Goal: Task Accomplishment & Management: Manage account settings

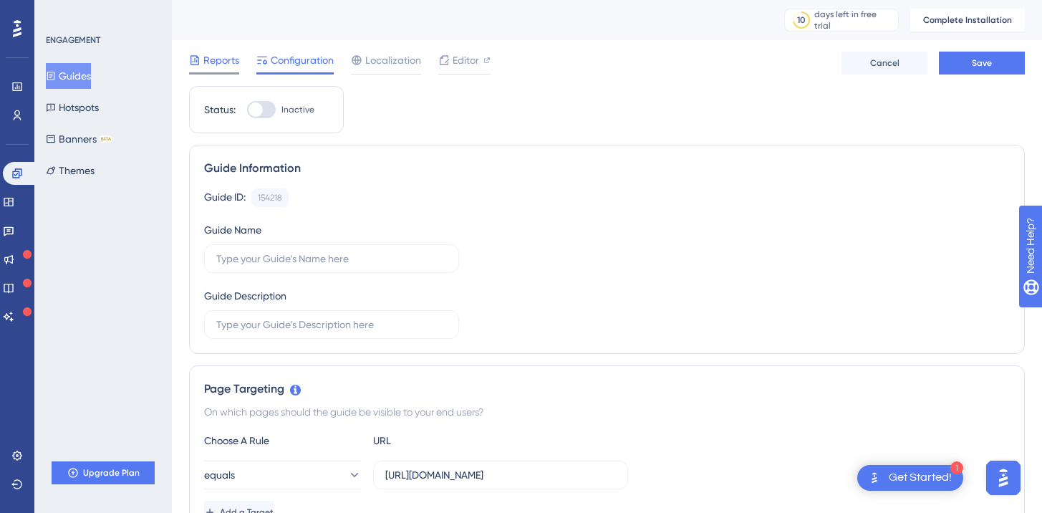
click at [208, 68] on span "Reports" at bounding box center [221, 60] width 36 height 17
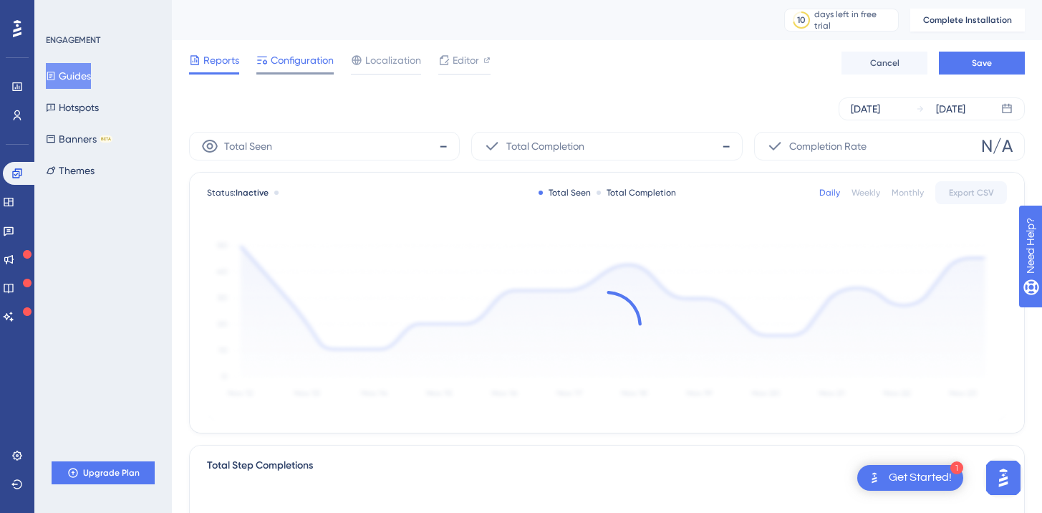
click at [294, 62] on span "Configuration" at bounding box center [302, 60] width 63 height 17
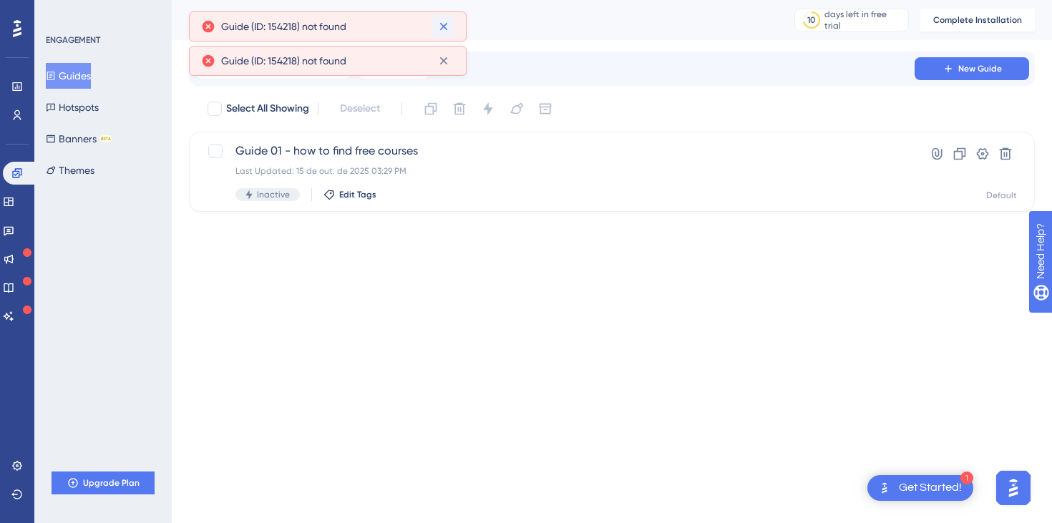
click at [435, 27] on button at bounding box center [443, 26] width 22 height 23
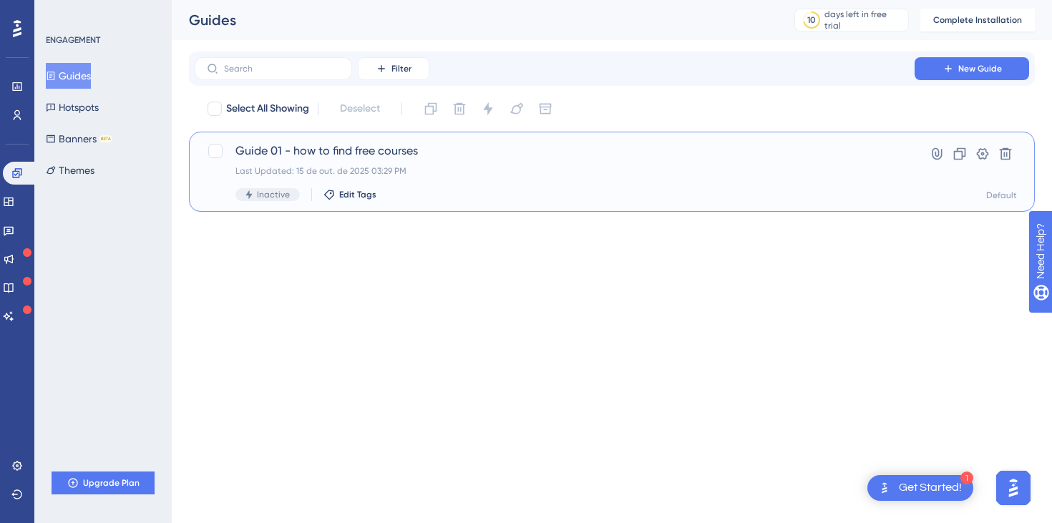
click at [387, 161] on div "Guide 01 - how to find free courses Last Updated: 15 de out. de 2025 03:29 PM I…" at bounding box center [555, 171] width 639 height 59
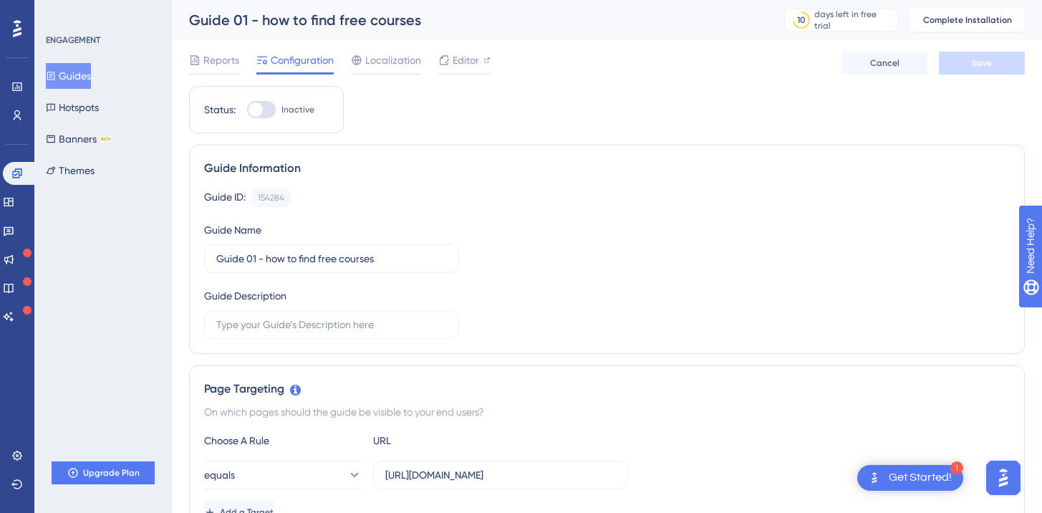
click at [268, 115] on div at bounding box center [261, 109] width 29 height 17
click at [247, 110] on input "Inactive" at bounding box center [246, 110] width 1 height 1
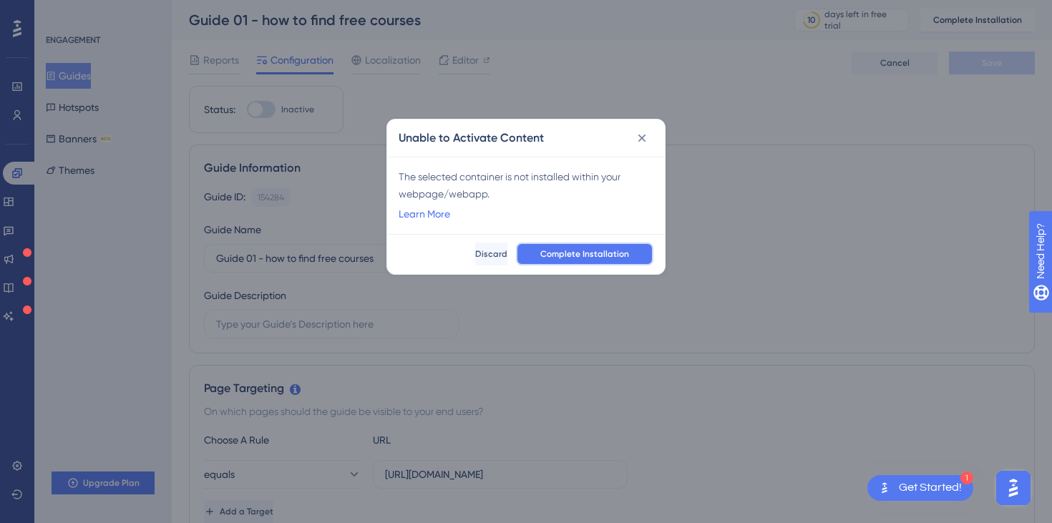
click at [588, 256] on span "Complete Installation" at bounding box center [585, 253] width 89 height 11
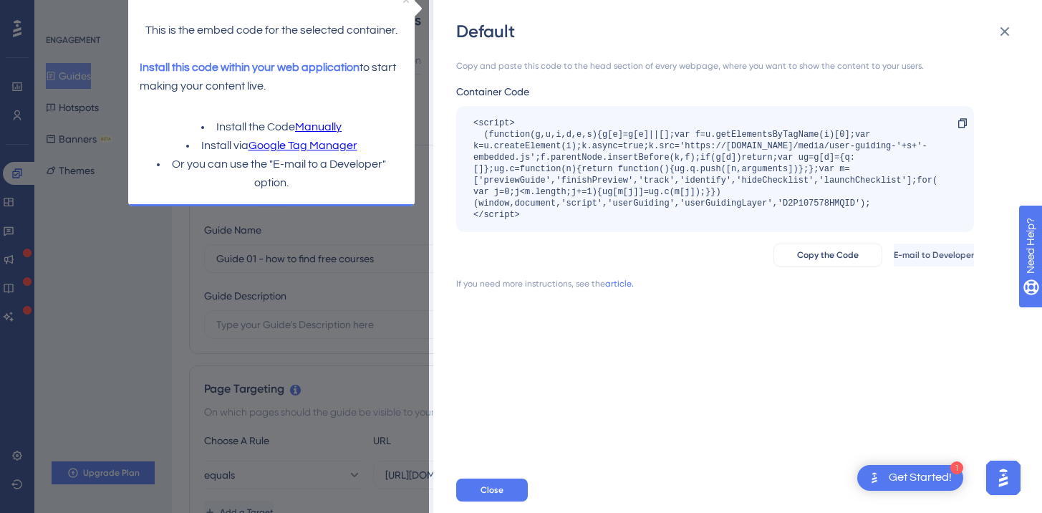
click at [314, 132] on link "Manually" at bounding box center [318, 127] width 47 height 19
click at [773, 263] on button "Copy the Code" at bounding box center [827, 254] width 109 height 23
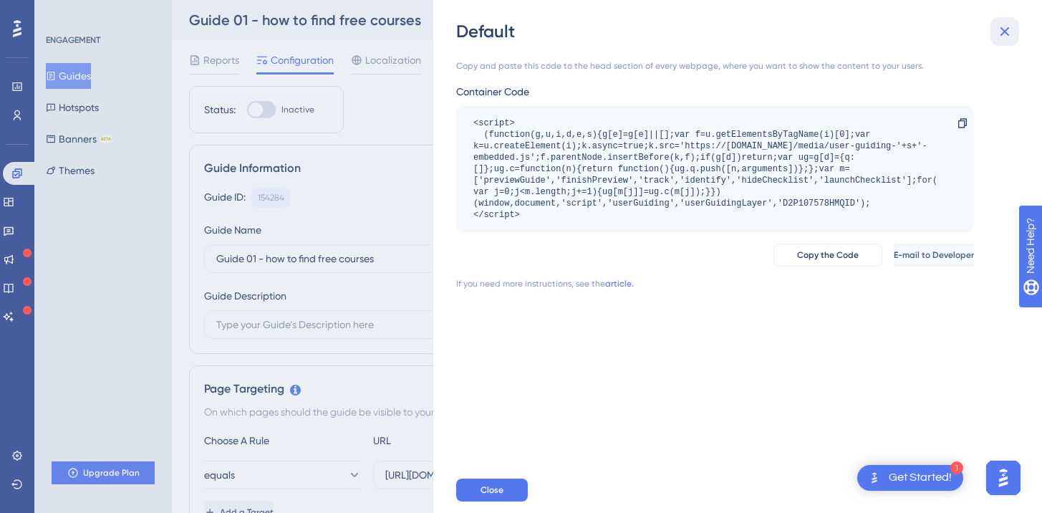
click at [1010, 39] on icon at bounding box center [1004, 31] width 17 height 17
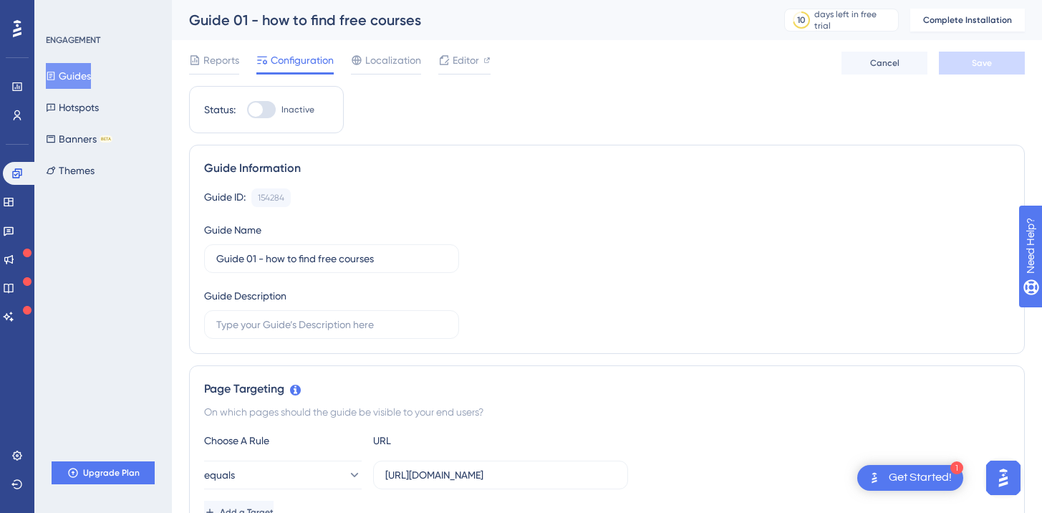
click at [276, 113] on label "Inactive" at bounding box center [280, 109] width 67 height 17
click at [247, 110] on input "Inactive" at bounding box center [246, 110] width 1 height 1
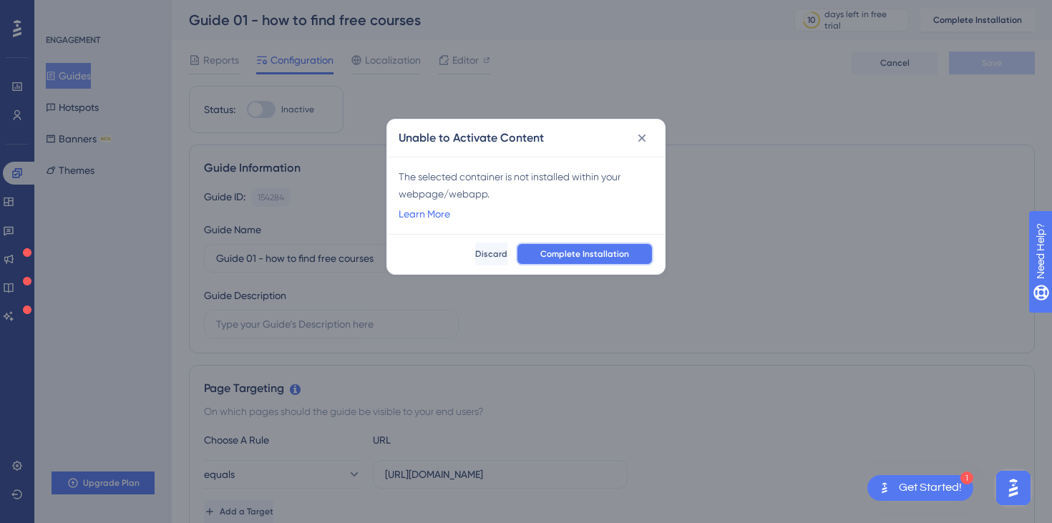
click at [581, 258] on span "Complete Installation" at bounding box center [585, 253] width 89 height 11
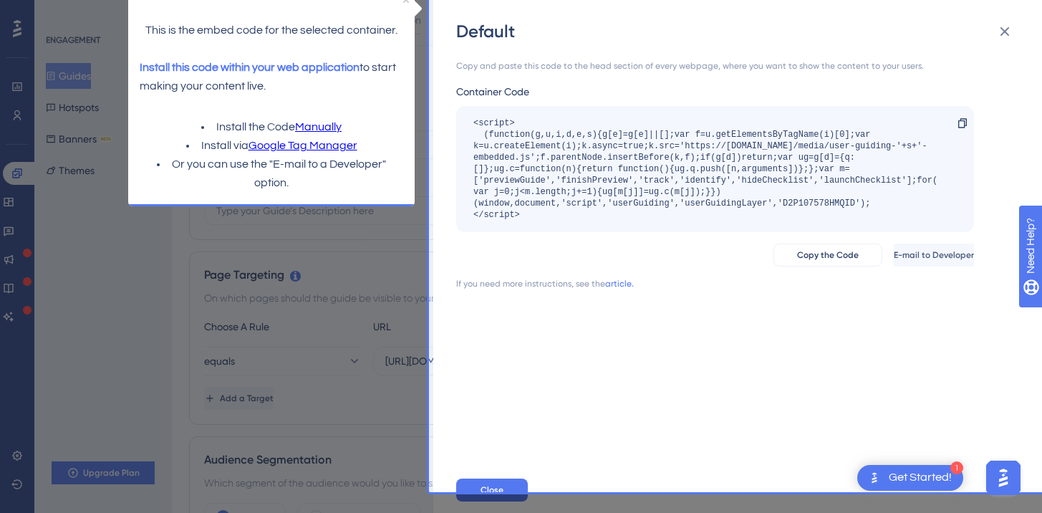
scroll to position [121, 0]
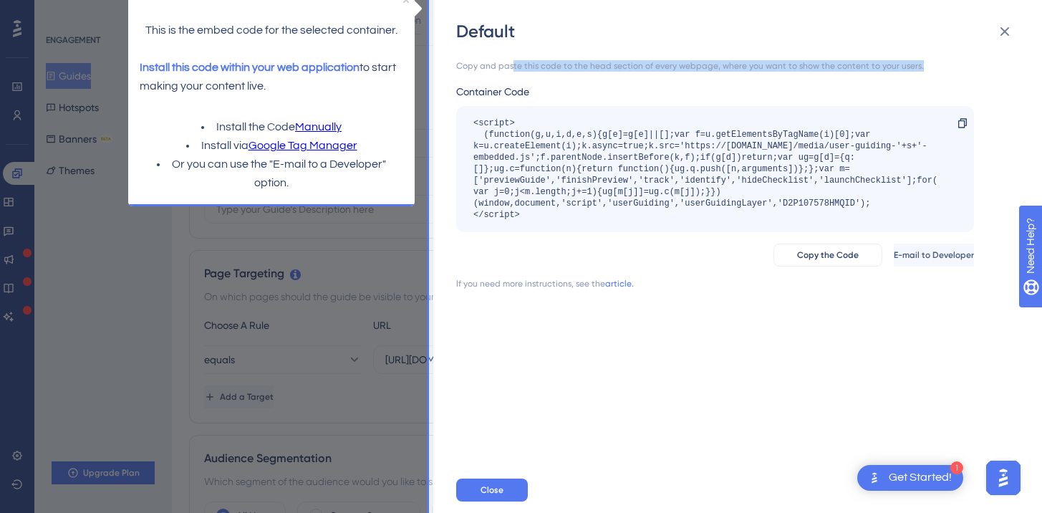
drag, startPoint x: 578, startPoint y: 75, endPoint x: 510, endPoint y: 63, distance: 69.1
click at [510, 63] on div "Copy and paste this code to the head section of every webpage, where you want t…" at bounding box center [715, 174] width 518 height 229
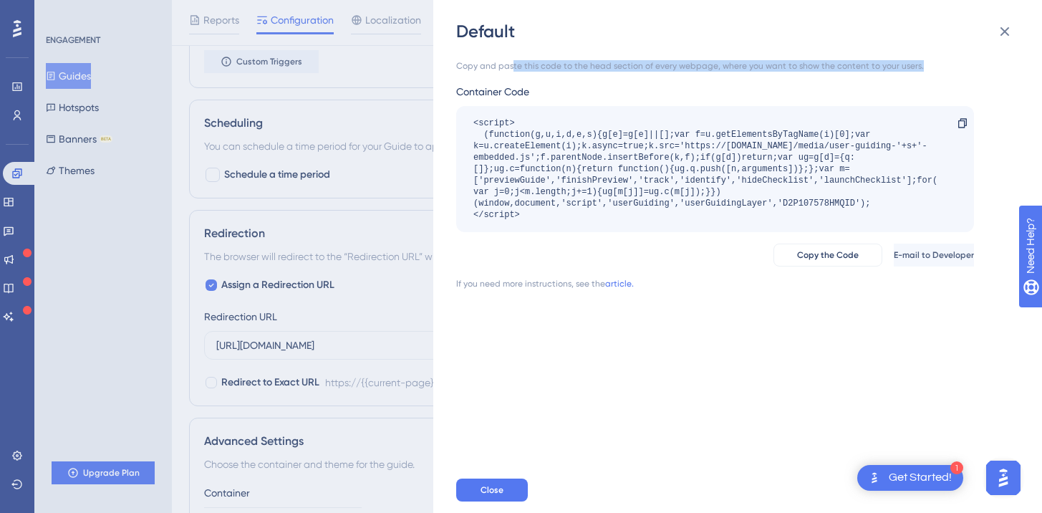
scroll to position [929, 0]
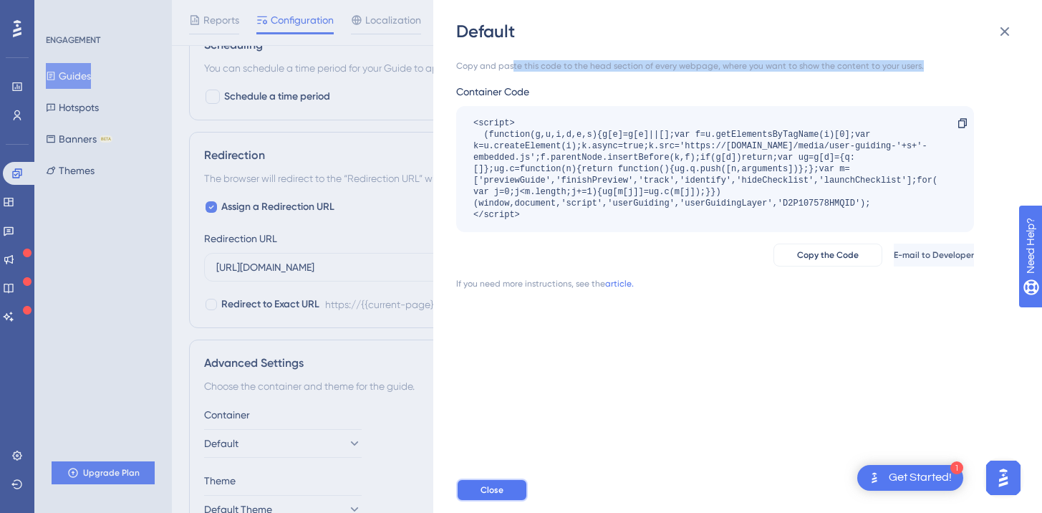
click at [490, 495] on span "Close" at bounding box center [491, 489] width 23 height 11
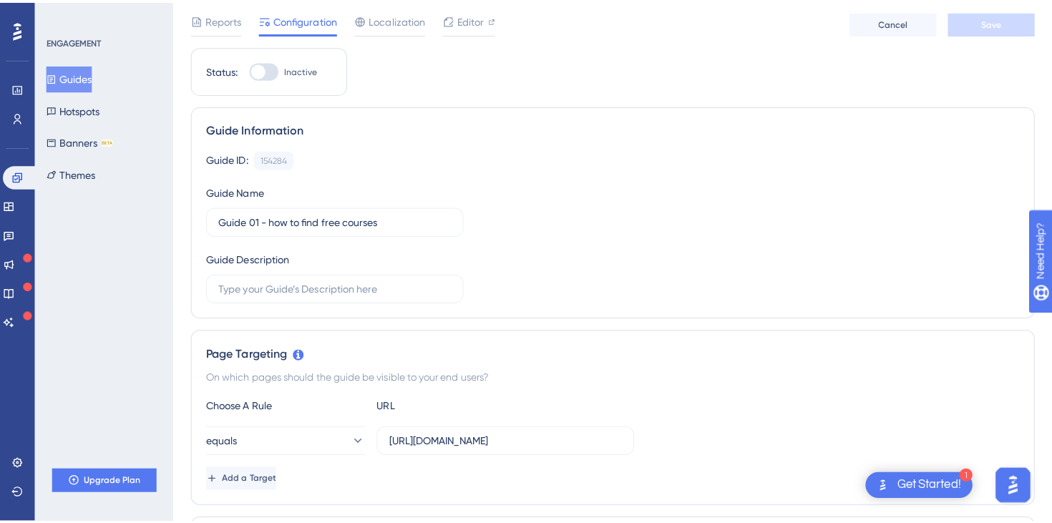
scroll to position [0, 0]
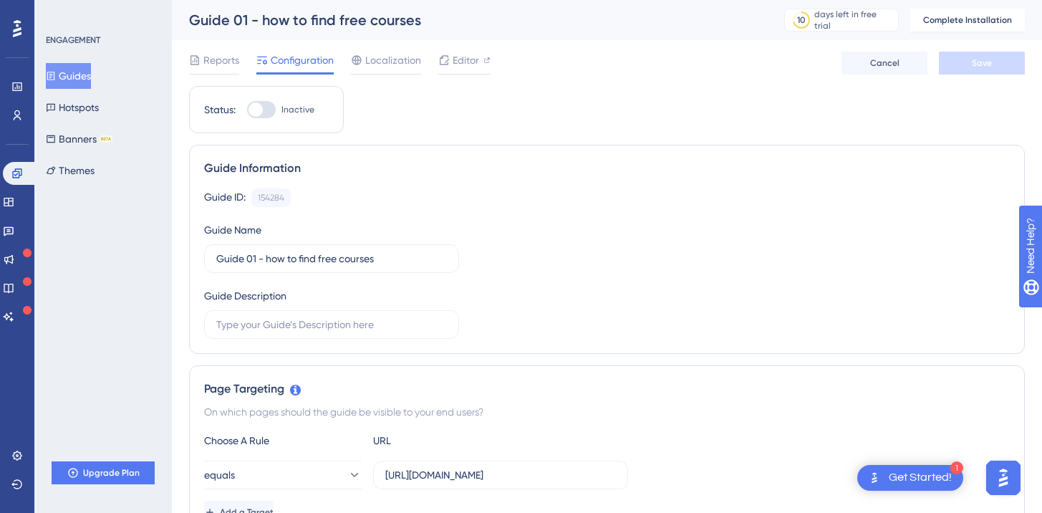
click at [261, 112] on div at bounding box center [255, 109] width 14 height 14
click at [247, 110] on input "Inactive" at bounding box center [246, 110] width 1 height 1
checkbox input "false"
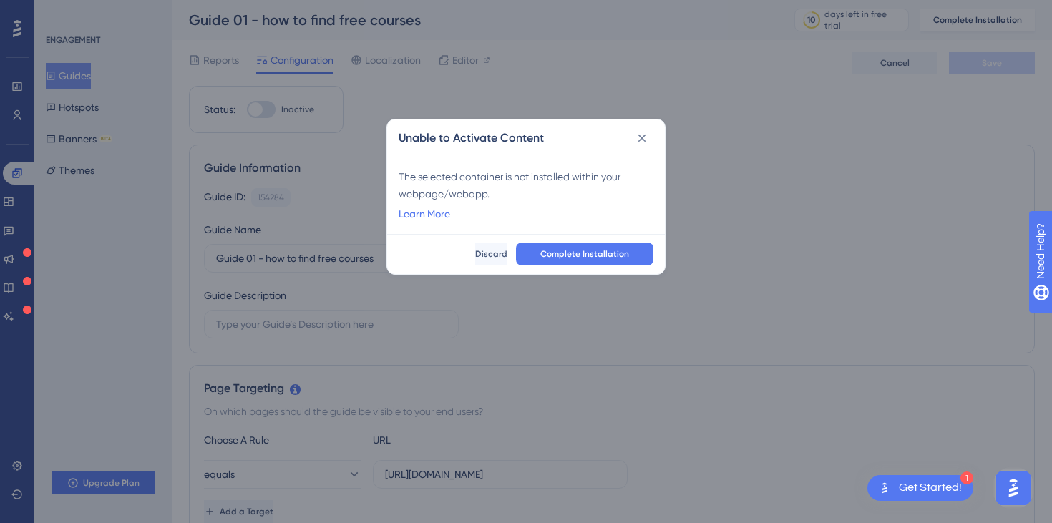
click at [463, 196] on div "The selected container is not installed within your webpage/webapp." at bounding box center [526, 185] width 255 height 34
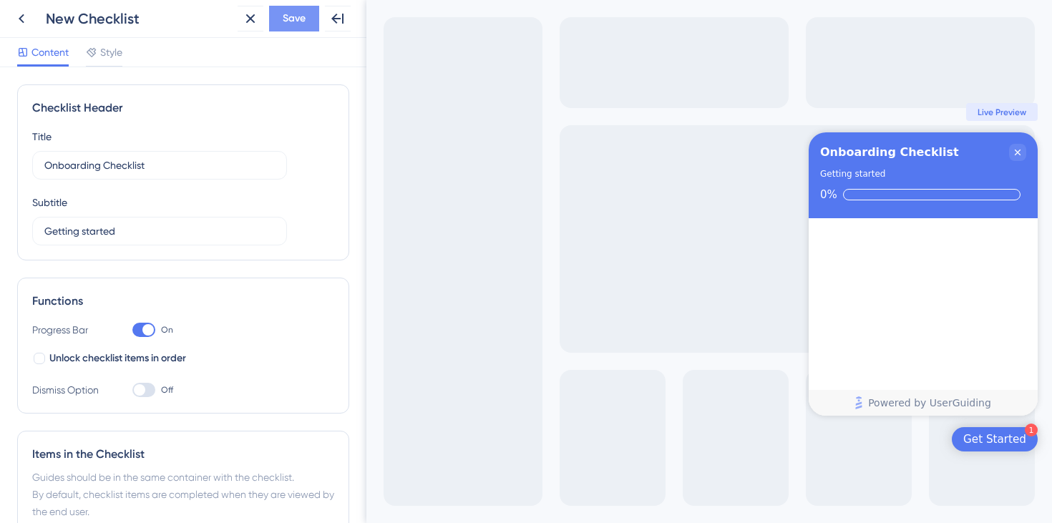
click at [299, 21] on span "Save" at bounding box center [294, 18] width 23 height 17
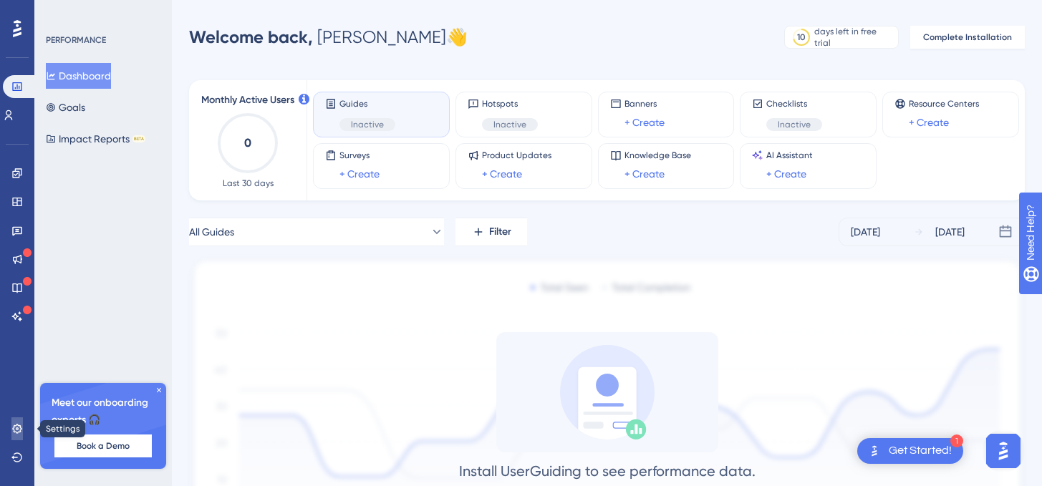
click at [18, 432] on icon at bounding box center [16, 428] width 9 height 9
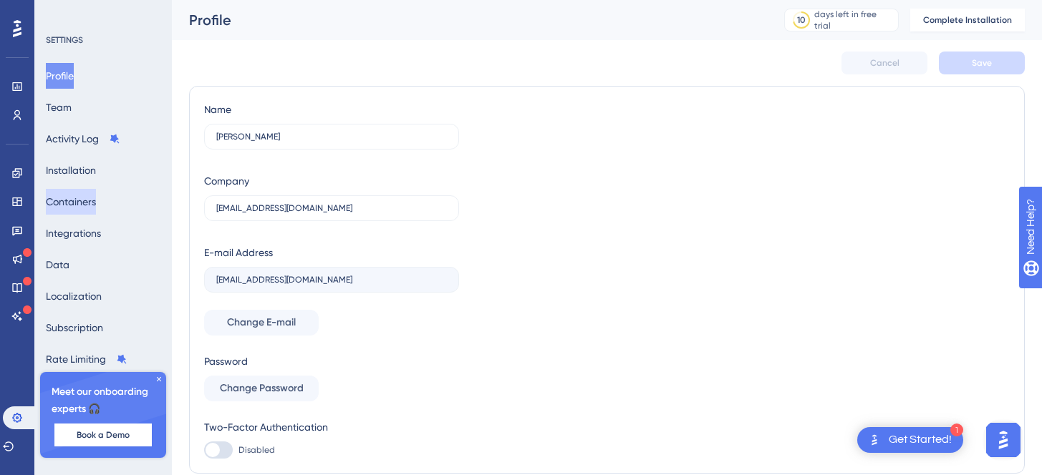
click at [96, 213] on button "Containers" at bounding box center [71, 202] width 50 height 26
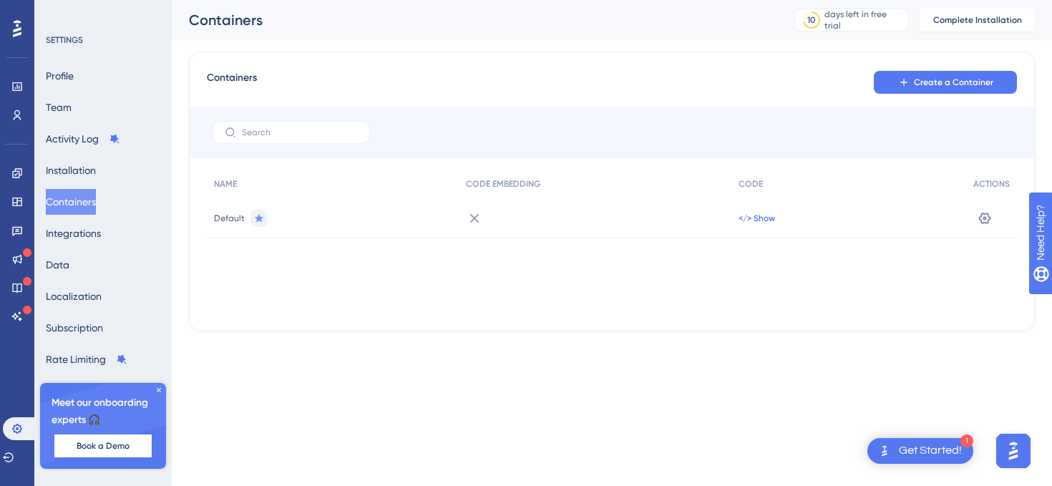
click at [760, 216] on span "</> Show" at bounding box center [757, 218] width 37 height 11
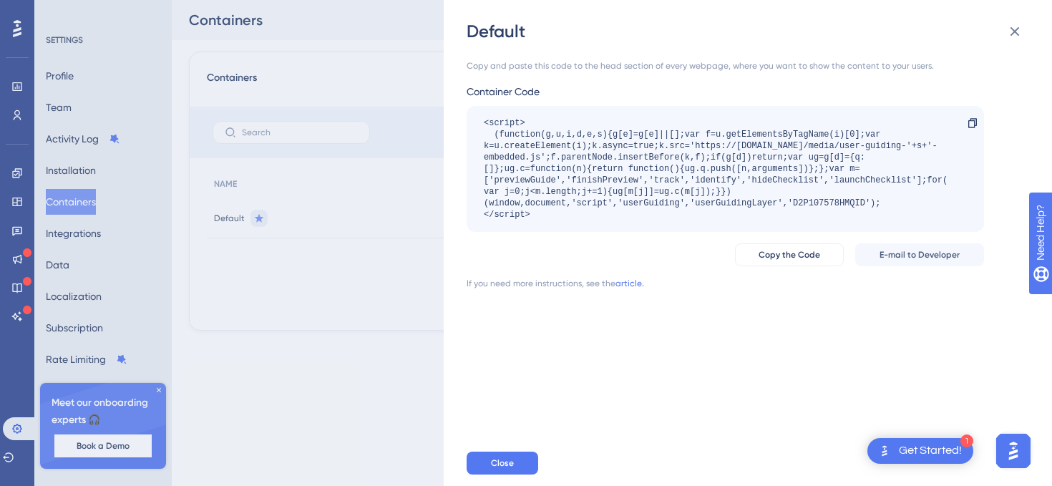
drag, startPoint x: 483, startPoint y: 127, endPoint x: 654, endPoint y: 212, distance: 190.2
click at [654, 212] on div "<script> (function(g,u,i,d,e,s){g[e]=g[e]||[];var f=u.getElementsByTagName(i)[0…" at bounding box center [718, 168] width 469 height 103
click at [760, 251] on button "Copy the Code" at bounding box center [789, 254] width 109 height 23
click at [804, 258] on span "Copy the Code" at bounding box center [790, 254] width 62 height 11
copy div "<script> (function(g,u,i,d,e,s){g[e]=g[e]||[];var f=u.getElementsByTagName(i)[0…"
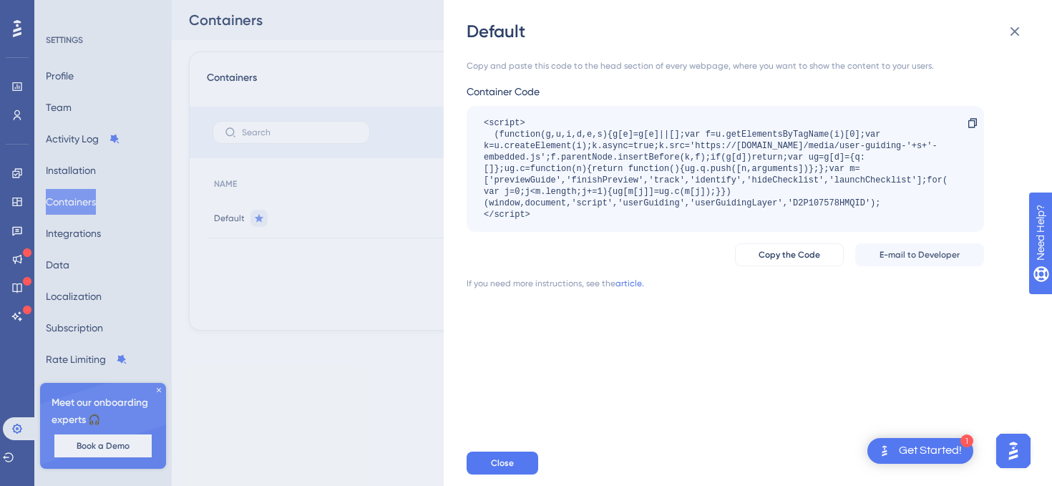
click at [924, 447] on div "Get Started!" at bounding box center [930, 451] width 63 height 16
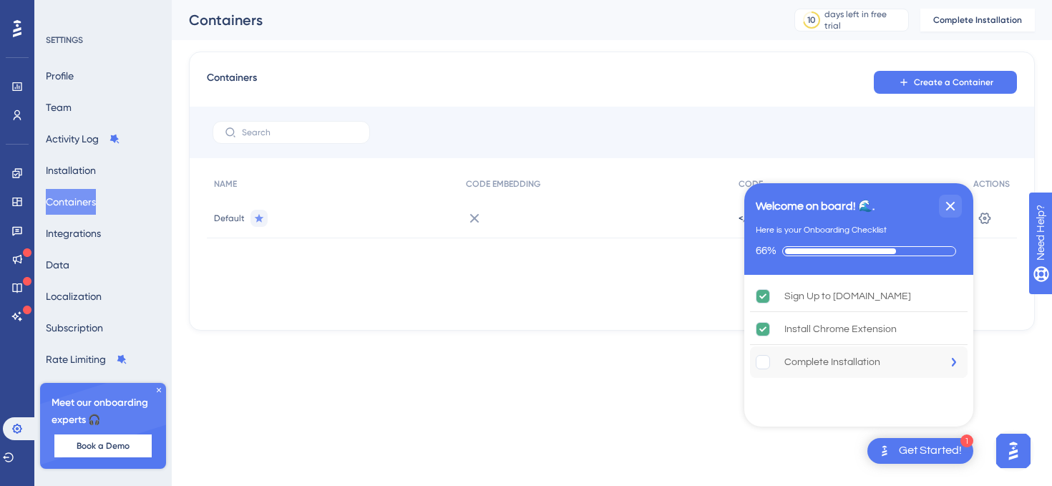
click at [850, 362] on div "Complete Installation" at bounding box center [833, 362] width 96 height 17
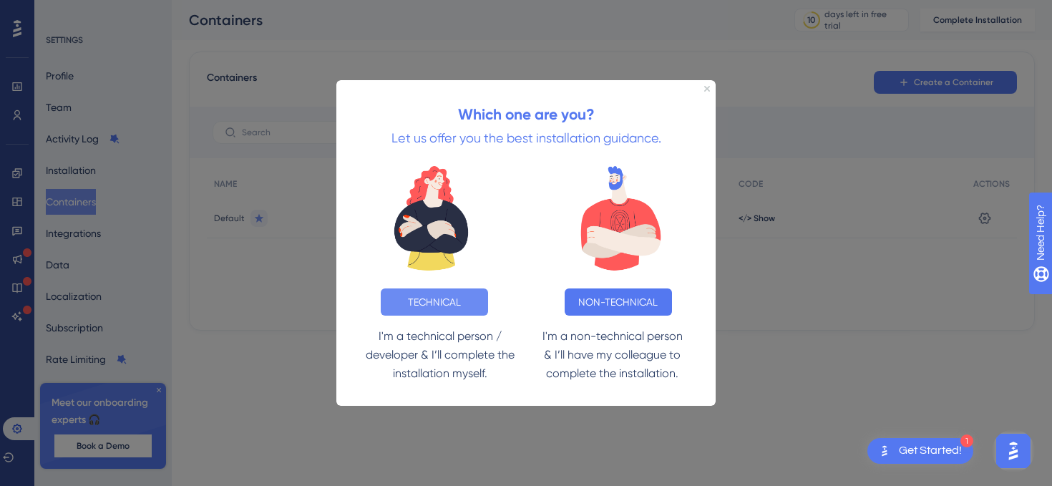
click at [432, 300] on button "TECHNICAL" at bounding box center [434, 302] width 107 height 27
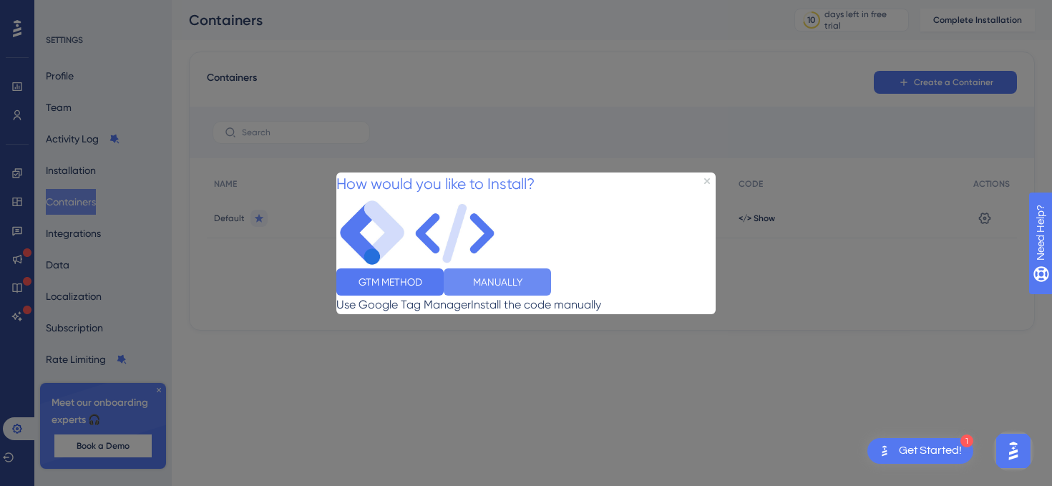
click at [551, 289] on button "MANUALLY" at bounding box center [497, 281] width 107 height 27
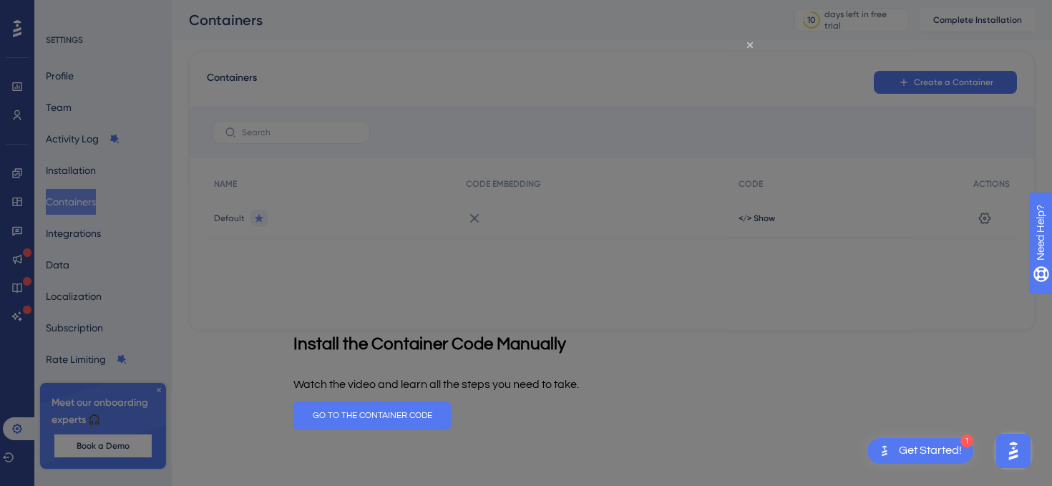
click at [561, 378] on p "Watch the video and learn all the steps you need to take." at bounding box center [437, 383] width 286 height 11
click at [217, 272] on div at bounding box center [526, 243] width 1052 height 486
click at [747, 42] on icon "Close Preview" at bounding box center [750, 45] width 6 height 6
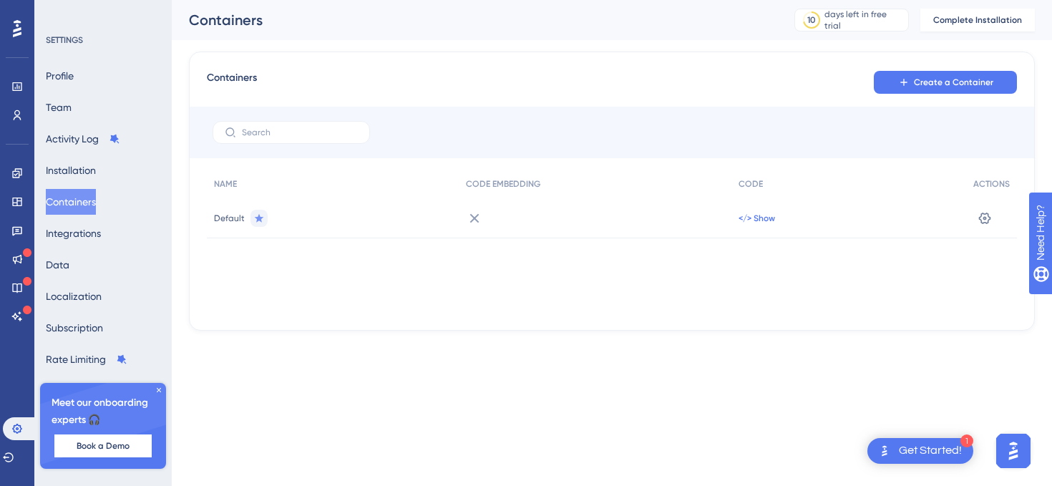
click at [772, 218] on span "</> Show" at bounding box center [757, 218] width 37 height 11
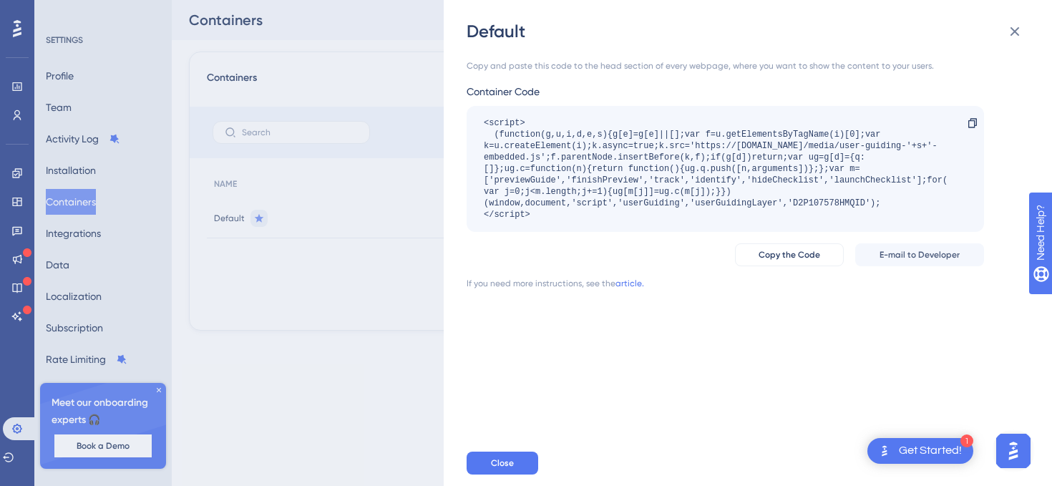
drag, startPoint x: 484, startPoint y: 122, endPoint x: 609, endPoint y: 213, distance: 154.4
click at [609, 213] on div "<script> (function(g,u,i,d,e,s){g[e]=g[e]||[];var f=u.getElementsByTagName(i)[0…" at bounding box center [718, 168] width 469 height 103
copy div "<script> (function(g,u,i,d,e,s){g[e]=g[e]||[];var f=u.getElementsByTagName(i)[0…"
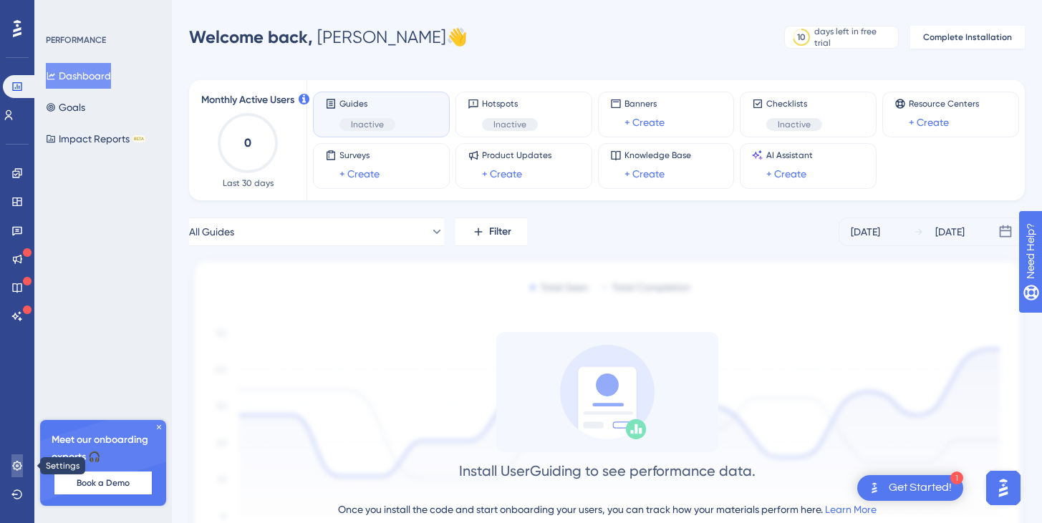
click at [11, 465] on link at bounding box center [16, 466] width 11 height 23
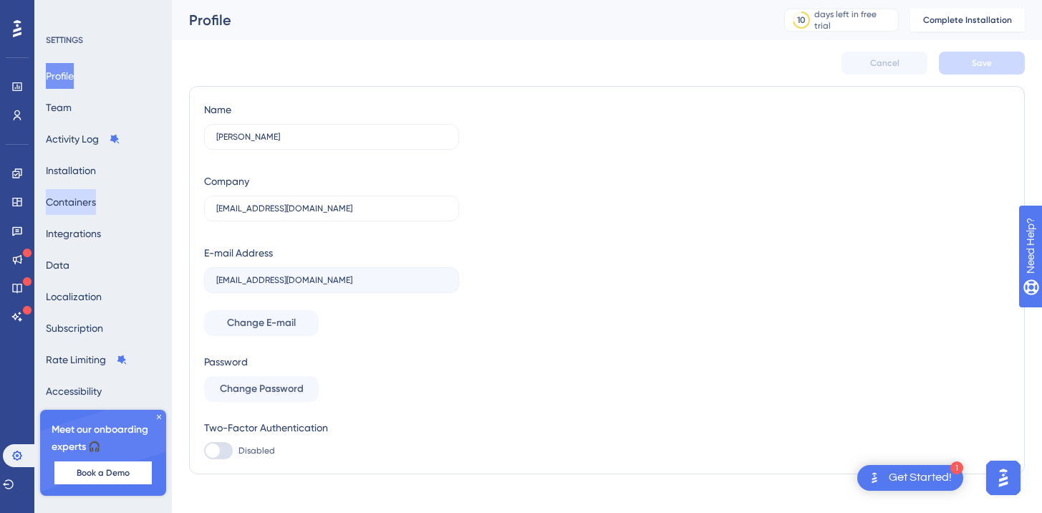
click at [82, 198] on button "Containers" at bounding box center [71, 202] width 50 height 26
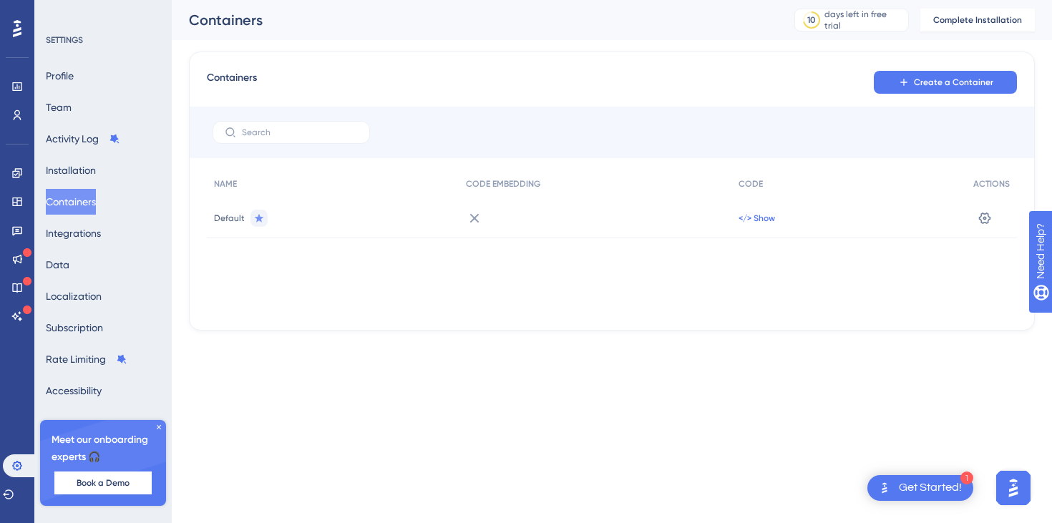
click at [761, 215] on span "</> Show" at bounding box center [757, 218] width 37 height 11
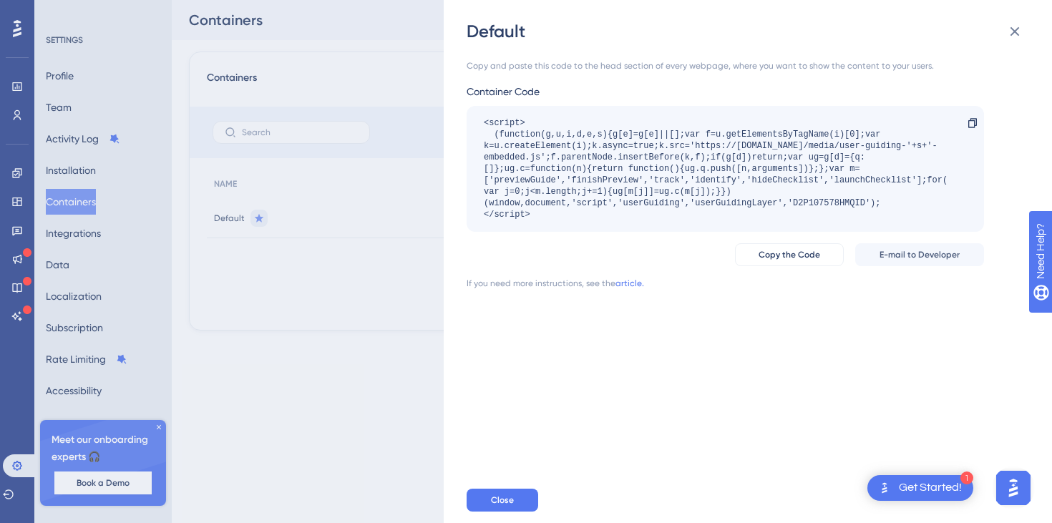
click at [618, 185] on div "<script> (function(g,u,i,d,e,s){g[e]=g[e]||[];var f=u.getElementsByTagName(i)[0…" at bounding box center [718, 168] width 469 height 103
click at [617, 185] on div "<script> (function(g,u,i,d,e,s){g[e]=g[e]||[];var f=u.getElementsByTagName(i)[0…" at bounding box center [718, 168] width 469 height 103
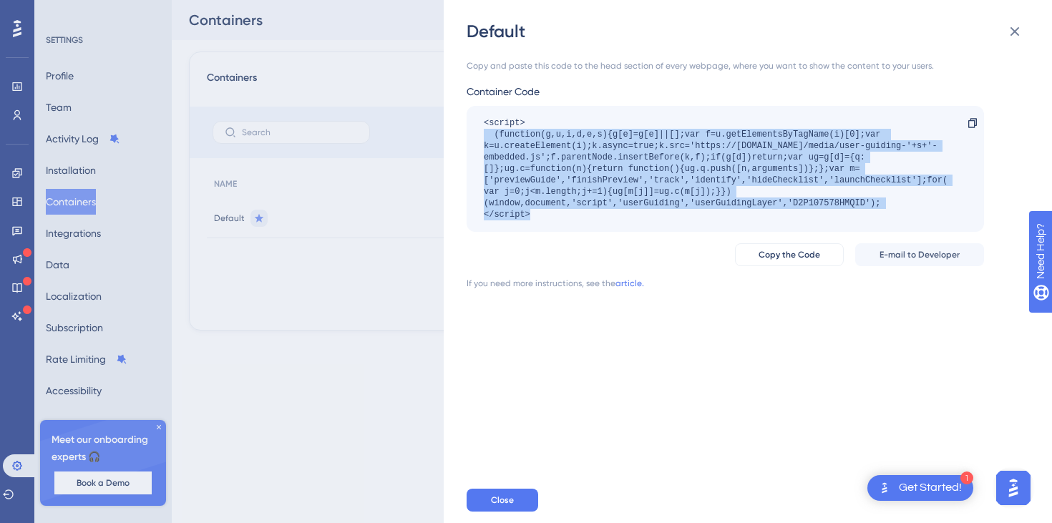
click at [617, 185] on div "<script> (function(g,u,i,d,e,s){g[e]=g[e]||[];var f=u.getElementsByTagName(i)[0…" at bounding box center [718, 168] width 469 height 103
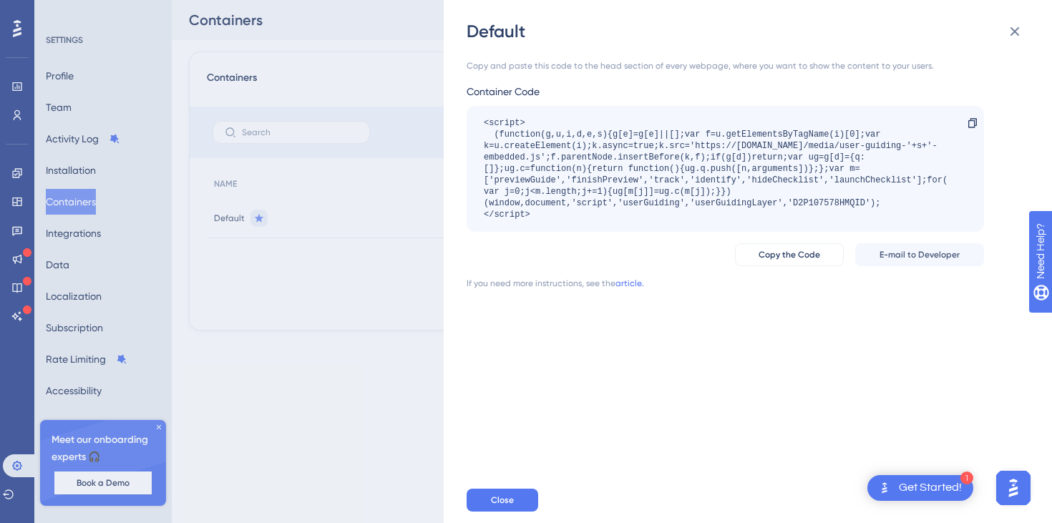
click at [584, 209] on div "<script> (function(g,u,i,d,e,s){g[e]=g[e]||[];var f=u.getElementsByTagName(i)[0…" at bounding box center [718, 168] width 469 height 103
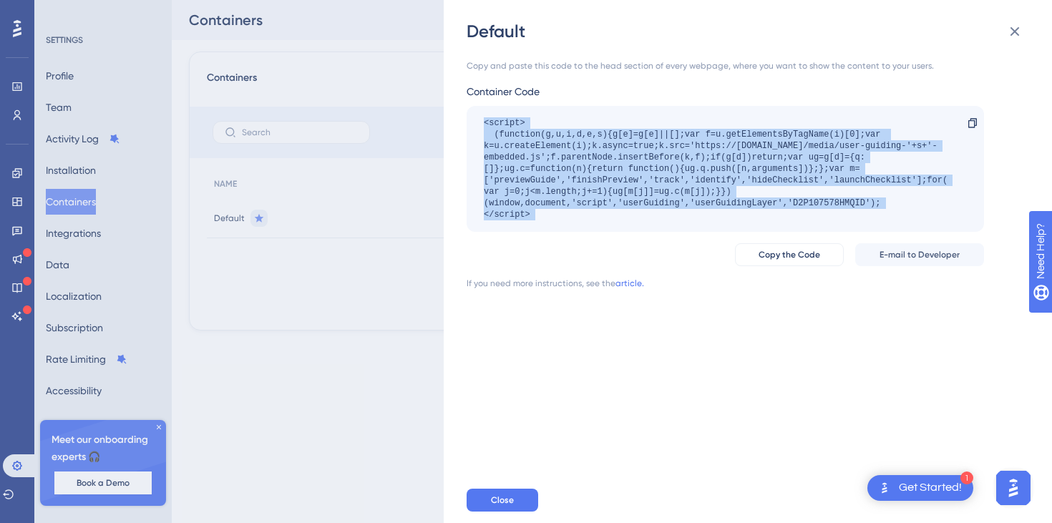
drag, startPoint x: 541, startPoint y: 218, endPoint x: 465, endPoint y: 114, distance: 128.2
click at [465, 114] on div "Default Copy and paste this code to the head section of every webpage, where yo…" at bounding box center [748, 261] width 609 height 523
click at [766, 257] on span "Copy the Code" at bounding box center [790, 254] width 62 height 11
copy div "<script> (function(g,u,i,d,e,s){g[e]=g[e]||[];var f=u.getElementsByTagName(i)[0…"
click at [1022, 32] on icon at bounding box center [1015, 31] width 17 height 17
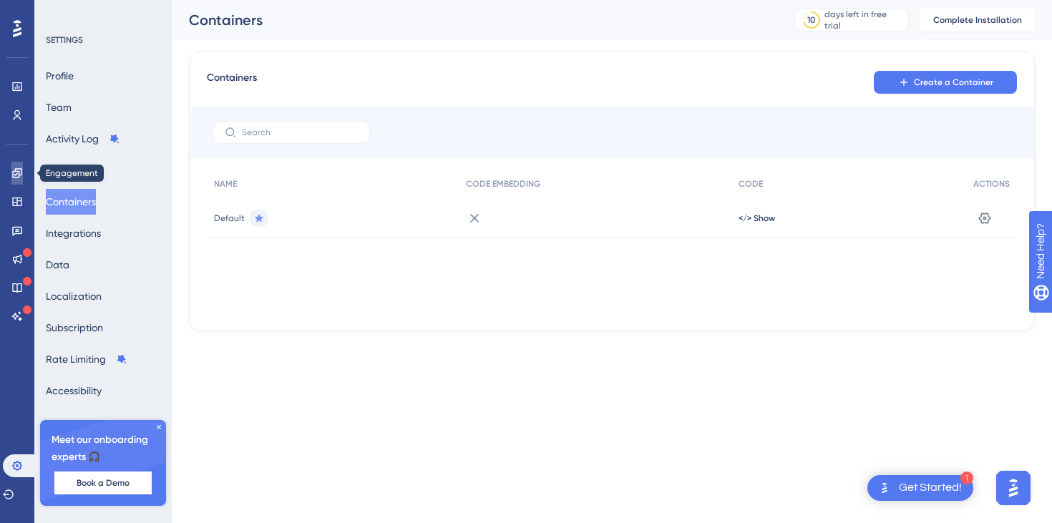
click at [19, 173] on icon at bounding box center [16, 172] width 9 height 9
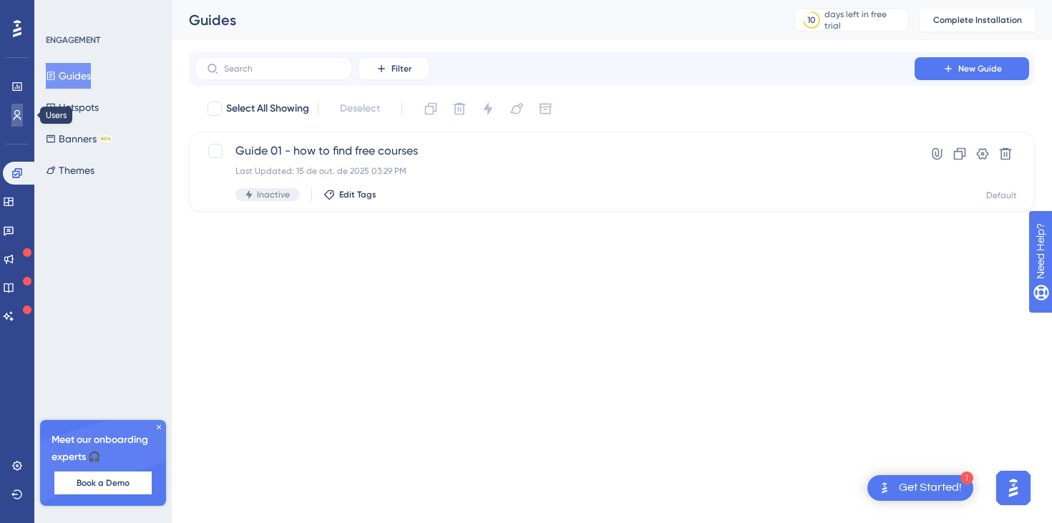
click at [21, 120] on icon at bounding box center [16, 115] width 11 height 11
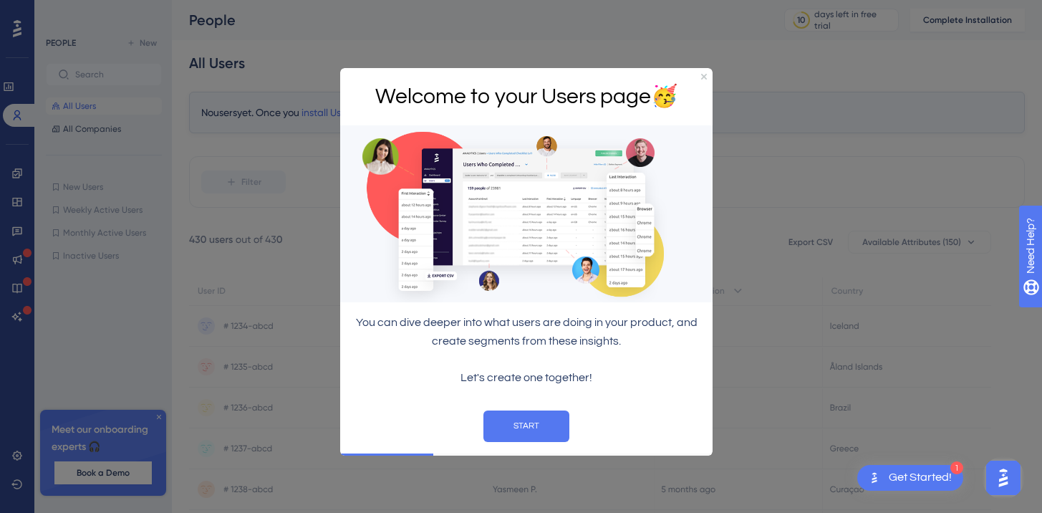
click at [19, 168] on div at bounding box center [521, 256] width 1042 height 513
click at [706, 76] on icon "Close Preview" at bounding box center [704, 76] width 6 height 6
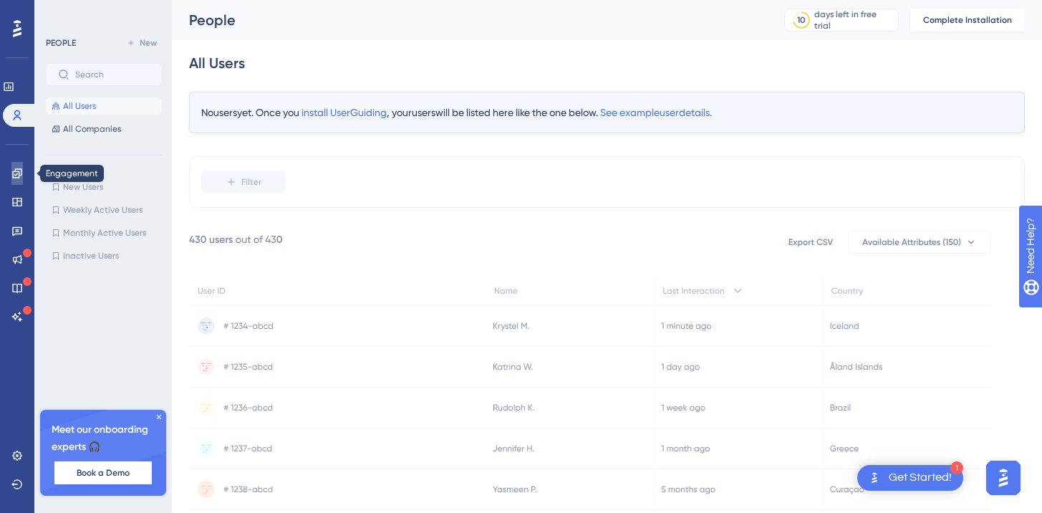
click at [11, 167] on link at bounding box center [16, 173] width 11 height 23
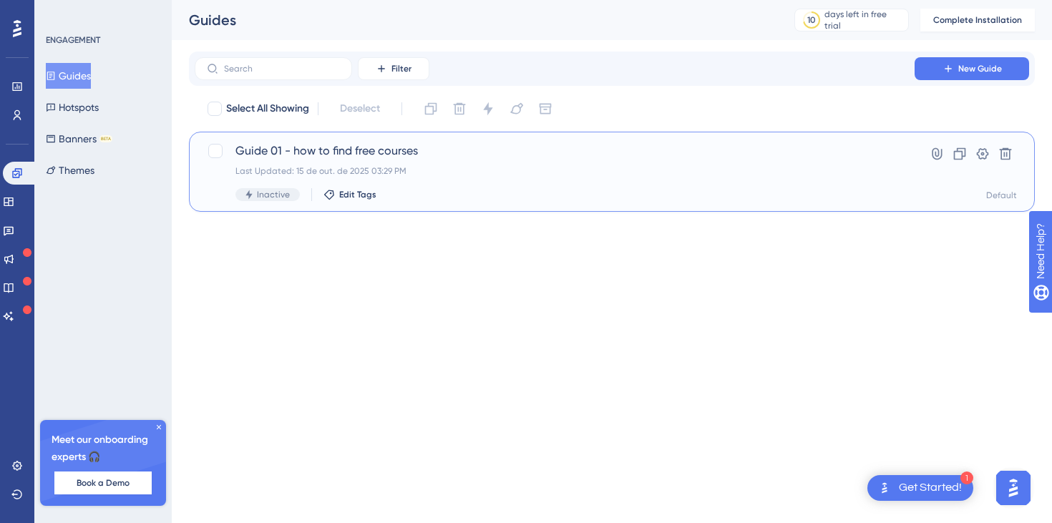
click at [331, 160] on div "Guide 01 - how to find free courses Last Updated: 15 de out. de 2025 03:29 PM I…" at bounding box center [555, 171] width 639 height 59
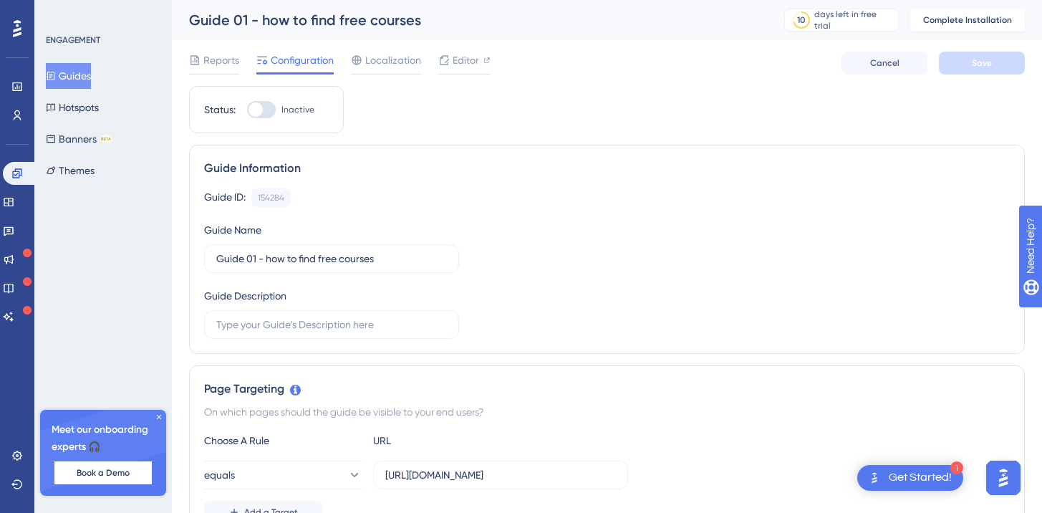
click at [259, 110] on div at bounding box center [255, 109] width 14 height 14
click at [247, 110] on input "Inactive" at bounding box center [246, 110] width 1 height 1
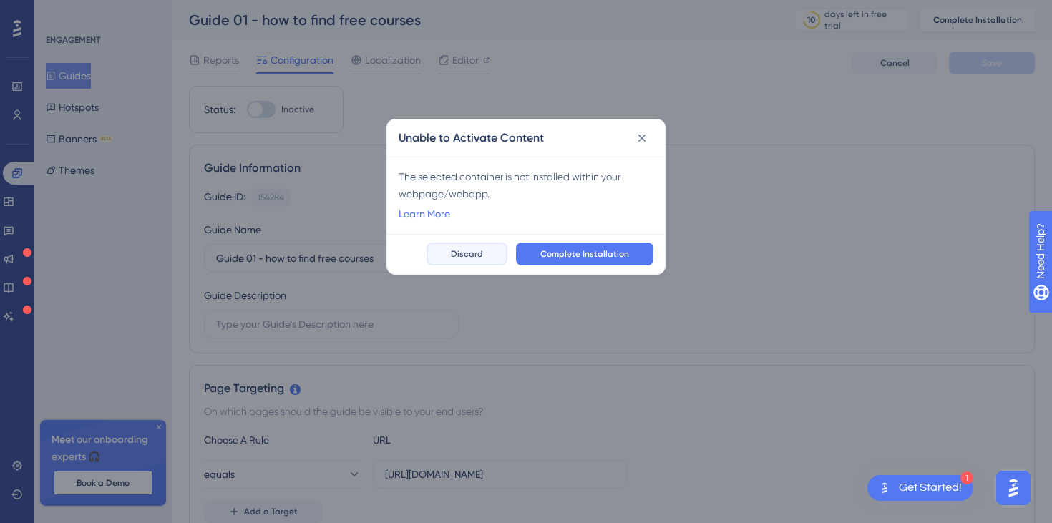
click at [483, 269] on div "Complete Installation Discard" at bounding box center [526, 254] width 278 height 40
click at [482, 261] on button "Discard" at bounding box center [467, 254] width 81 height 23
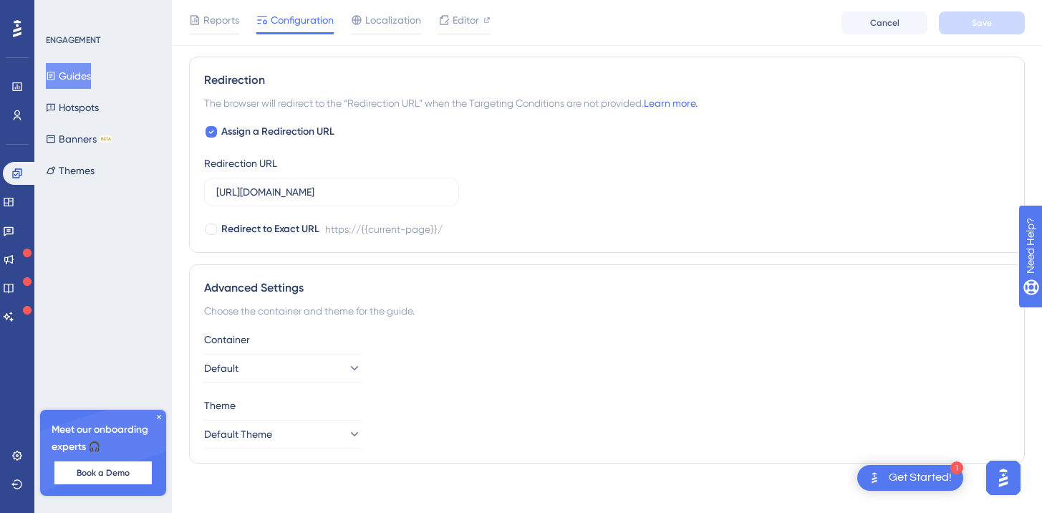
scroll to position [1012, 0]
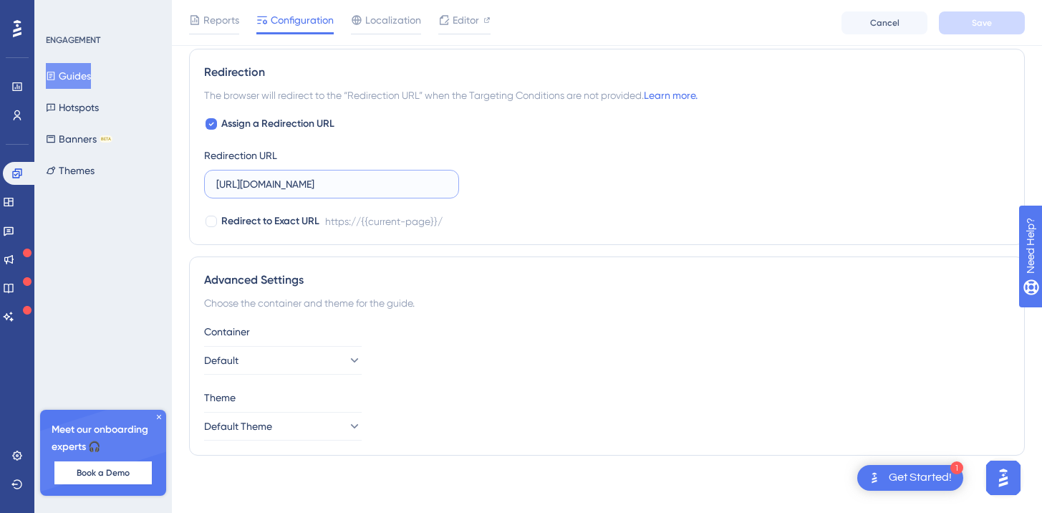
drag, startPoint x: 342, startPoint y: 181, endPoint x: 214, endPoint y: 183, distance: 127.5
click at [214, 183] on label "[URL][DOMAIN_NAME]" at bounding box center [331, 184] width 255 height 29
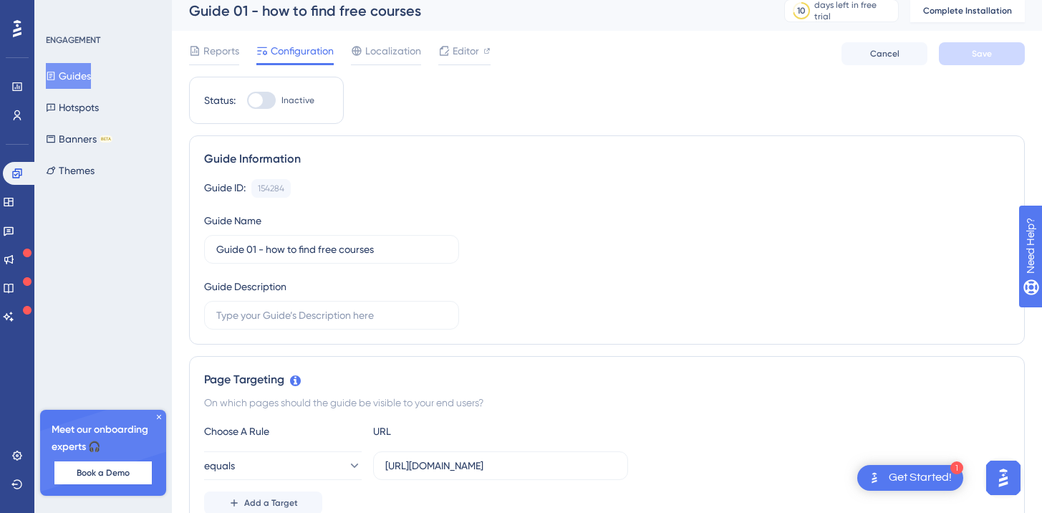
scroll to position [0, 0]
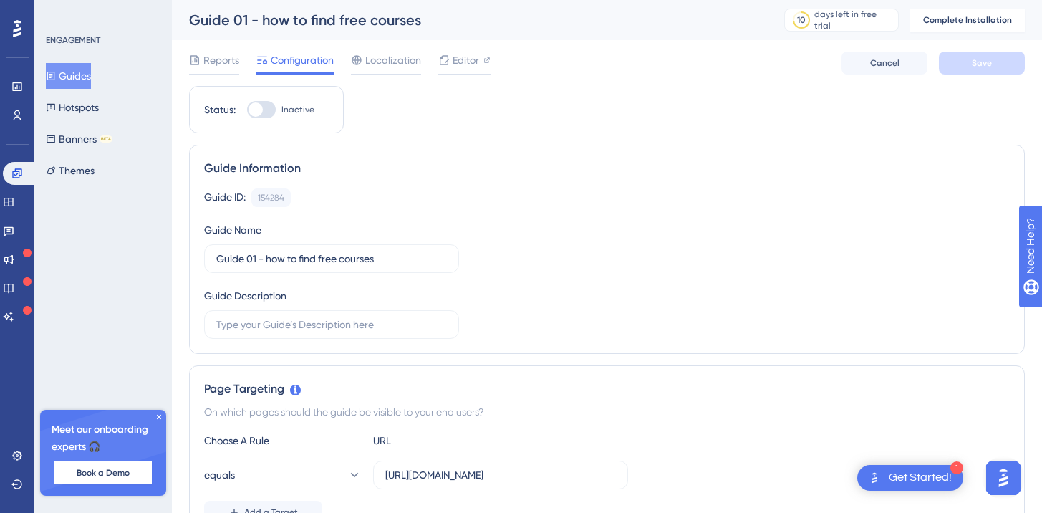
click at [259, 111] on div at bounding box center [255, 109] width 14 height 14
click at [247, 110] on input "Inactive" at bounding box center [246, 110] width 1 height 1
checkbox input "false"
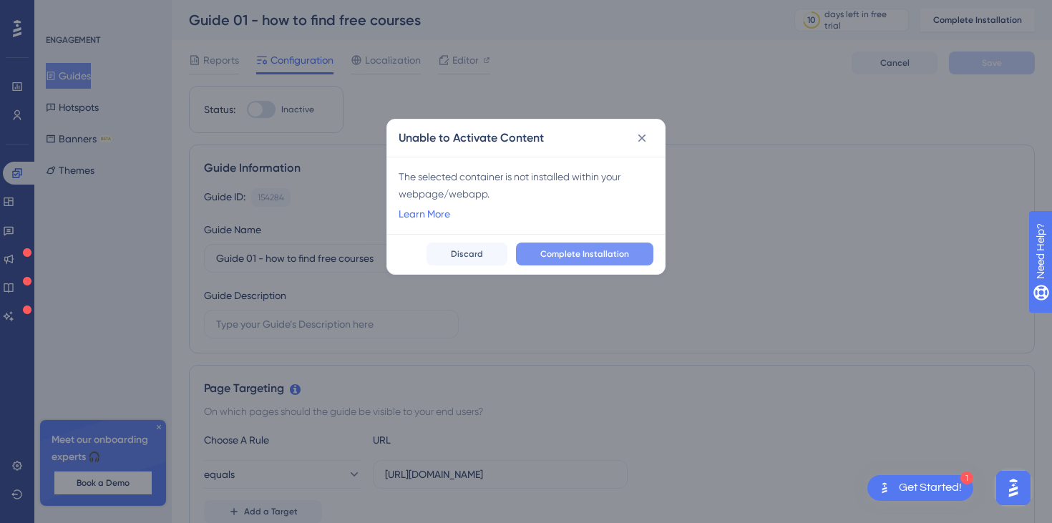
click at [562, 260] on button "Complete Installation" at bounding box center [584, 254] width 137 height 23
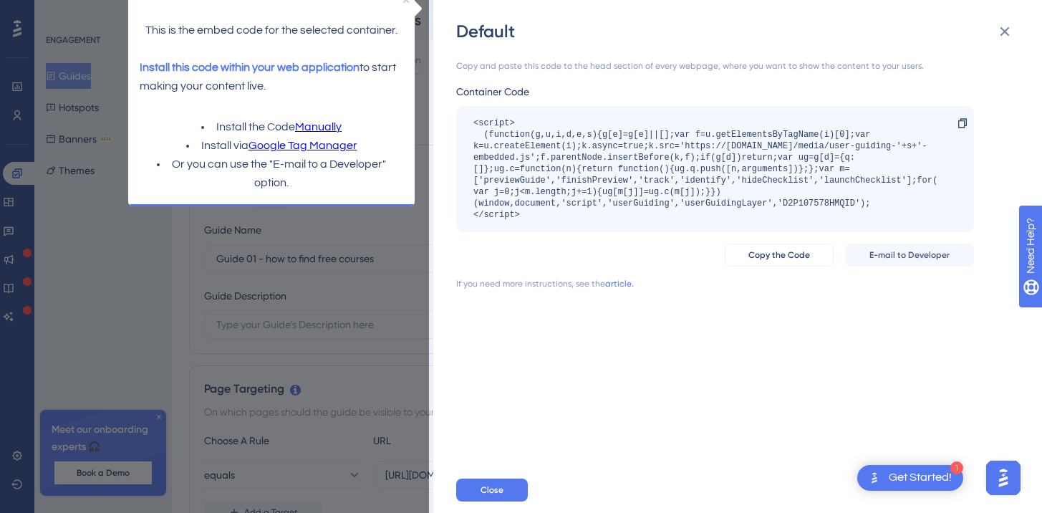
click at [478, 137] on div "<script> (function(g,u,i,d,e,s){g[e]=g[e]||[];var f=u.getElementsByTagName(i)[0…" at bounding box center [707, 168] width 469 height 103
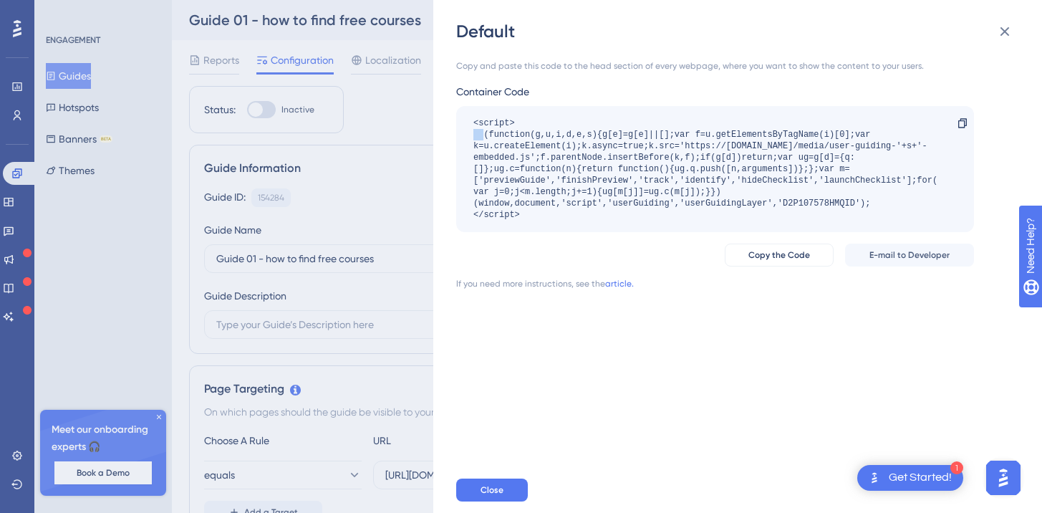
click at [478, 137] on div "<script> (function(g,u,i,d,e,s){g[e]=g[e]||[];var f=u.getElementsByTagName(i)[0…" at bounding box center [707, 168] width 469 height 103
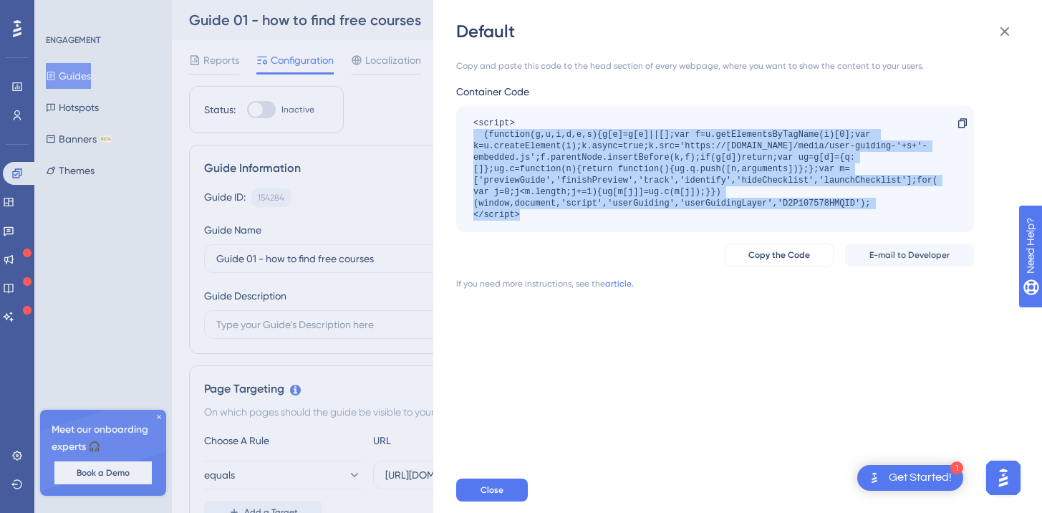
click at [478, 137] on div "<script> (function(g,u,i,d,e,s){g[e]=g[e]||[];var f=u.getElementsByTagName(i)[0…" at bounding box center [707, 168] width 469 height 103
click at [542, 131] on div "<script> (function(g,u,i,d,e,s){g[e]=g[e]||[];var f=u.getElementsByTagName(i)[0…" at bounding box center [707, 168] width 469 height 103
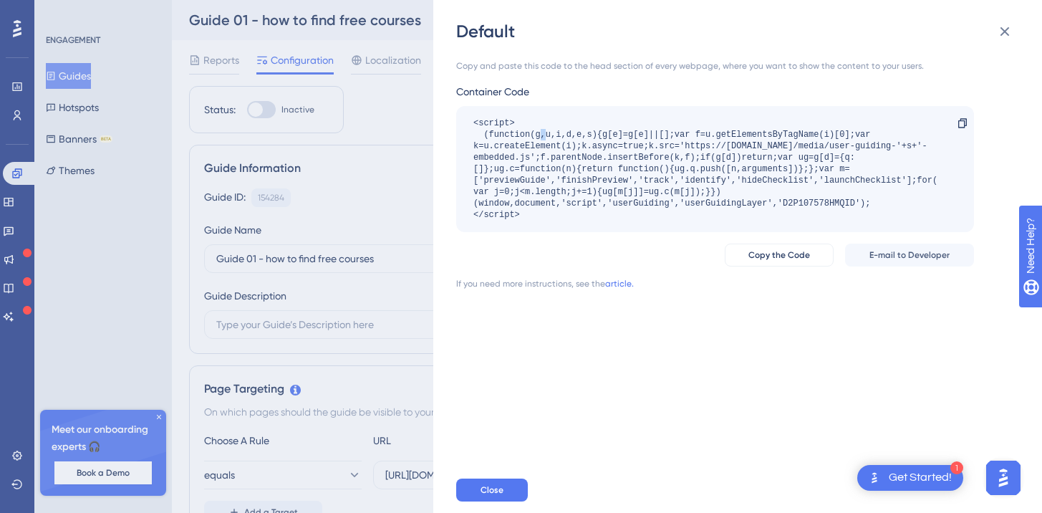
click at [542, 131] on div "<script> (function(g,u,i,d,e,s){g[e]=g[e]||[];var f=u.getElementsByTagName(i)[0…" at bounding box center [707, 168] width 469 height 103
drag, startPoint x: 457, startPoint y: 117, endPoint x: 548, endPoint y: 221, distance: 138.0
click at [548, 221] on div "<script> (function(g,u,i,d,e,s){g[e]=g[e]||[];var f=u.getElementsByTagName(i)[0…" at bounding box center [715, 169] width 518 height 126
click at [910, 475] on div "Get Started!" at bounding box center [920, 478] width 63 height 16
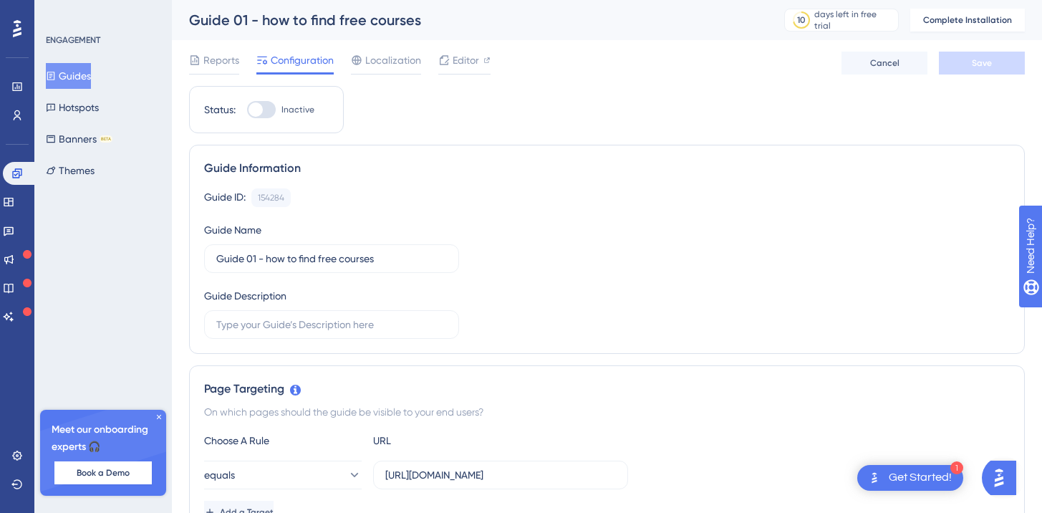
click at [907, 483] on div "Get Started!" at bounding box center [920, 478] width 63 height 16
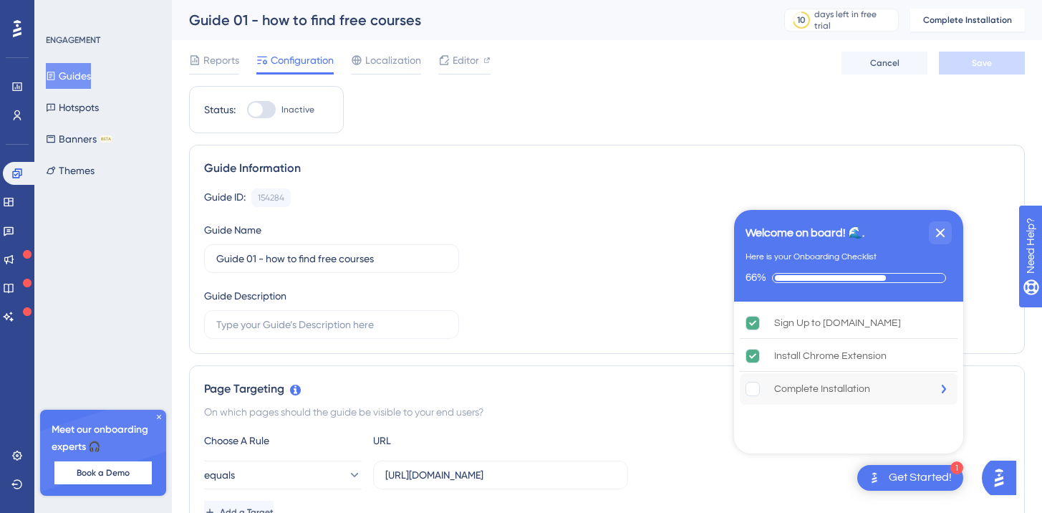
click at [851, 392] on div "Complete Installation" at bounding box center [822, 388] width 96 height 17
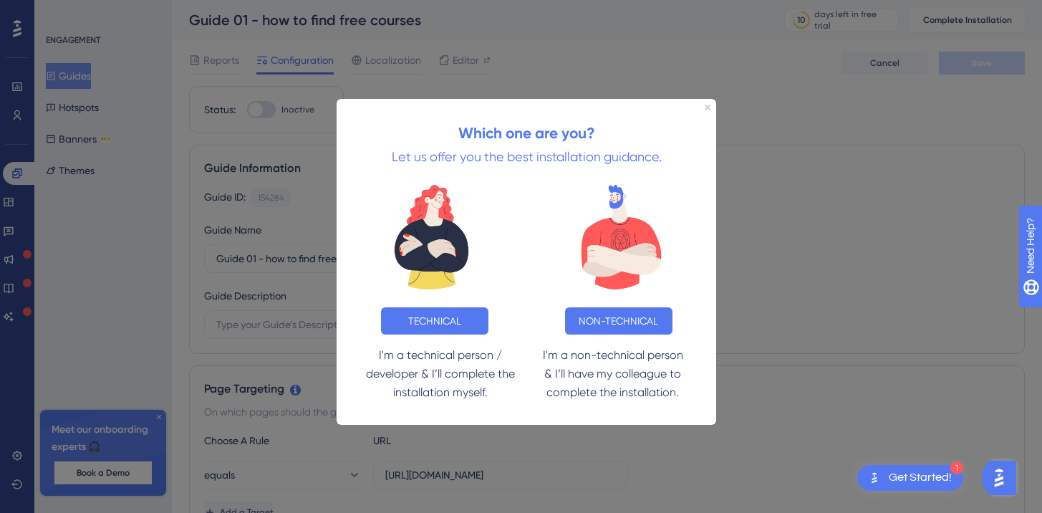
click at [969, 390] on div at bounding box center [521, 256] width 1042 height 513
click at [706, 110] on icon "Close Preview" at bounding box center [708, 108] width 6 height 6
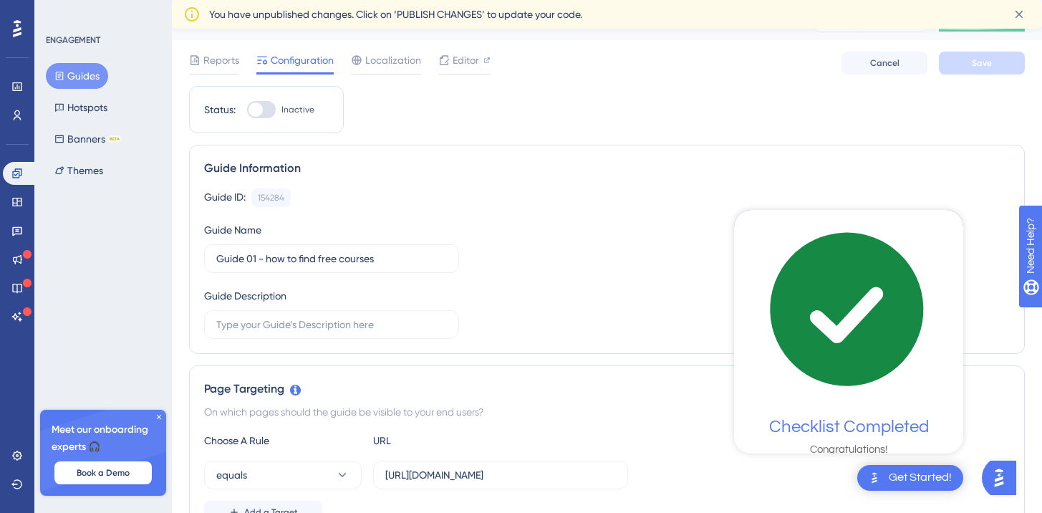
click at [903, 473] on div "Get Started!" at bounding box center [920, 478] width 63 height 16
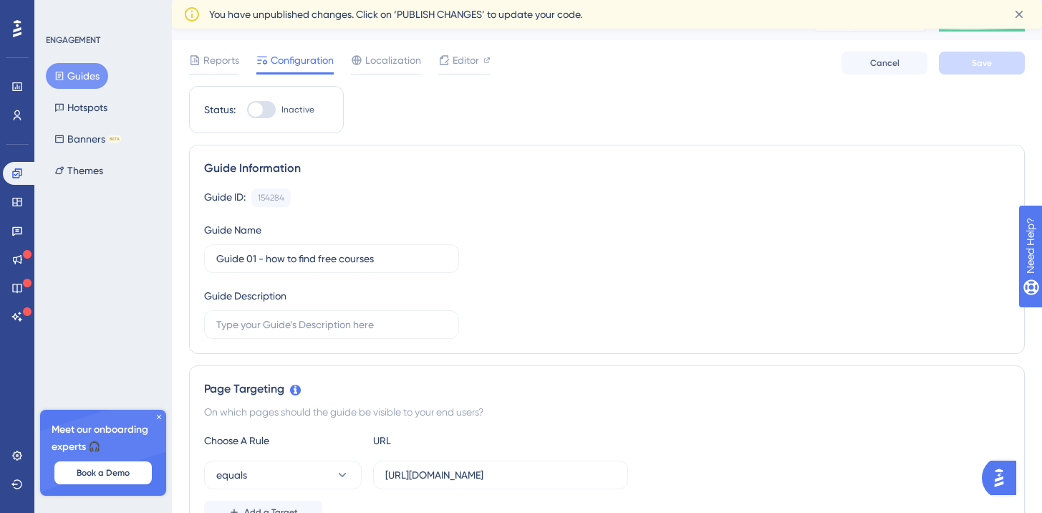
click at [997, 472] on img "Open AI Assistant Launcher" at bounding box center [999, 478] width 26 height 26
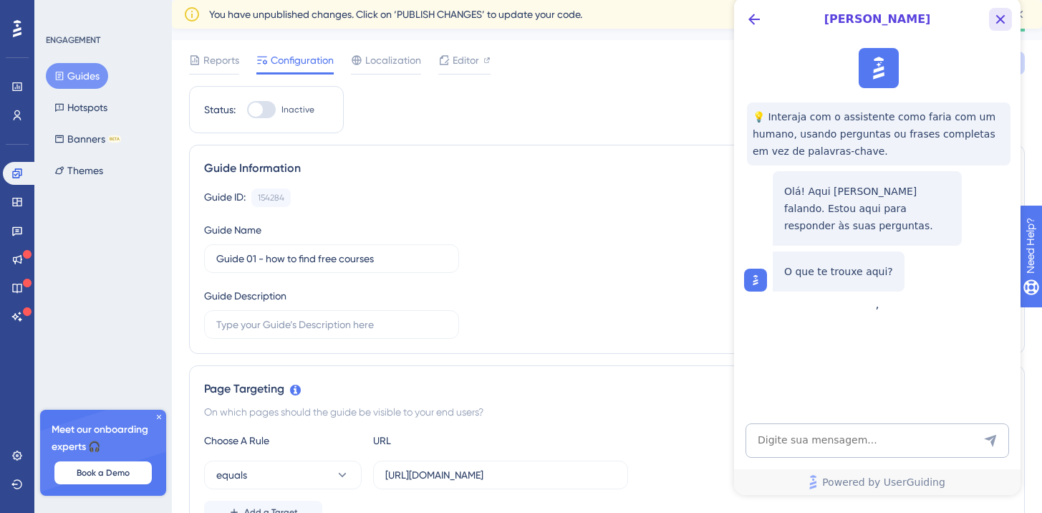
click at [1006, 25] on icon "Close Button" at bounding box center [1000, 19] width 17 height 17
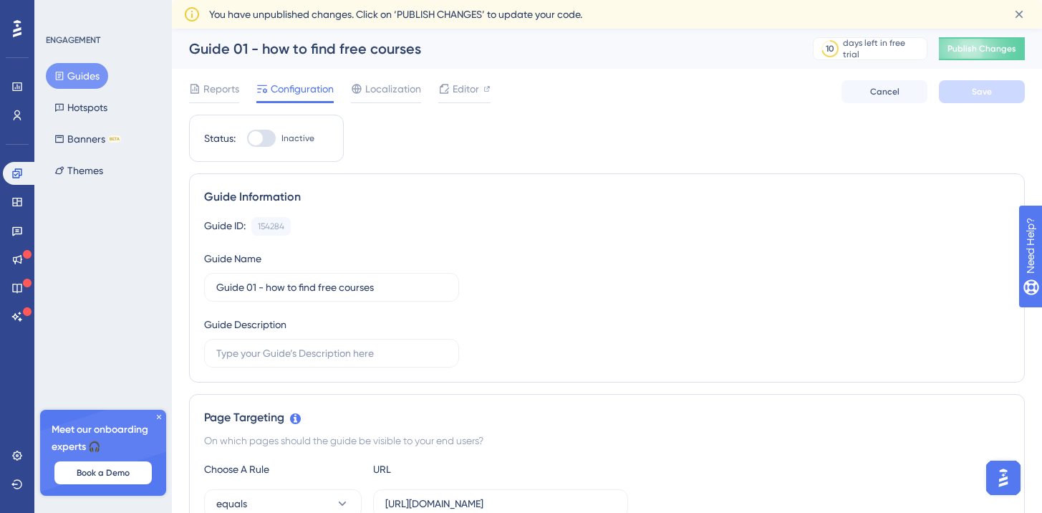
click at [261, 136] on div at bounding box center [255, 138] width 14 height 14
click at [247, 138] on input "Inactive" at bounding box center [246, 138] width 1 height 1
checkbox input "true"
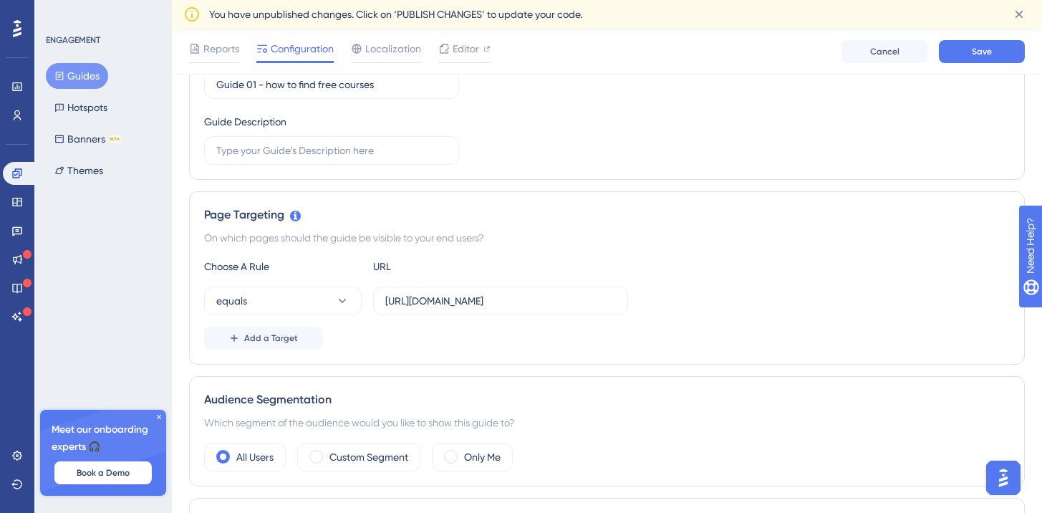
scroll to position [230, 0]
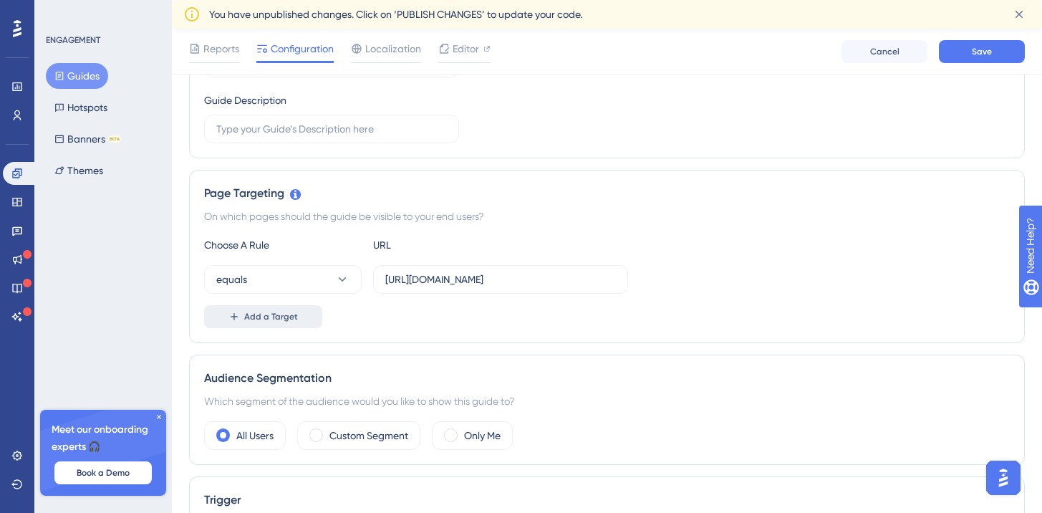
click at [253, 319] on span "Add a Target" at bounding box center [271, 316] width 54 height 11
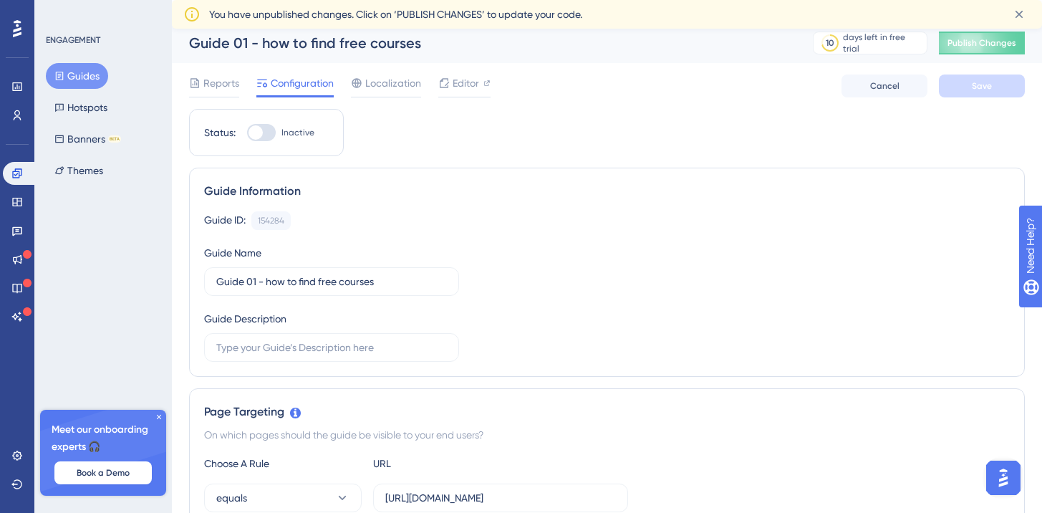
scroll to position [9, 0]
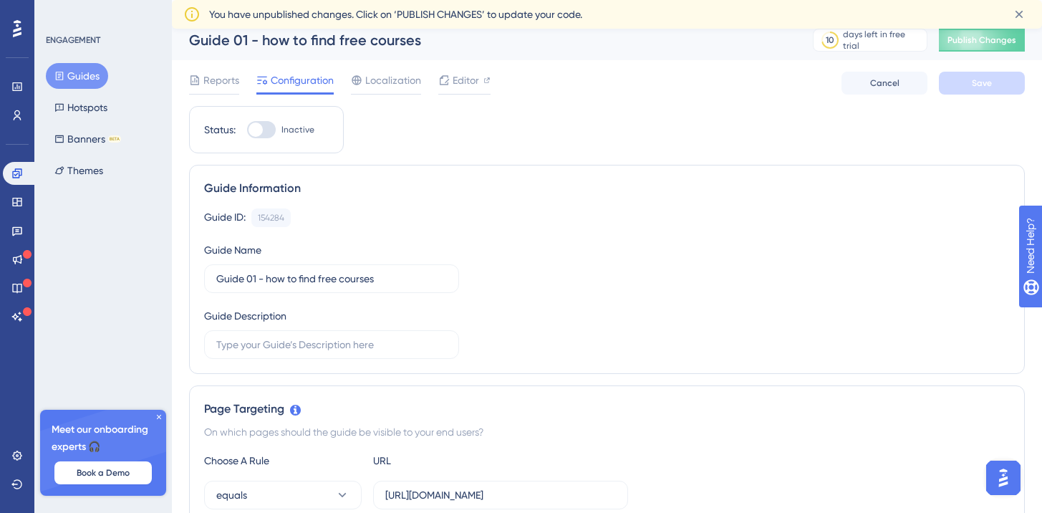
click at [277, 127] on label "Inactive" at bounding box center [280, 129] width 67 height 17
click at [247, 130] on input "Inactive" at bounding box center [246, 130] width 1 height 1
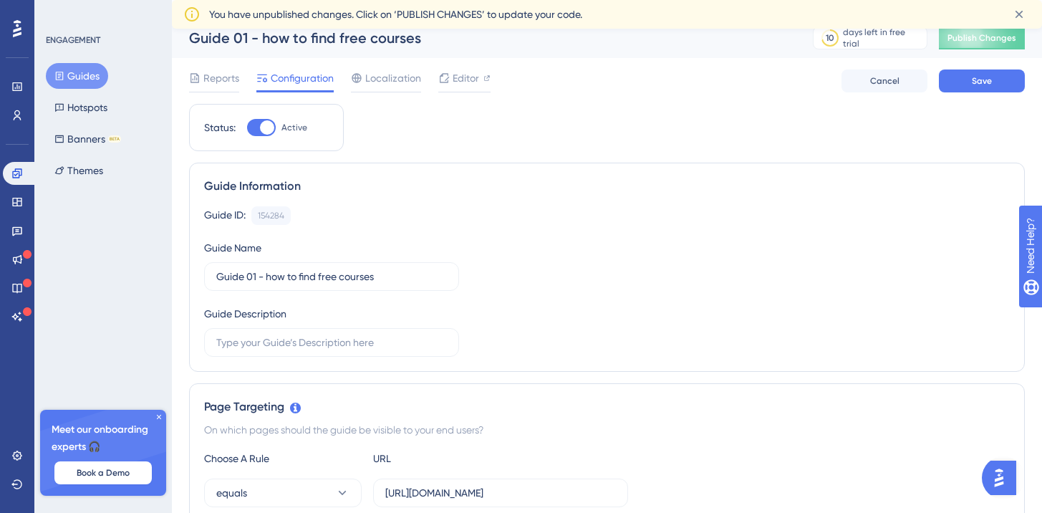
scroll to position [11, 0]
click at [265, 128] on div at bounding box center [267, 127] width 14 height 14
click at [247, 127] on input "Active" at bounding box center [246, 127] width 1 height 1
checkbox input "false"
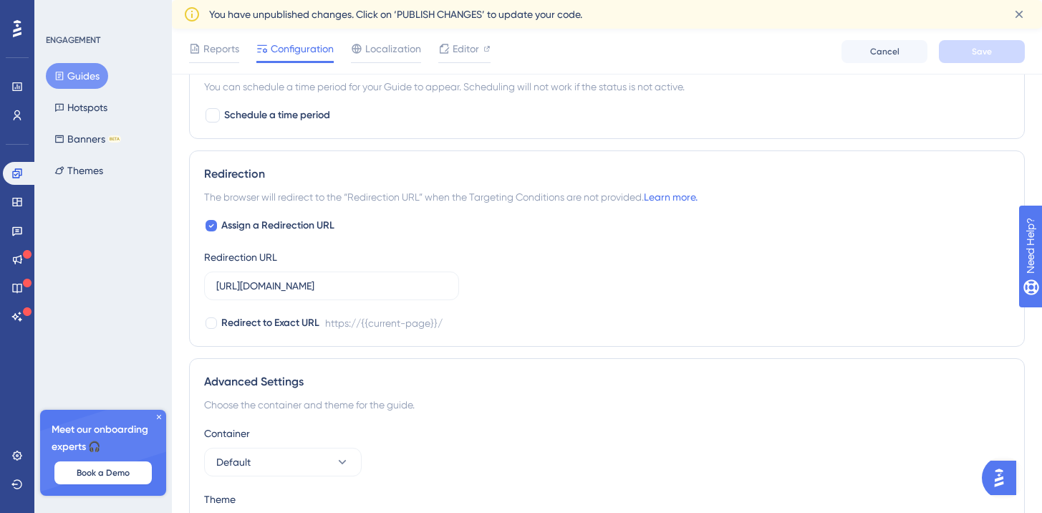
scroll to position [1041, 0]
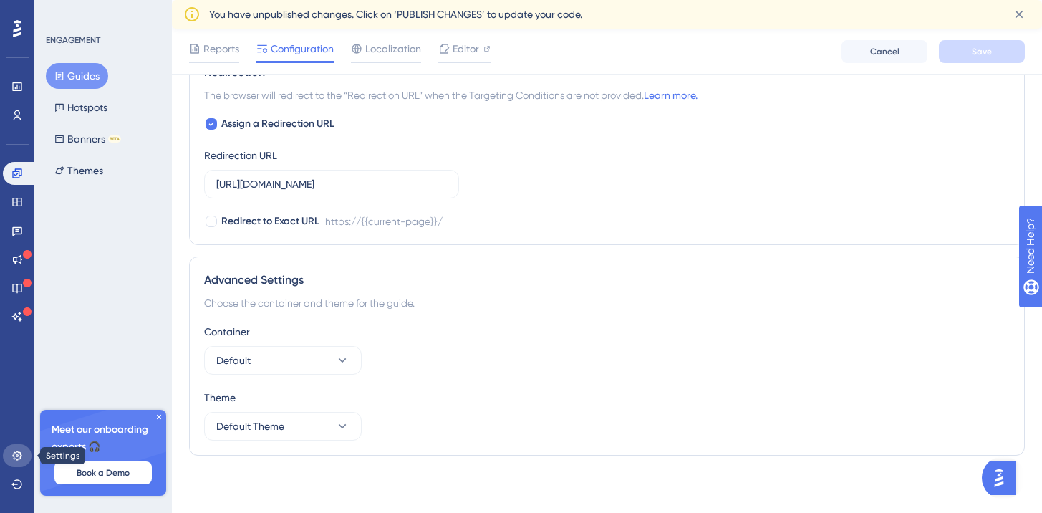
click at [21, 453] on icon at bounding box center [16, 455] width 11 height 11
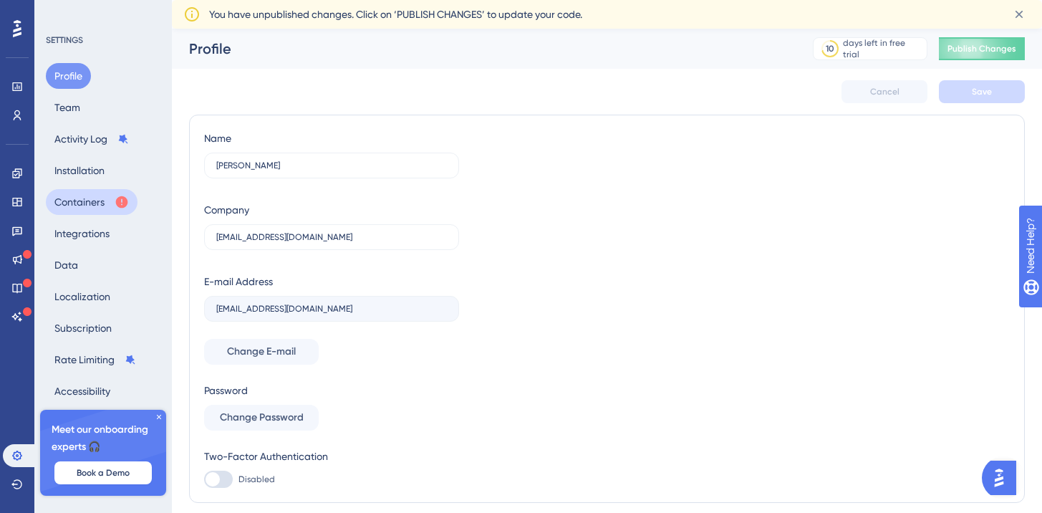
click at [107, 206] on button "Containers" at bounding box center [92, 202] width 92 height 26
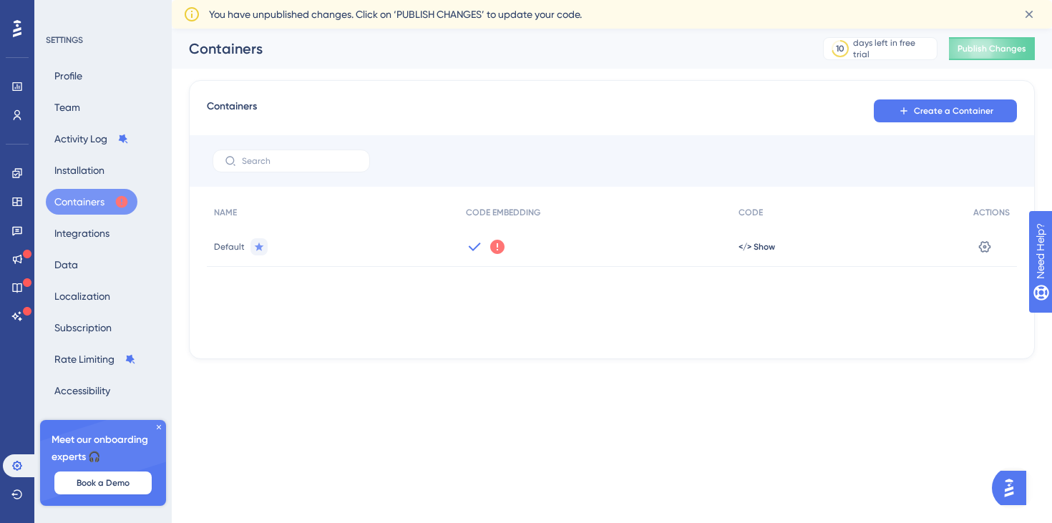
click at [495, 248] on icon at bounding box center [497, 247] width 14 height 14
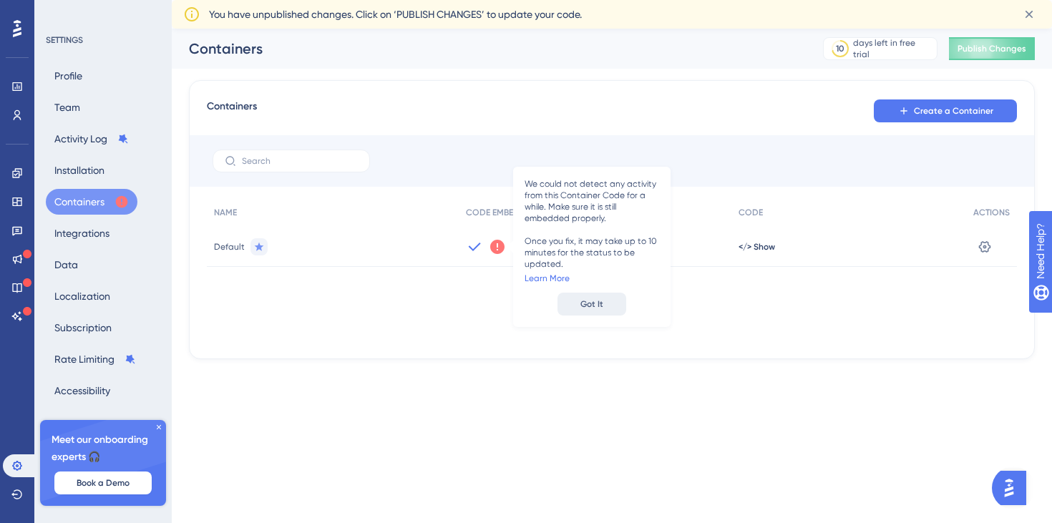
click at [607, 310] on button "Got It" at bounding box center [592, 304] width 69 height 23
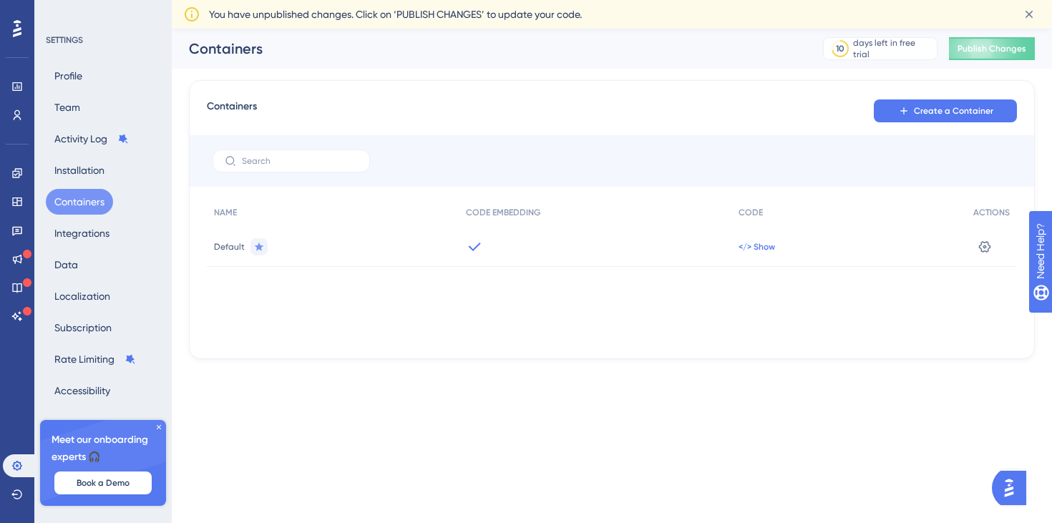
click at [769, 249] on span "</> Show" at bounding box center [757, 246] width 37 height 11
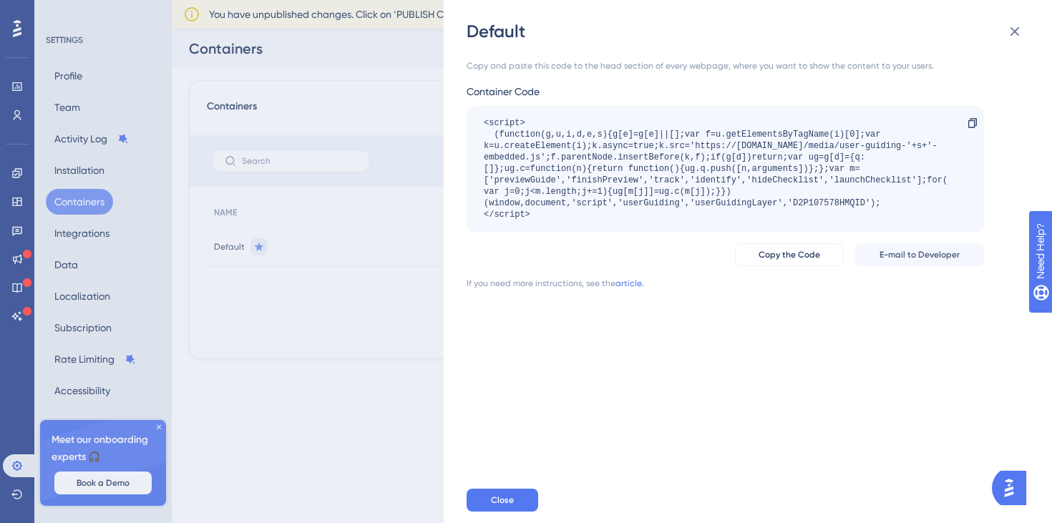
drag, startPoint x: 576, startPoint y: 212, endPoint x: 578, endPoint y: 251, distance: 39.4
click at [578, 251] on div "Copy and paste this code to the head section of every webpage, where you want t…" at bounding box center [726, 174] width 518 height 229
drag, startPoint x: 485, startPoint y: 126, endPoint x: 660, endPoint y: 227, distance: 202.4
click at [660, 227] on div "<script> (function(g,u,i,d,e,s){g[e]=g[e]||[];var f=u.getElementsByTagName(i)[0…" at bounding box center [726, 169] width 518 height 126
copy div "<script> (function(g,u,i,d,e,s){g[e]=g[e]||[];var f=u.getElementsByTagName(i)[0…"
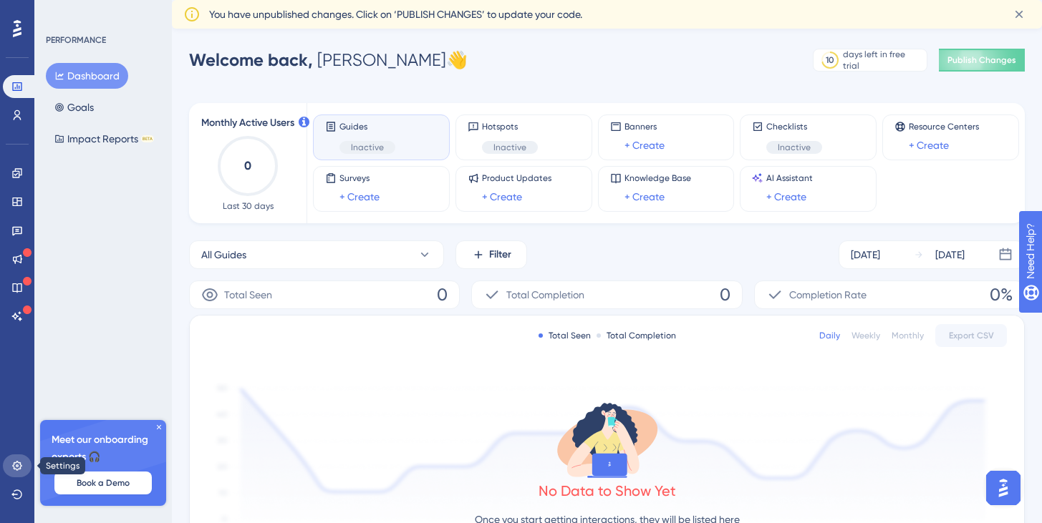
click at [24, 464] on link at bounding box center [17, 466] width 29 height 23
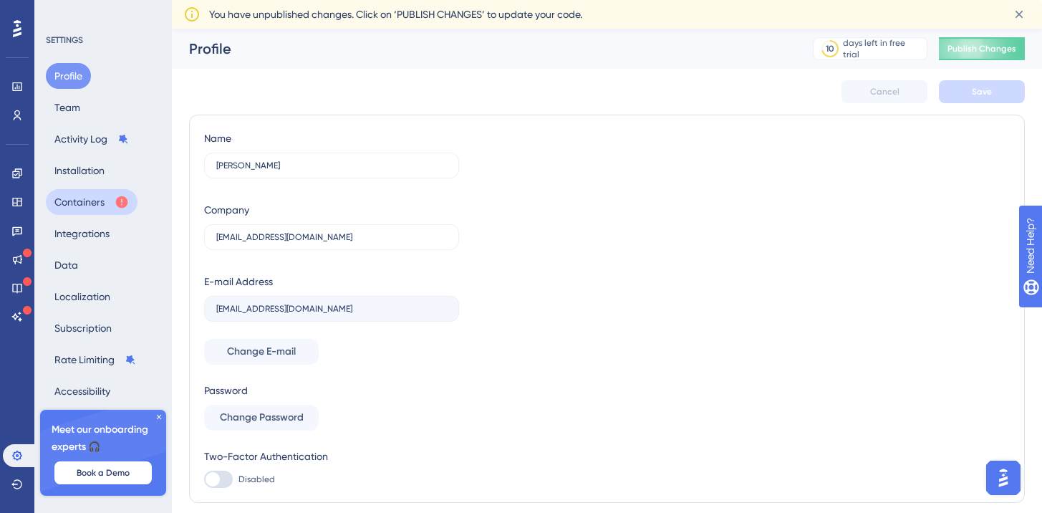
click at [71, 211] on button "Containers" at bounding box center [92, 202] width 92 height 26
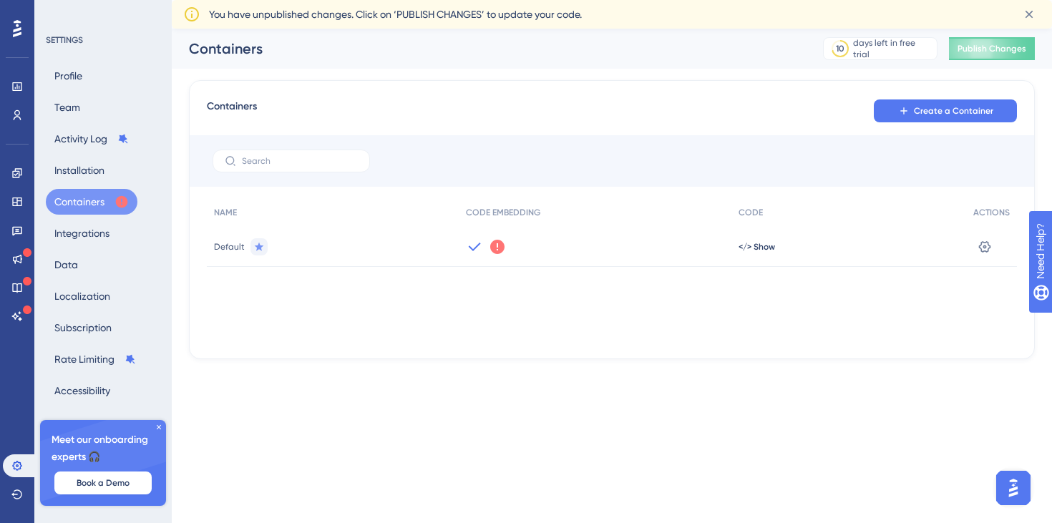
click at [481, 242] on icon at bounding box center [474, 246] width 17 height 17
click at [471, 248] on icon at bounding box center [475, 246] width 12 height 9
click at [495, 248] on icon at bounding box center [497, 247] width 14 height 14
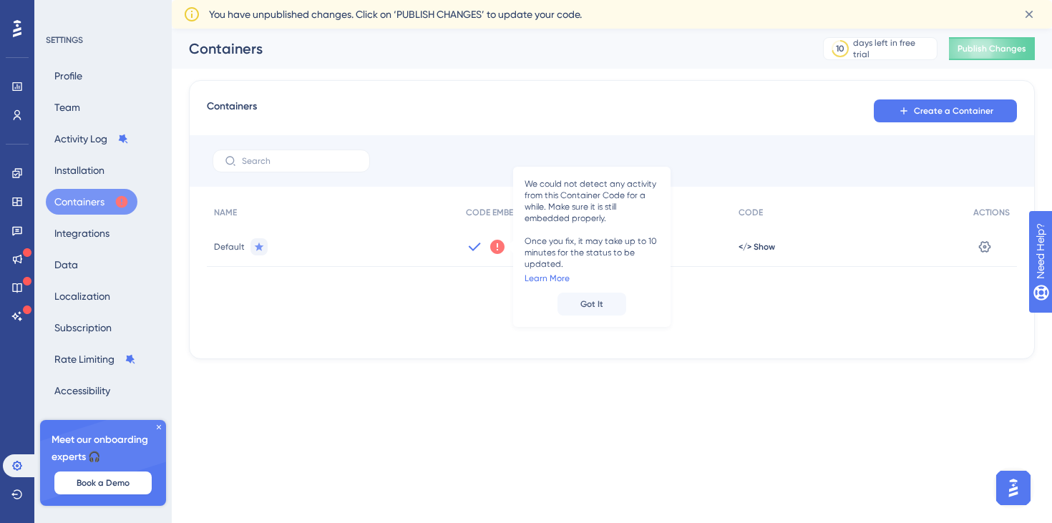
drag, startPoint x: 495, startPoint y: 248, endPoint x: 420, endPoint y: 322, distance: 105.8
click at [420, 322] on div "NAME CODE EMBEDDING CODE ACTIONS Default We could not detect any activity from …" at bounding box center [612, 269] width 810 height 143
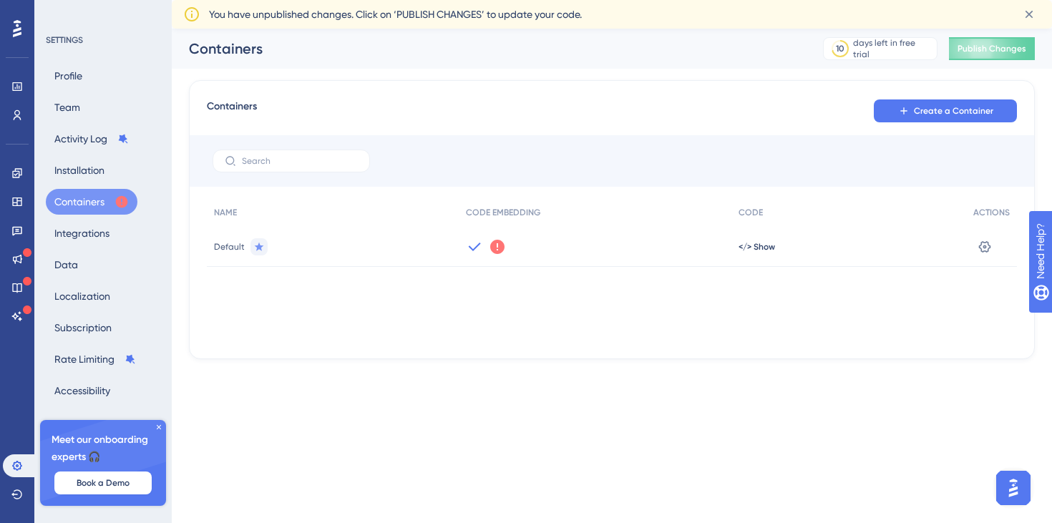
click at [498, 246] on icon at bounding box center [497, 247] width 14 height 14
click at [12, 96] on link at bounding box center [17, 86] width 29 height 23
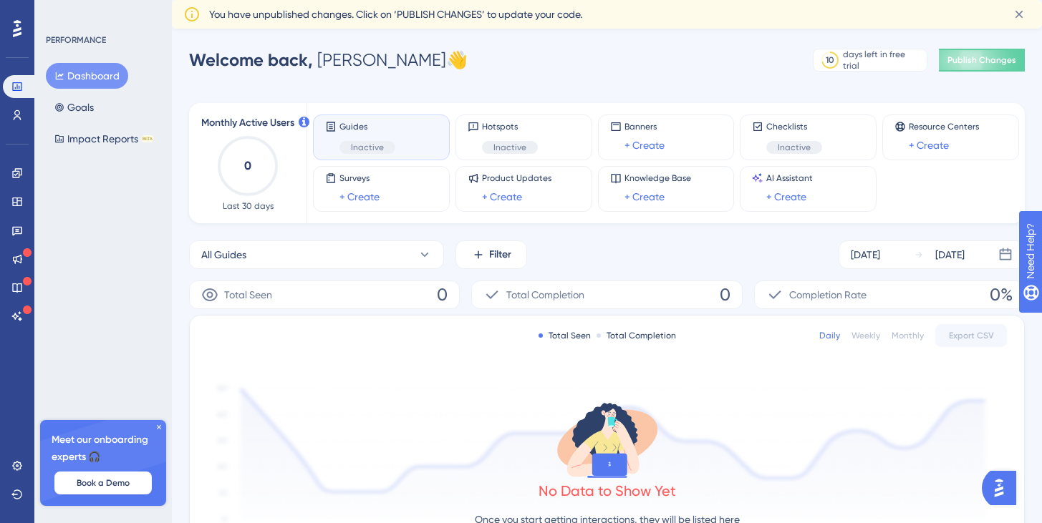
click at [360, 150] on span "Inactive" at bounding box center [367, 147] width 33 height 11
click at [365, 130] on span "Guides" at bounding box center [367, 126] width 56 height 11
click at [382, 132] on span "Guides" at bounding box center [367, 126] width 56 height 11
click at [382, 257] on button "All Guides" at bounding box center [316, 255] width 255 height 29
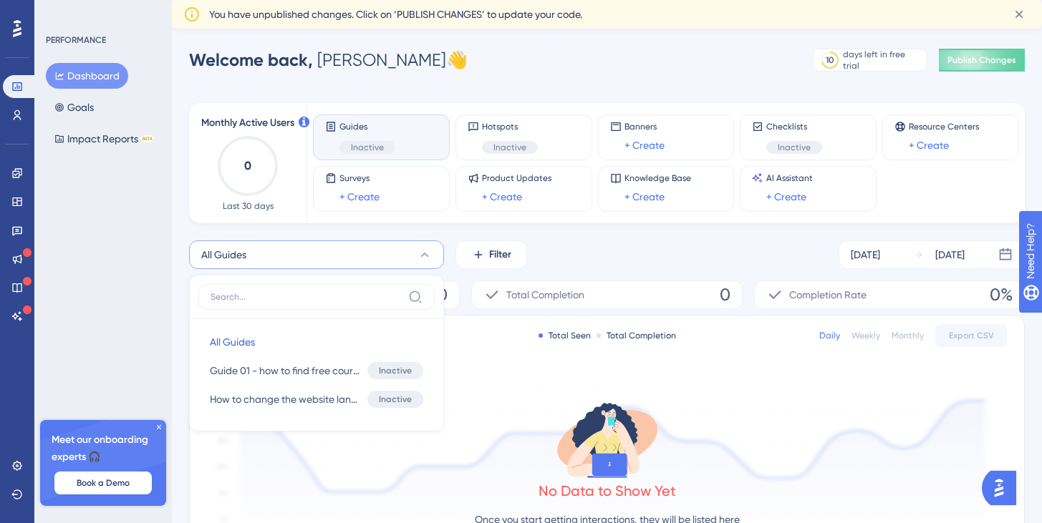
scroll to position [92, 0]
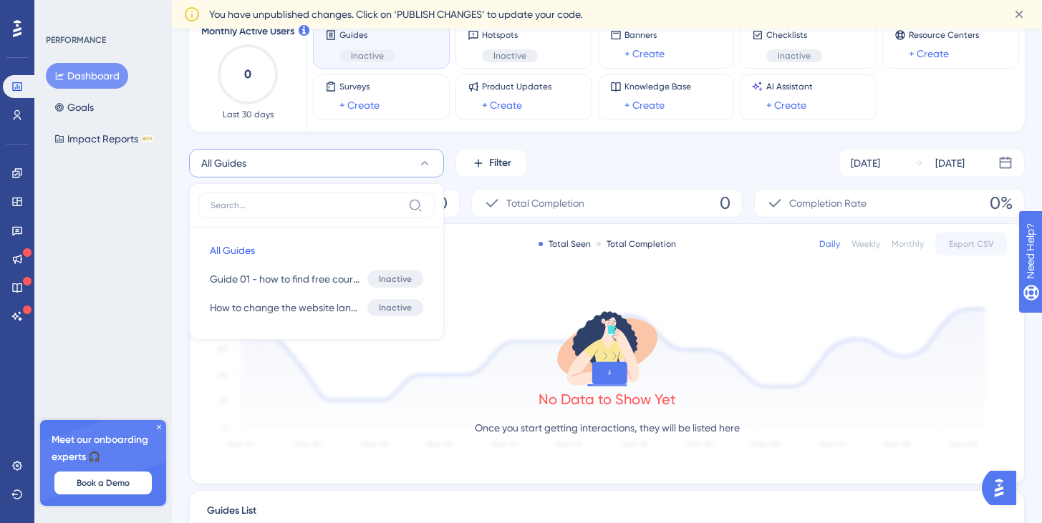
click at [249, 432] on div "No Data to Show Yet Once you start getting interactions, they will be listed he…" at bounding box center [607, 377] width 800 height 192
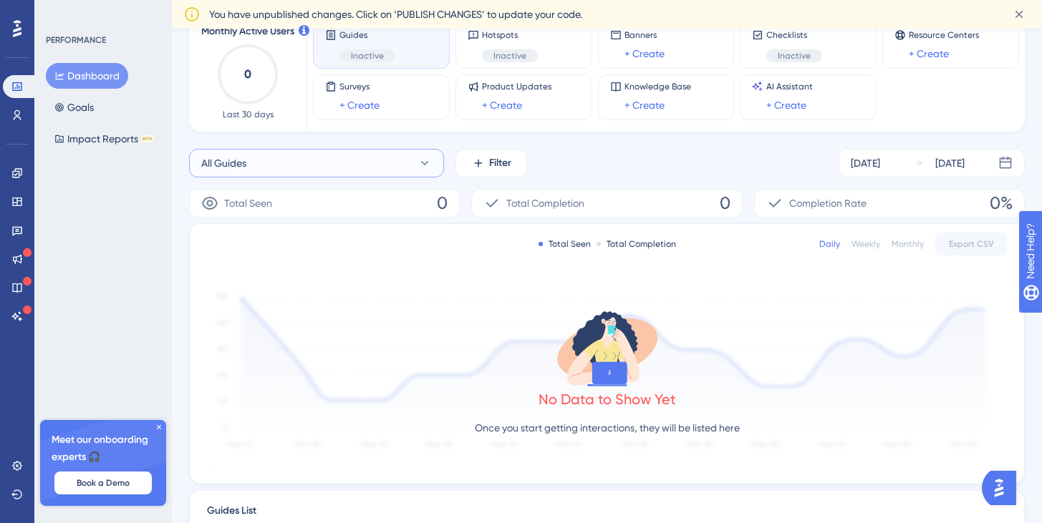
click at [352, 169] on button "All Guides" at bounding box center [316, 163] width 255 height 29
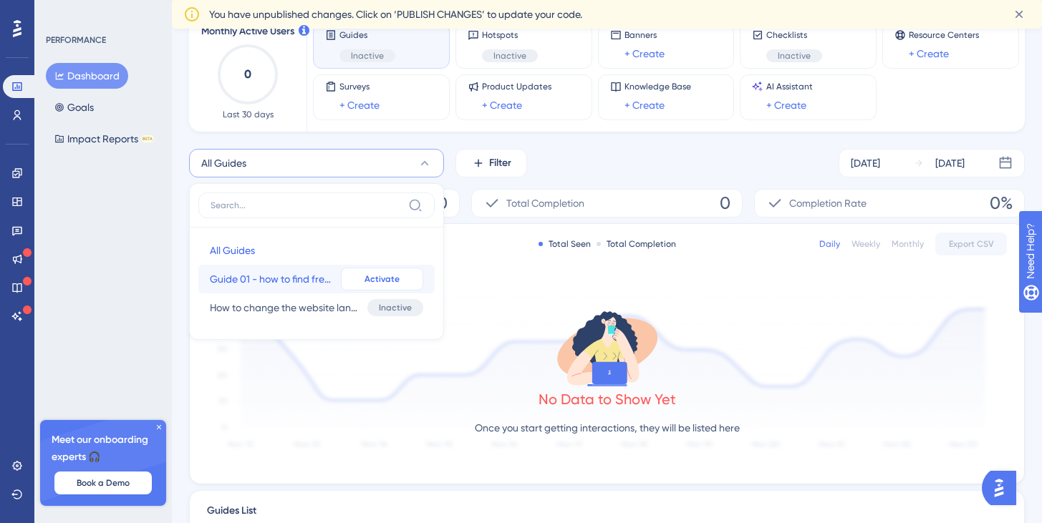
click at [380, 281] on span "Activate" at bounding box center [381, 278] width 35 height 11
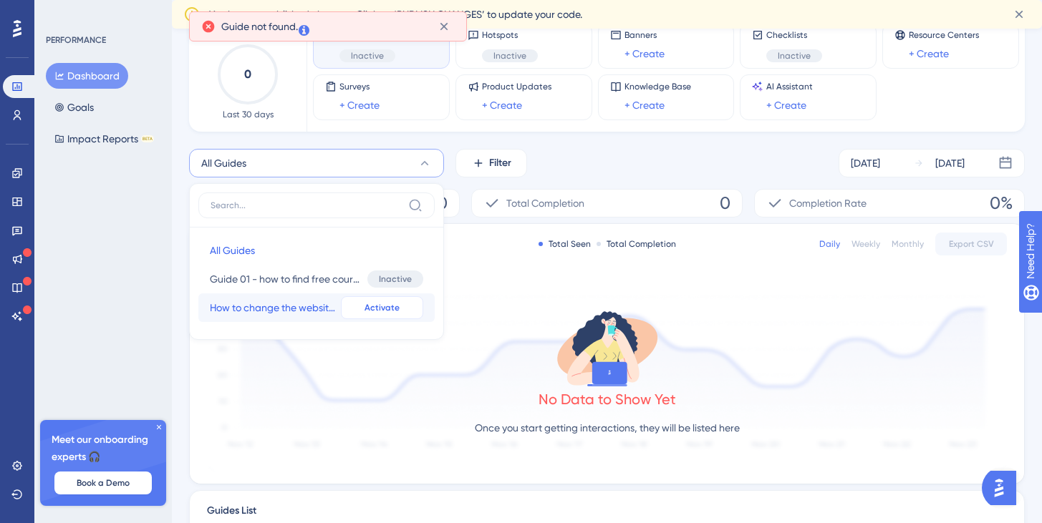
click at [364, 307] on button "Activate" at bounding box center [382, 307] width 82 height 23
click at [437, 22] on icon at bounding box center [444, 26] width 14 height 14
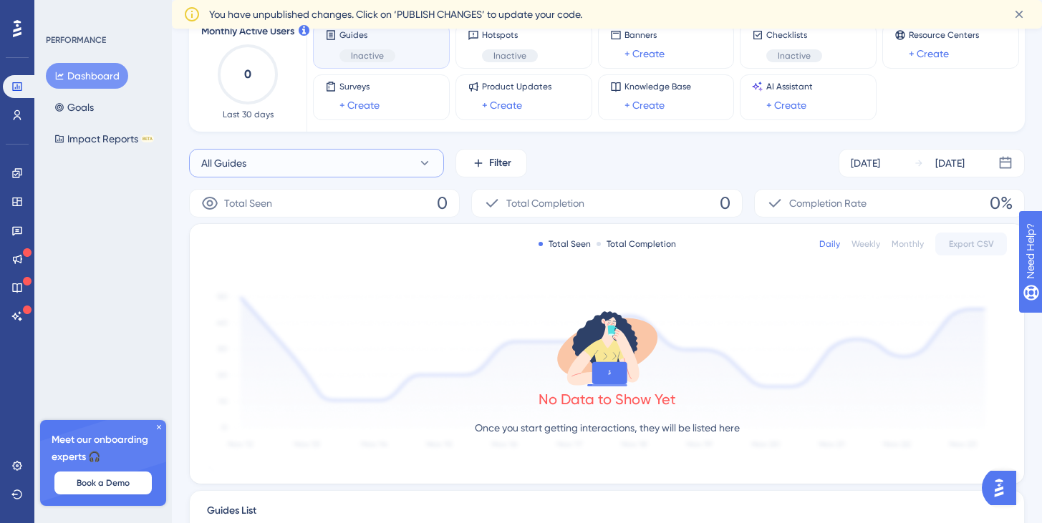
click at [306, 170] on button "All Guides" at bounding box center [316, 163] width 255 height 29
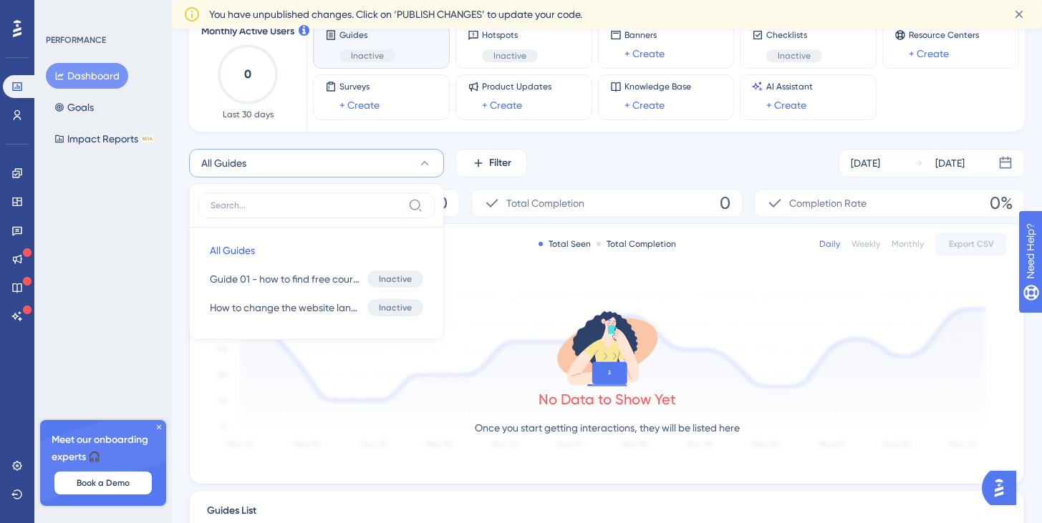
click at [636, 267] on div "Total Seen Total Completion Daily Weekly Monthly Export CSV No Data to Show Yet…" at bounding box center [607, 354] width 834 height 260
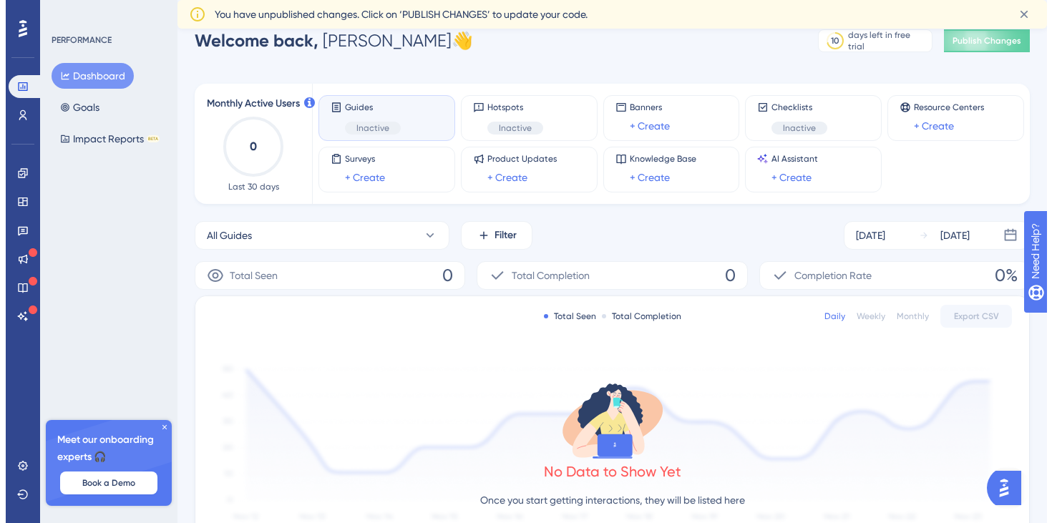
scroll to position [0, 0]
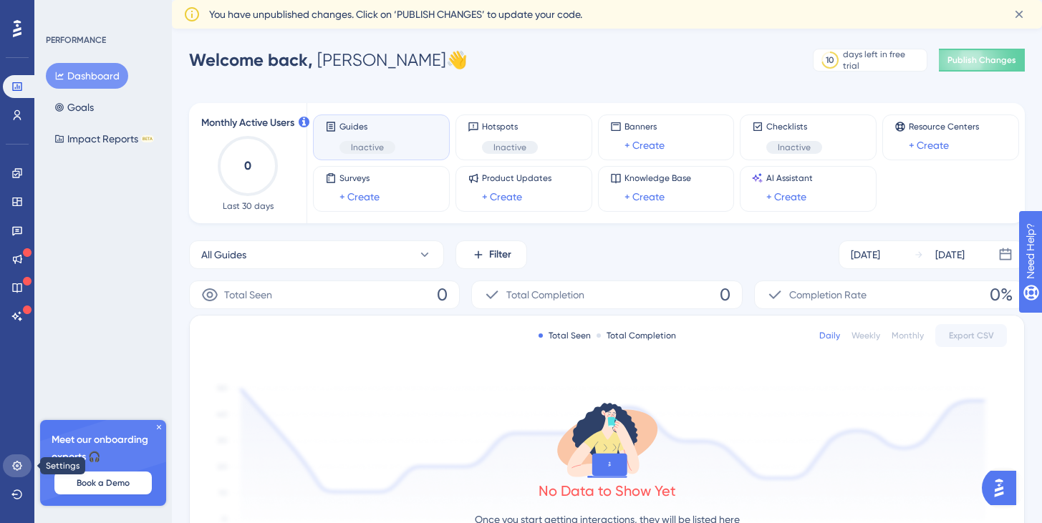
click at [9, 458] on link at bounding box center [17, 466] width 29 height 23
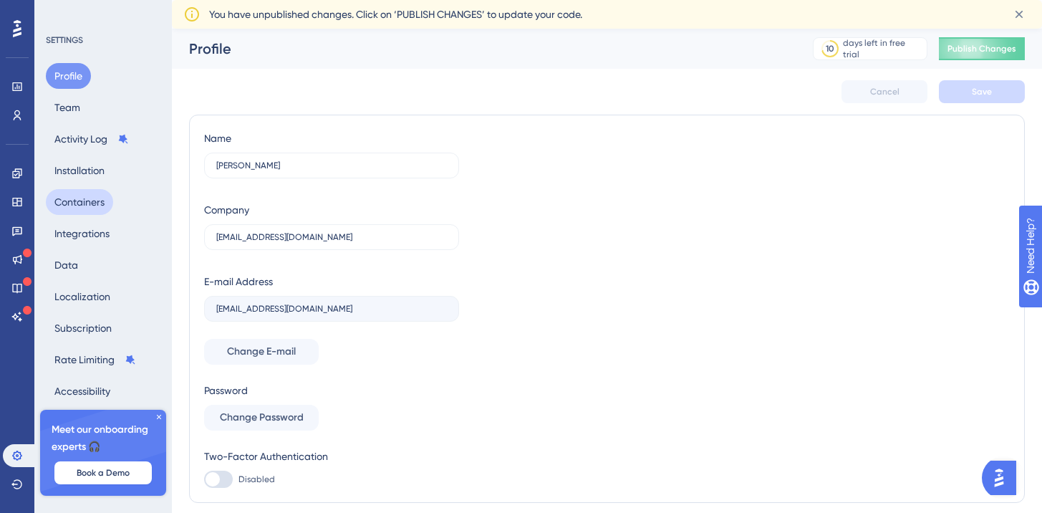
click at [100, 198] on button "Containers" at bounding box center [79, 202] width 67 height 26
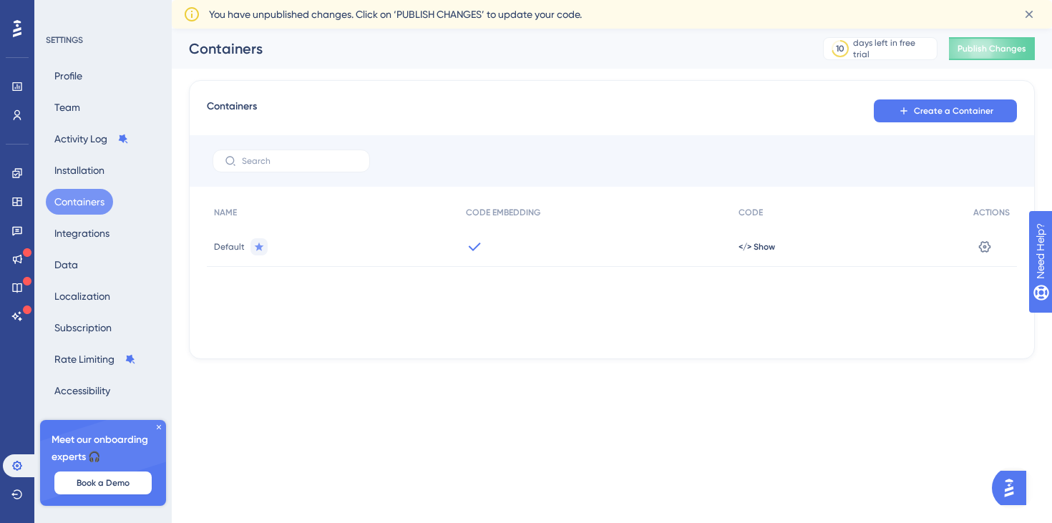
click at [1018, 494] on img "Open AI Assistant Launcher" at bounding box center [1010, 488] width 26 height 26
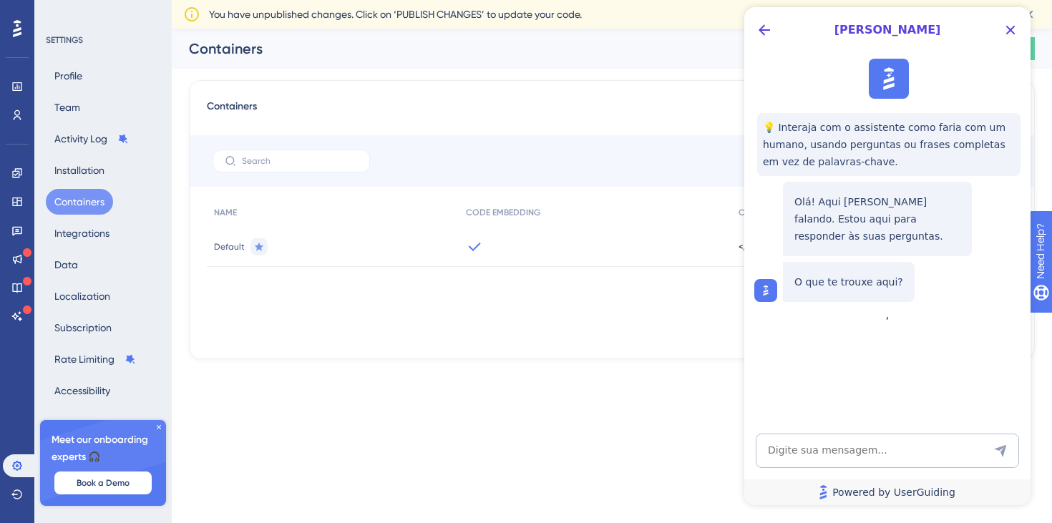
click at [1018, 494] on link "Powered by UserGuiding" at bounding box center [888, 493] width 286 height 26
drag, startPoint x: 1005, startPoint y: 24, endPoint x: 1741, endPoint y: 46, distance: 736.3
click at [1005, 24] on icon "Close Button" at bounding box center [1010, 29] width 17 height 17
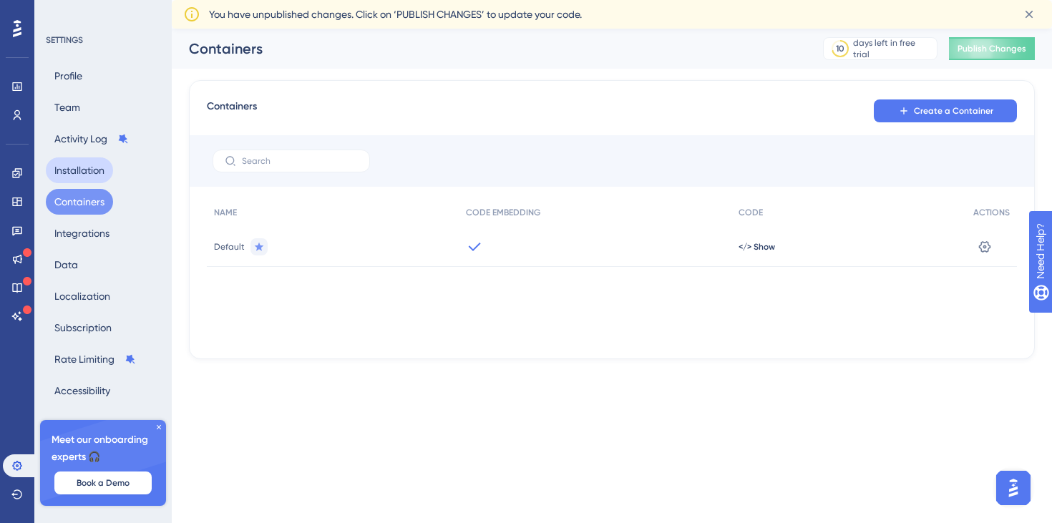
click at [82, 168] on button "Installation" at bounding box center [79, 171] width 67 height 26
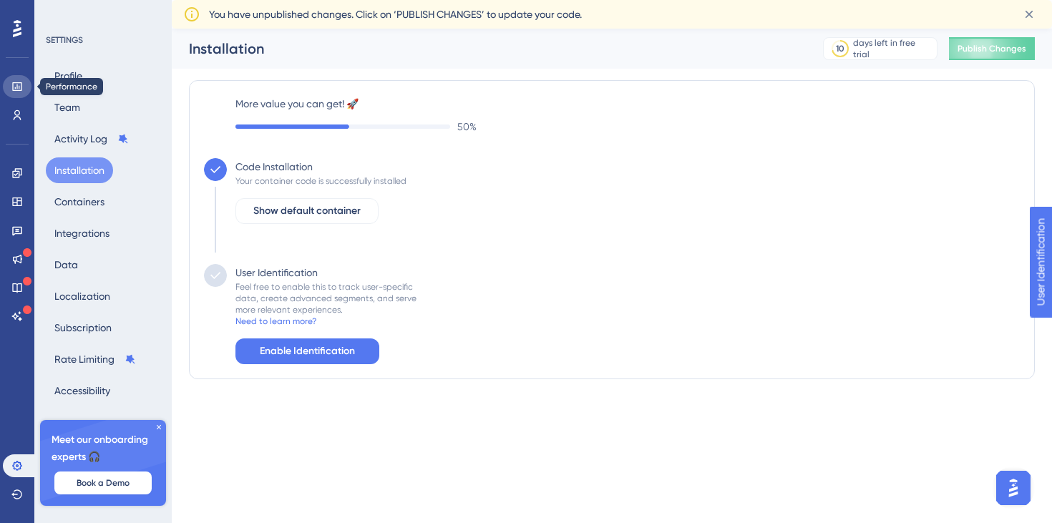
drag, startPoint x: 11, startPoint y: 95, endPoint x: 34, endPoint y: 94, distance: 23.6
click at [11, 95] on link at bounding box center [17, 86] width 29 height 23
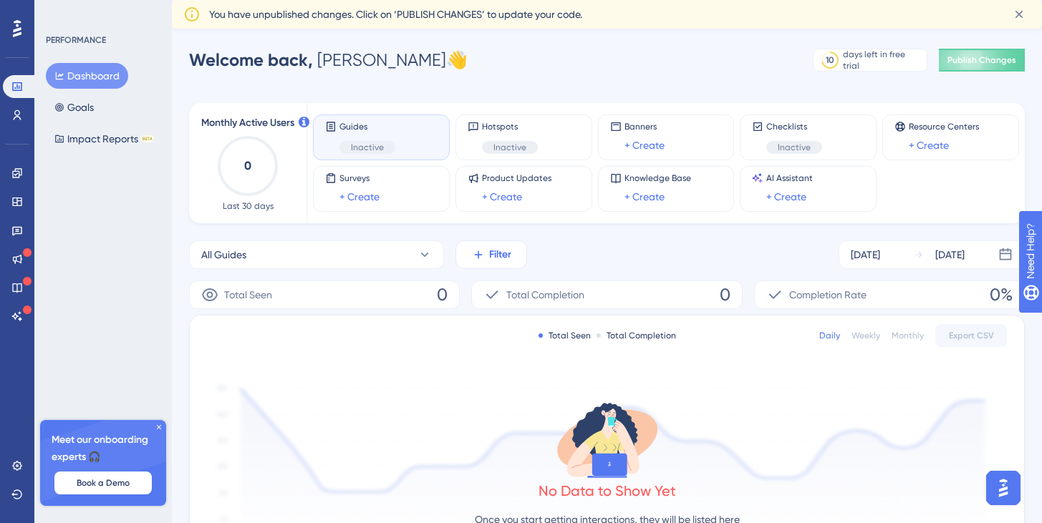
click at [481, 251] on icon at bounding box center [478, 254] width 13 height 13
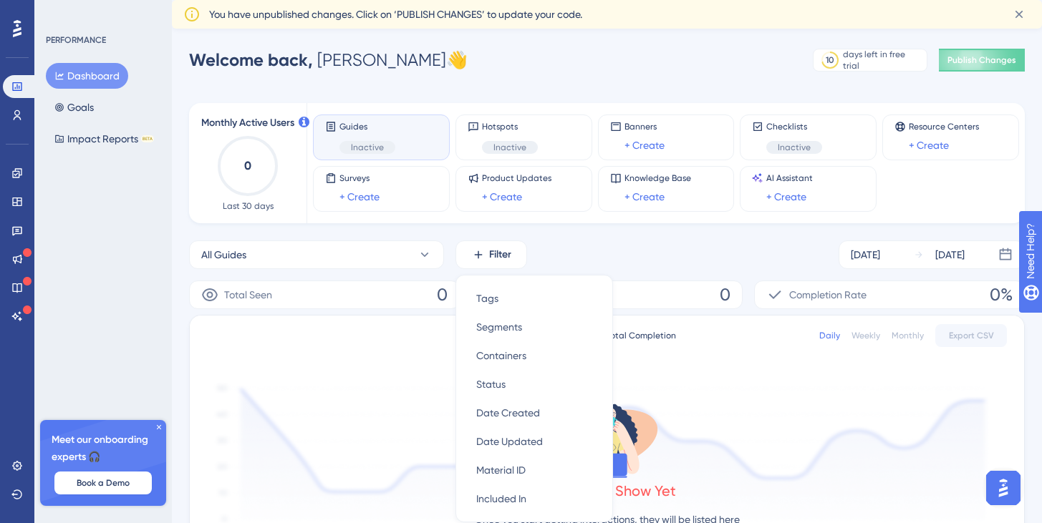
click at [92, 301] on div "PERFORMANCE Dashboard Goals Impact Reports BETA Meet our onboarding experts 🎧 B…" at bounding box center [102, 261] width 137 height 523
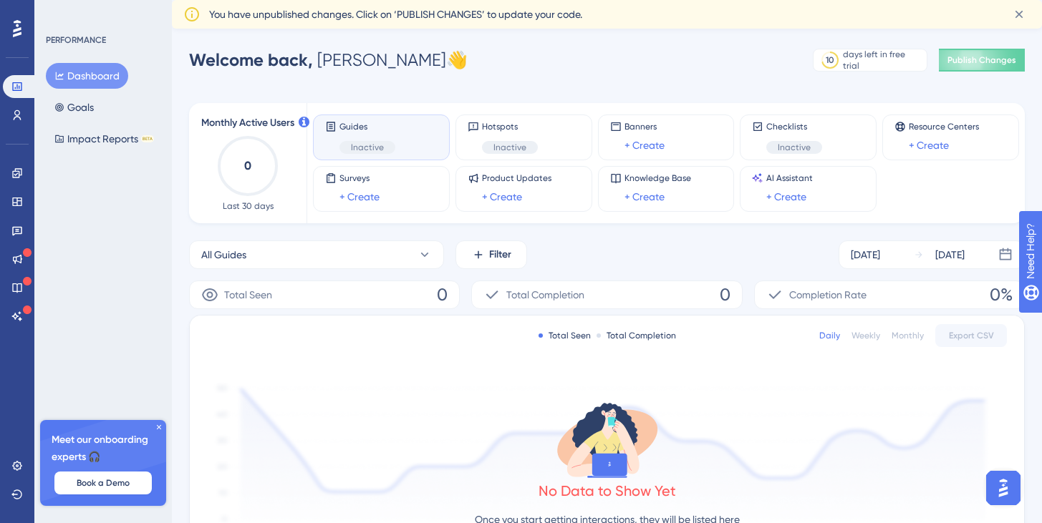
click at [592, 89] on div "Monthly Active Users 0 Last 30 days Guides Inactive Hotspots Inactive Banners +…" at bounding box center [607, 482] width 836 height 793
click at [21, 182] on link at bounding box center [17, 173] width 29 height 23
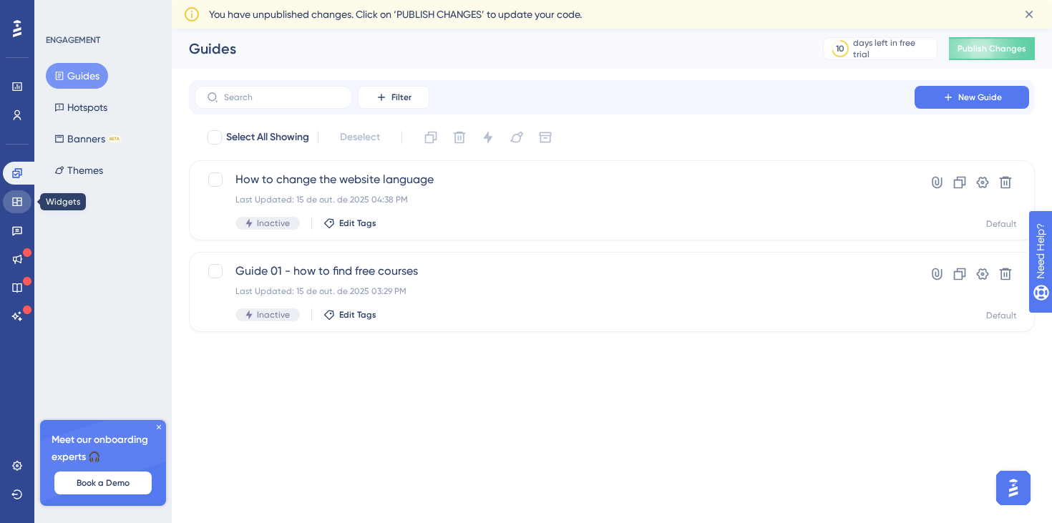
click at [19, 198] on icon at bounding box center [16, 202] width 9 height 9
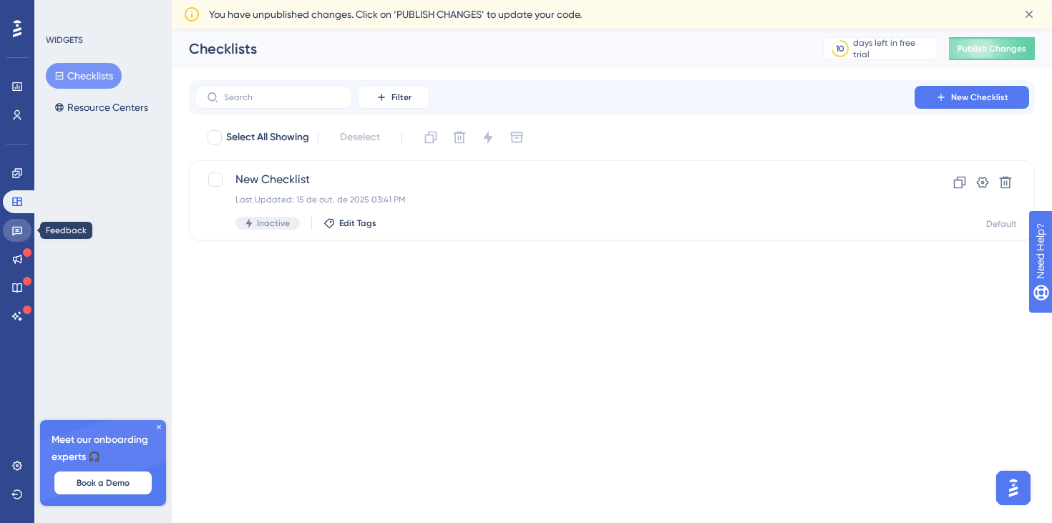
click at [16, 230] on icon at bounding box center [17, 231] width 10 height 9
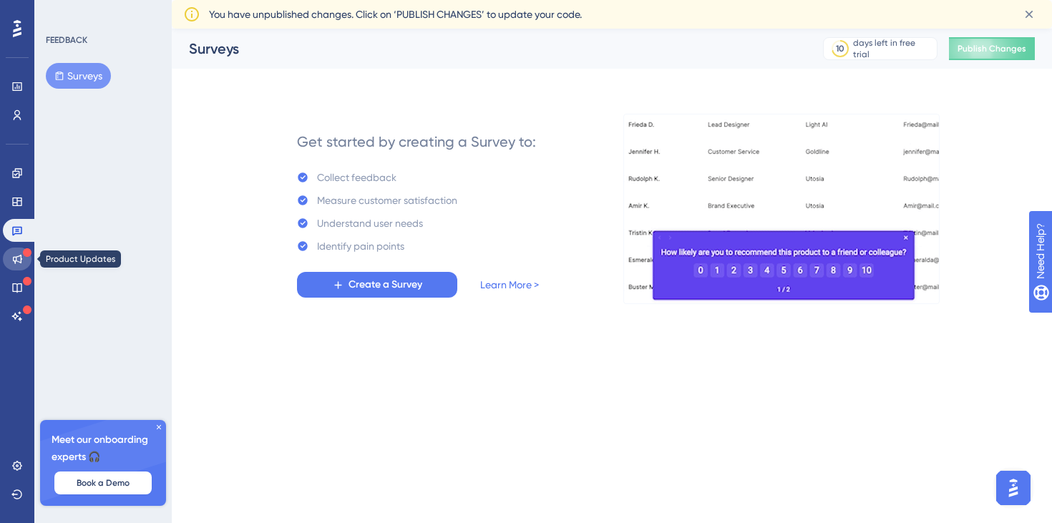
click at [8, 258] on link at bounding box center [17, 259] width 29 height 23
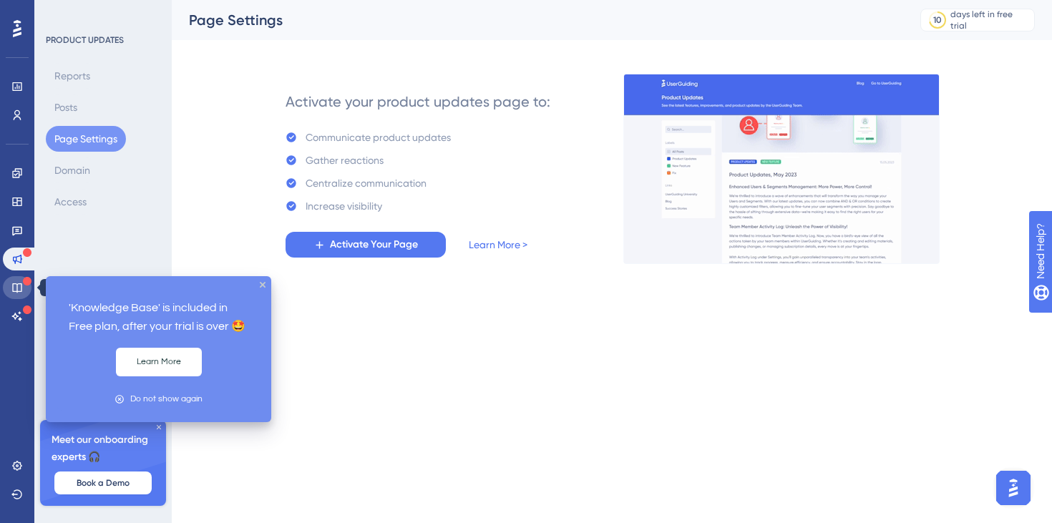
click at [30, 288] on link at bounding box center [17, 287] width 29 height 23
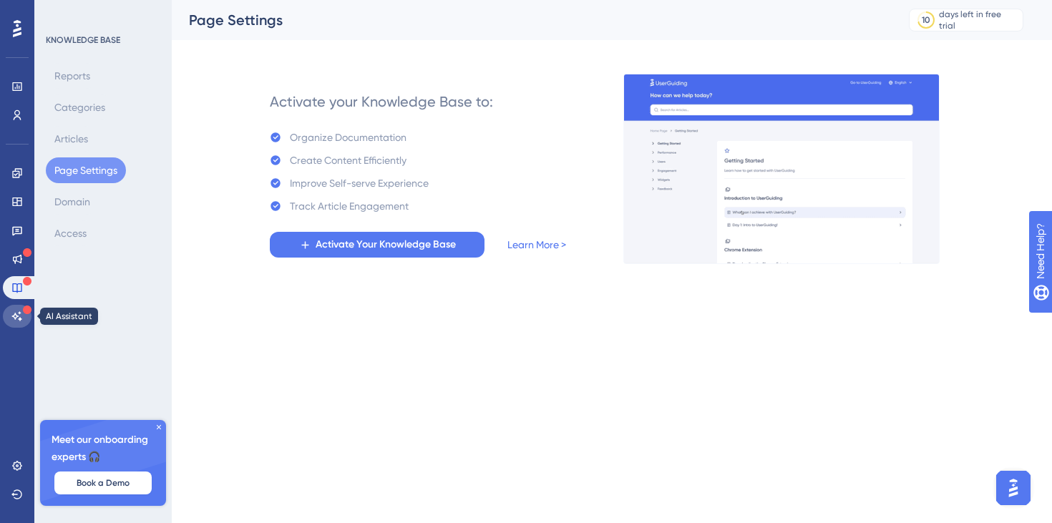
click at [22, 321] on icon at bounding box center [16, 316] width 11 height 11
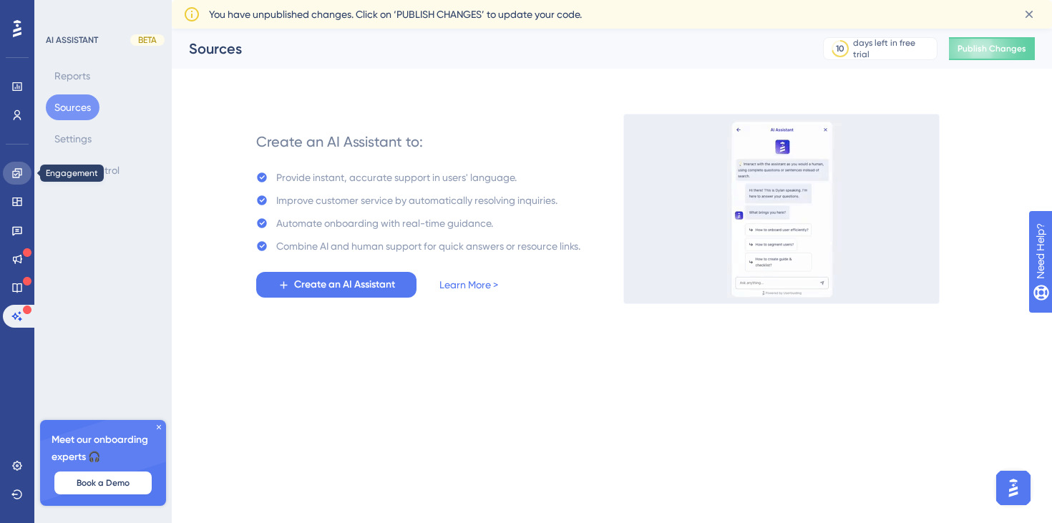
click at [16, 183] on link at bounding box center [17, 173] width 29 height 23
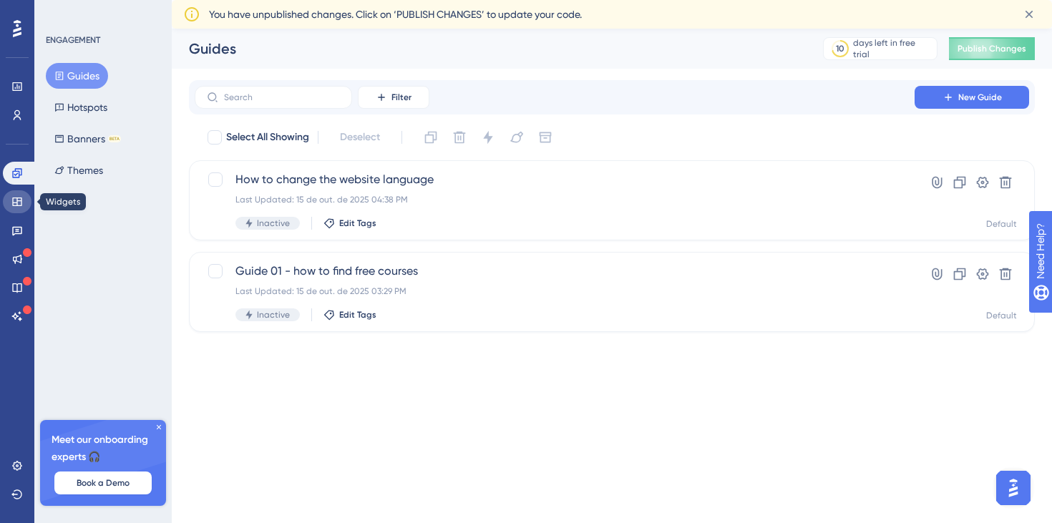
click at [12, 205] on icon at bounding box center [16, 202] width 9 height 9
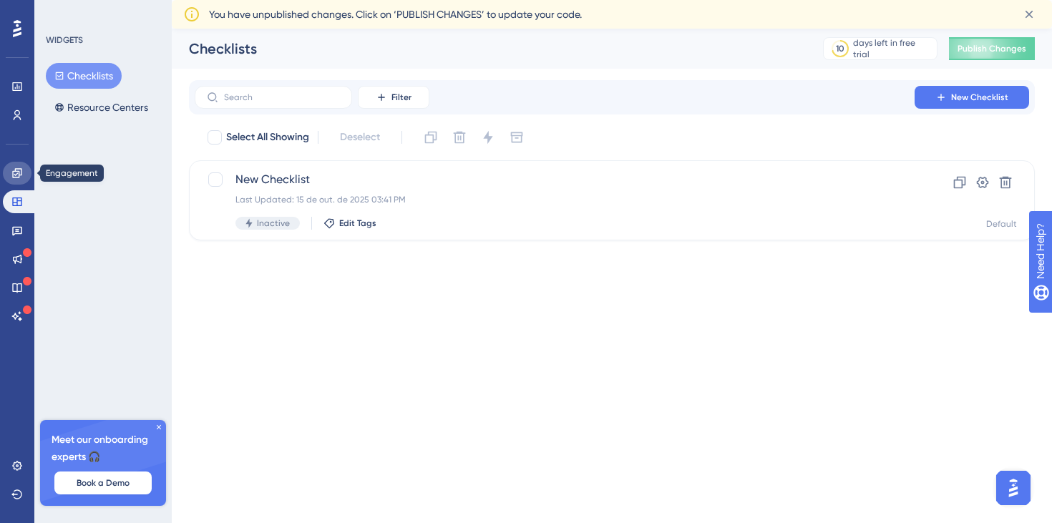
click at [14, 177] on icon at bounding box center [16, 173] width 11 height 11
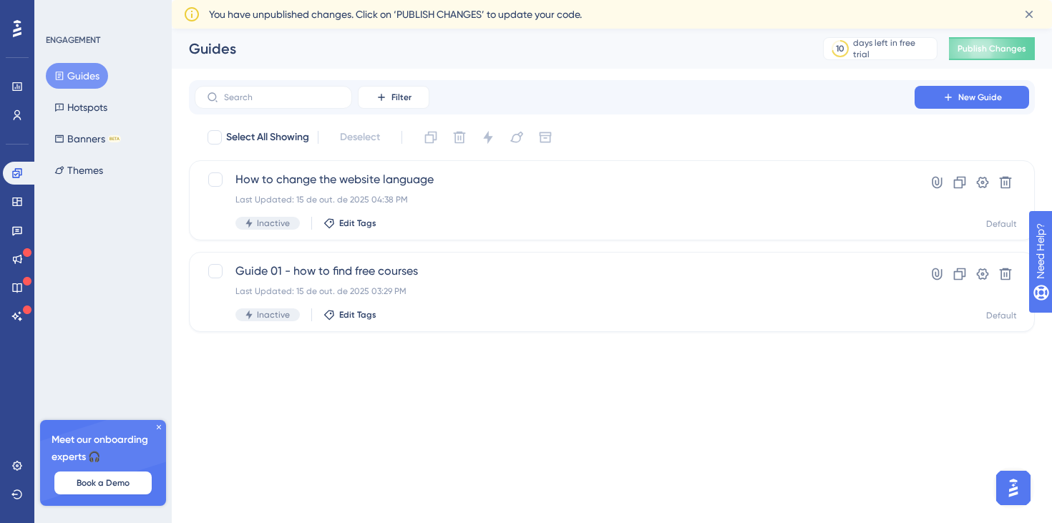
click at [76, 82] on button "Guides" at bounding box center [77, 76] width 62 height 26
click at [980, 100] on span "New Guide" at bounding box center [981, 97] width 44 height 11
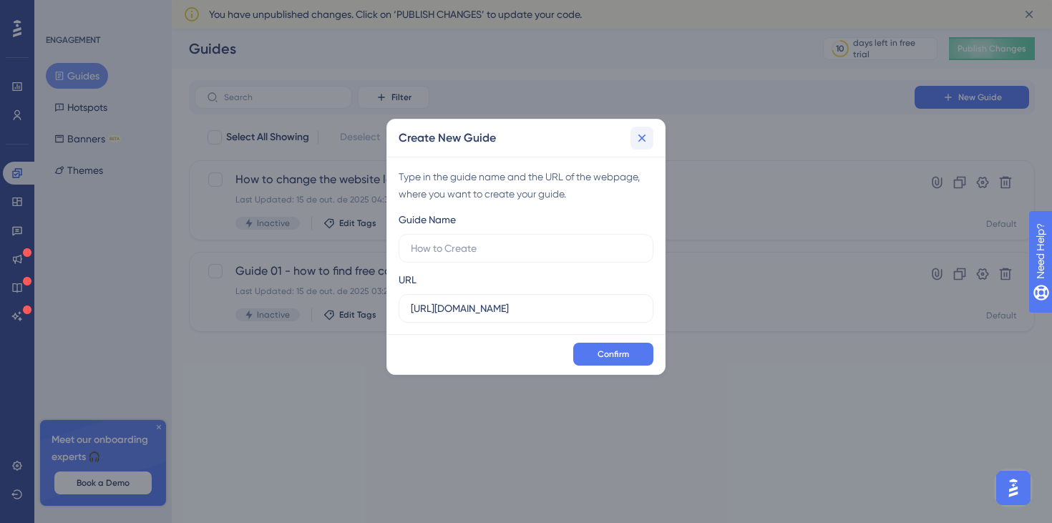
click at [636, 137] on icon at bounding box center [642, 138] width 14 height 14
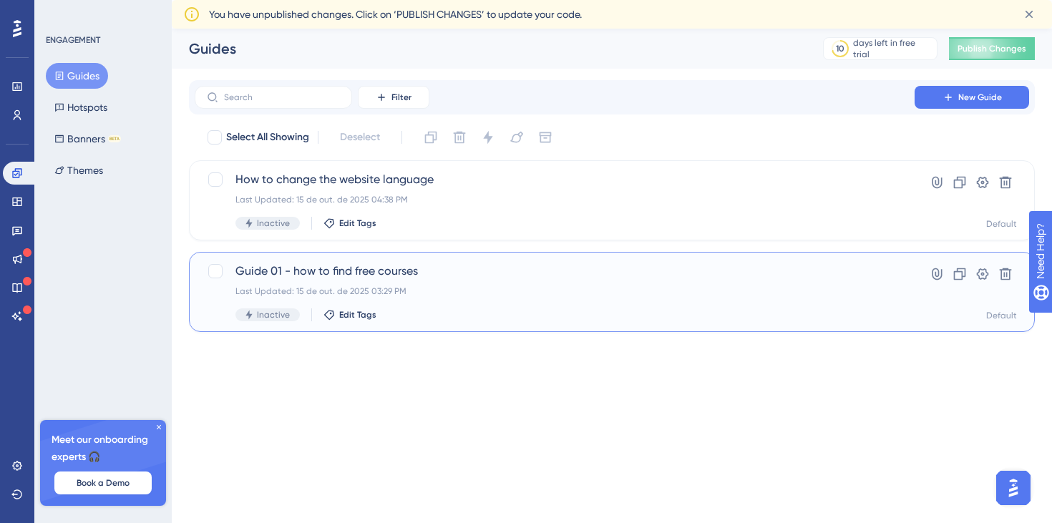
drag, startPoint x: 440, startPoint y: 268, endPoint x: 243, endPoint y: 274, distance: 197.0
click at [243, 274] on span "Guide 01 - how to find free courses" at bounding box center [555, 271] width 639 height 17
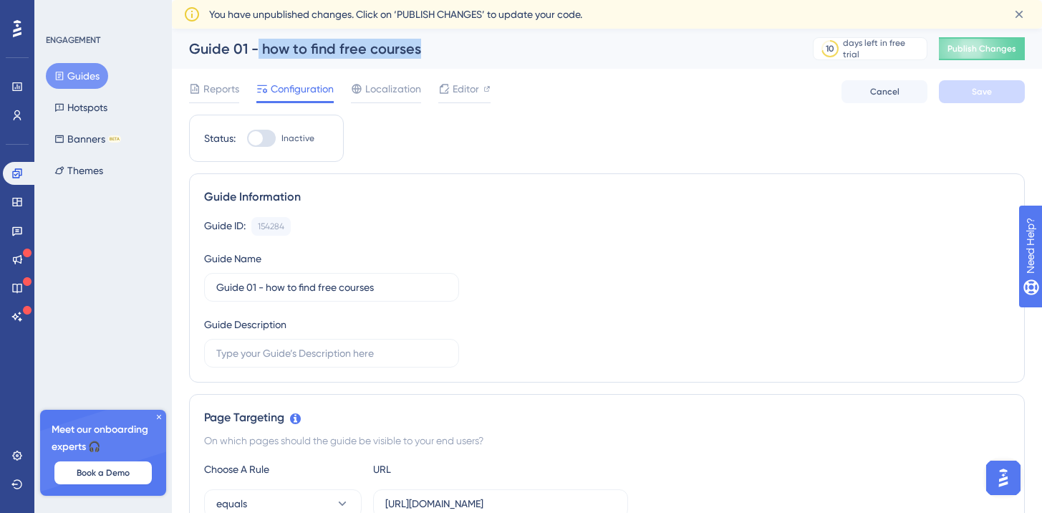
drag, startPoint x: 432, startPoint y: 49, endPoint x: 258, endPoint y: 49, distance: 174.0
click at [258, 49] on div "Guide 01 - how to find free courses" at bounding box center [483, 49] width 588 height 20
copy div "how to find free courses"
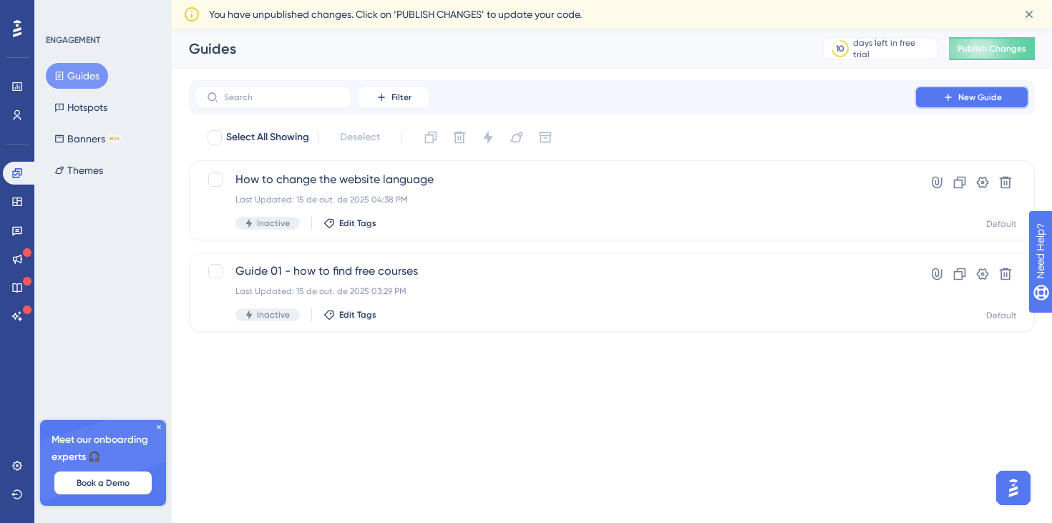
click at [951, 103] on button "New Guide" at bounding box center [972, 97] width 115 height 23
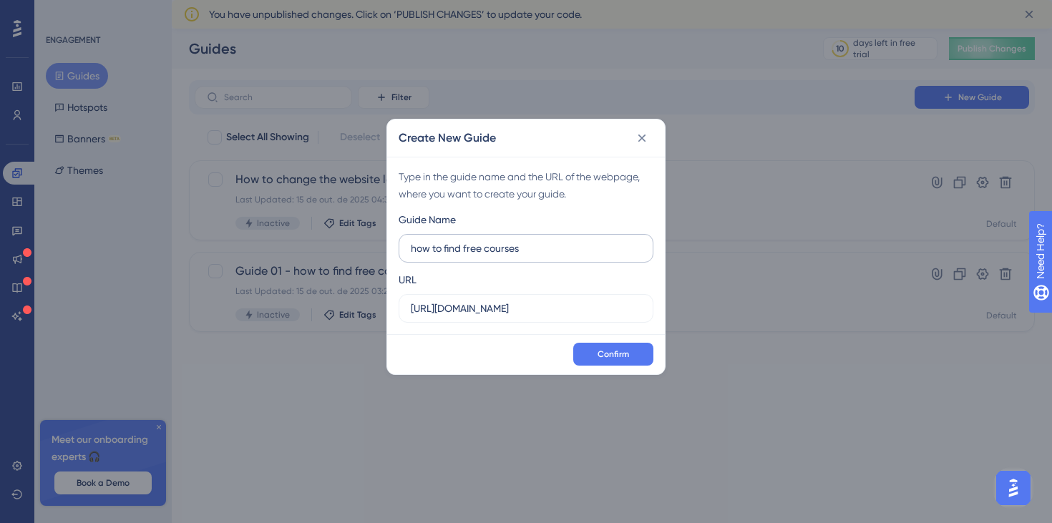
click at [421, 247] on input "how to find free courses" at bounding box center [526, 249] width 231 height 16
type input "How to find free courses"
click at [559, 306] on input "https://www.udemy.com" at bounding box center [526, 309] width 231 height 16
click at [619, 349] on span "Confirm" at bounding box center [614, 354] width 32 height 11
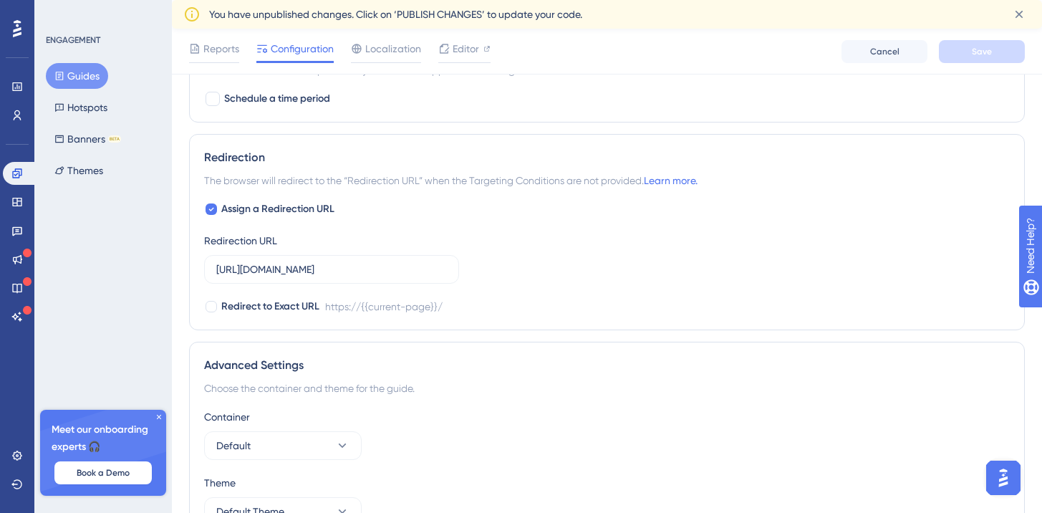
scroll to position [1041, 0]
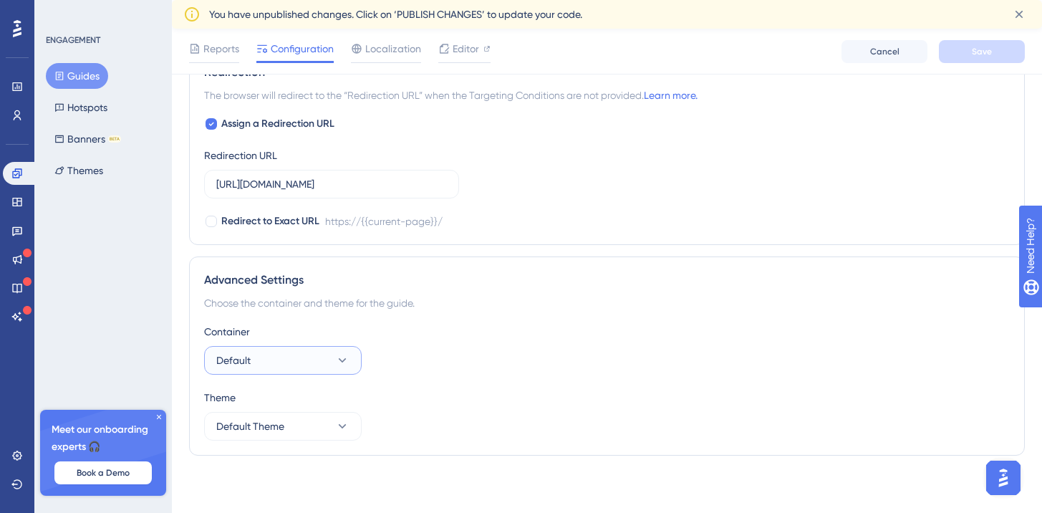
click at [311, 349] on button "Default" at bounding box center [283, 360] width 158 height 29
drag, startPoint x: 602, startPoint y: 321, endPoint x: 556, endPoint y: 335, distance: 48.7
click at [603, 321] on div "Advanced Settings Choose the container and theme for the guide. Container Defau…" at bounding box center [607, 355] width 836 height 199
click at [291, 427] on button "Default Theme" at bounding box center [283, 426] width 158 height 29
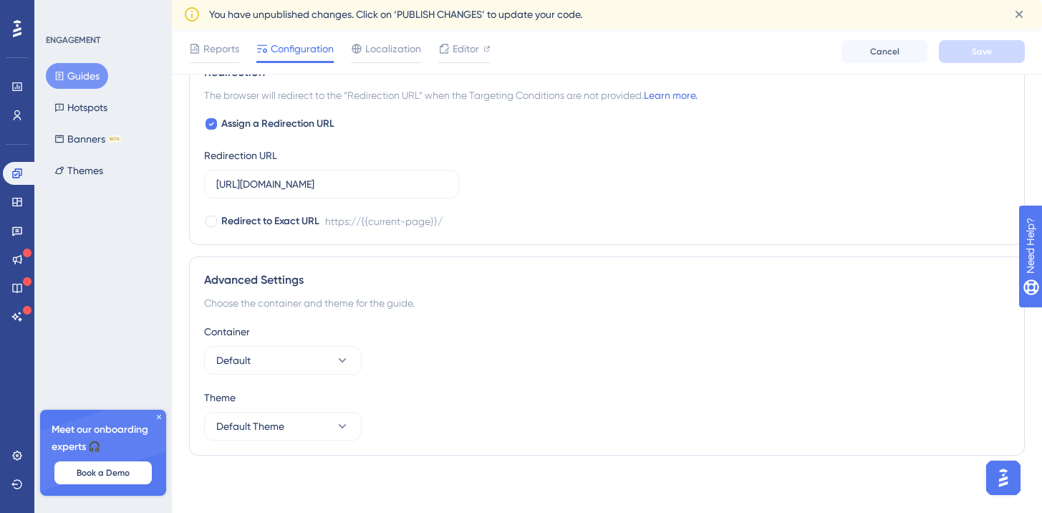
click at [589, 371] on div "Container Default" at bounding box center [606, 349] width 805 height 52
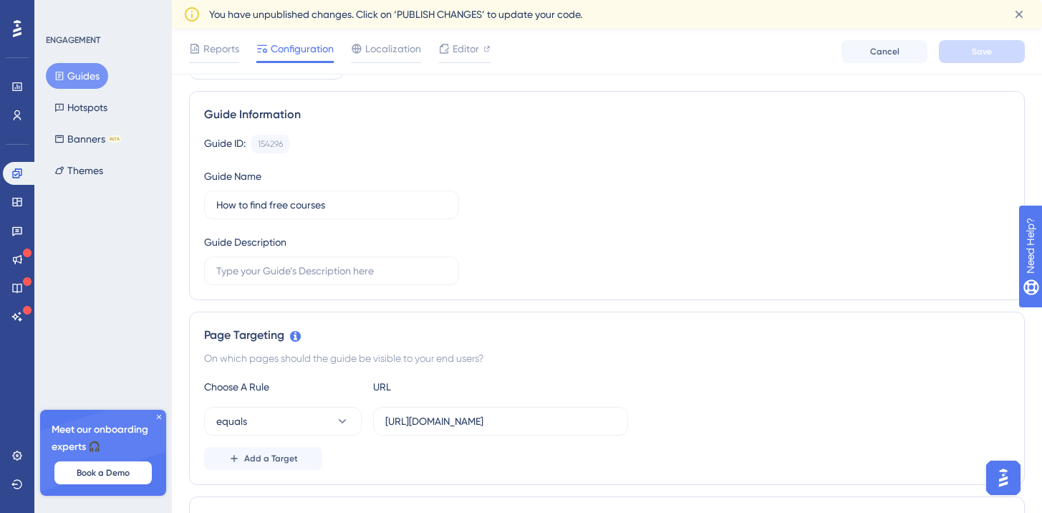
scroll to position [0, 0]
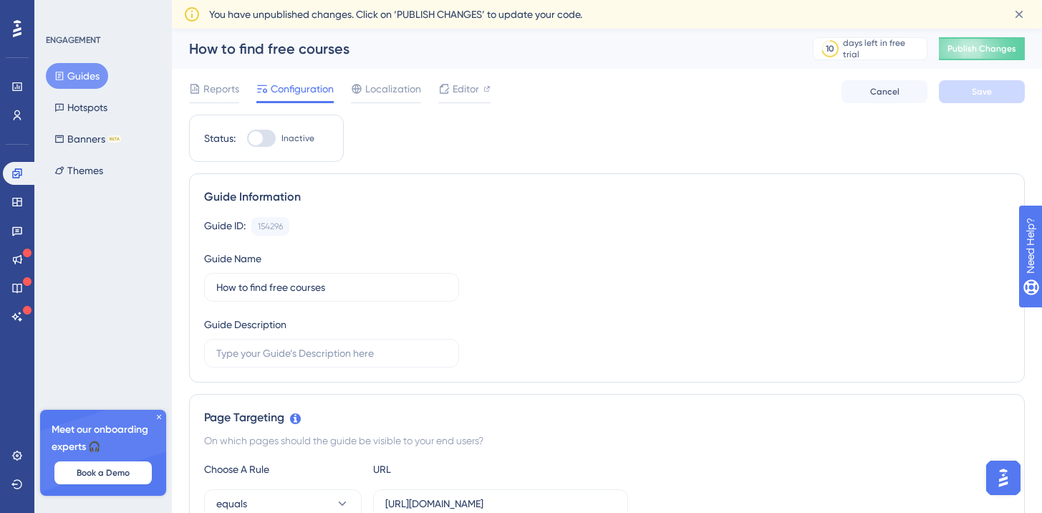
click at [269, 146] on div at bounding box center [261, 138] width 29 height 17
click at [247, 139] on input "Inactive" at bounding box center [246, 138] width 1 height 1
checkbox input "true"
click at [285, 286] on input "How to find free courses" at bounding box center [331, 287] width 231 height 16
type input "How to find FREE courses"
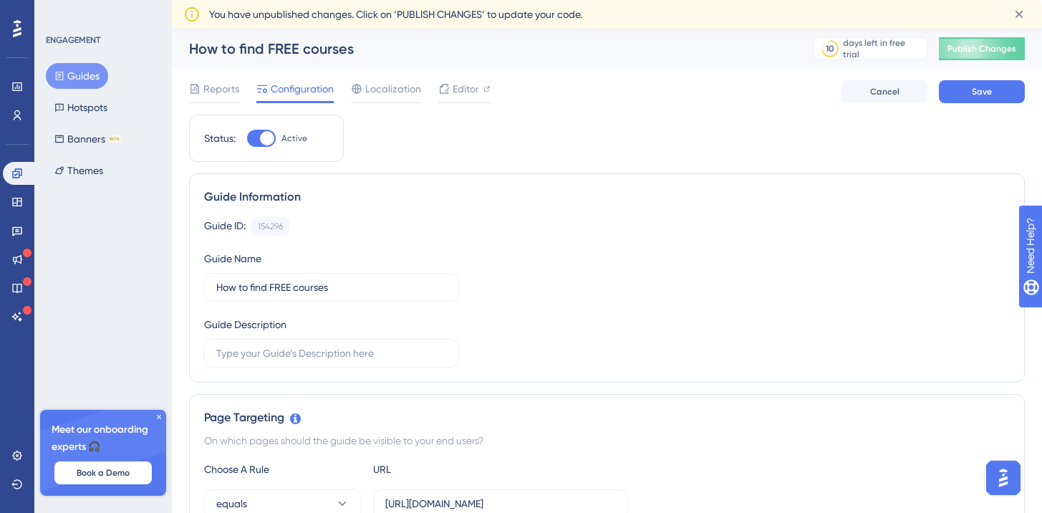
click at [758, 186] on div "Guide Information Guide ID: 154296 Copy Guide Name How to find FREE courses Gui…" at bounding box center [607, 277] width 836 height 209
click at [971, 100] on button "Save" at bounding box center [982, 91] width 86 height 23
click at [983, 49] on span "Publish Changes" at bounding box center [981, 48] width 69 height 11
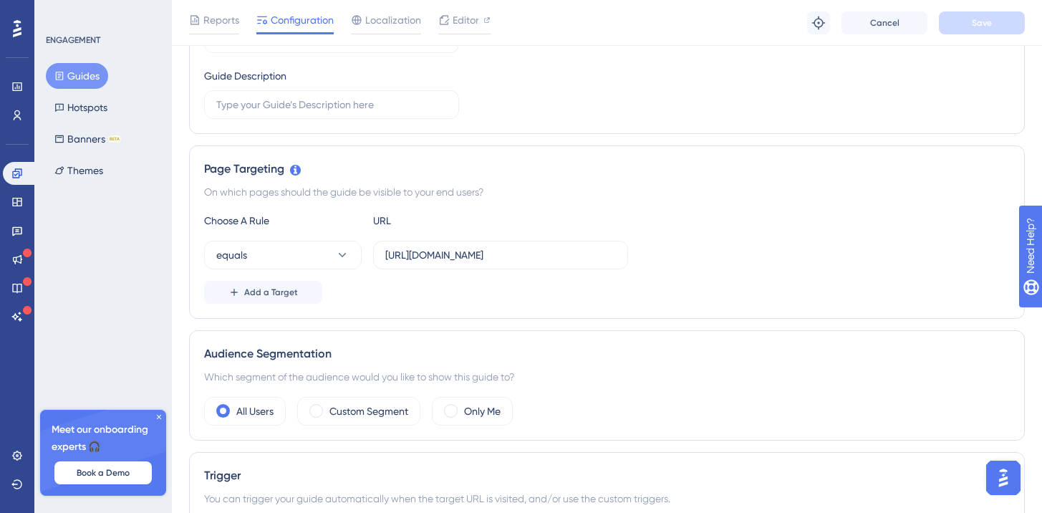
scroll to position [229, 0]
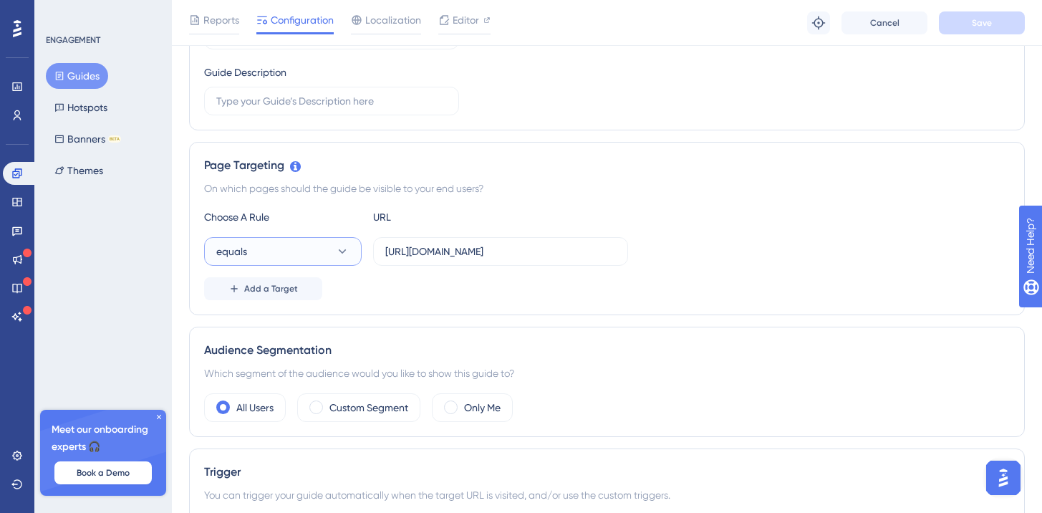
click at [255, 258] on button "equals" at bounding box center [283, 251] width 158 height 29
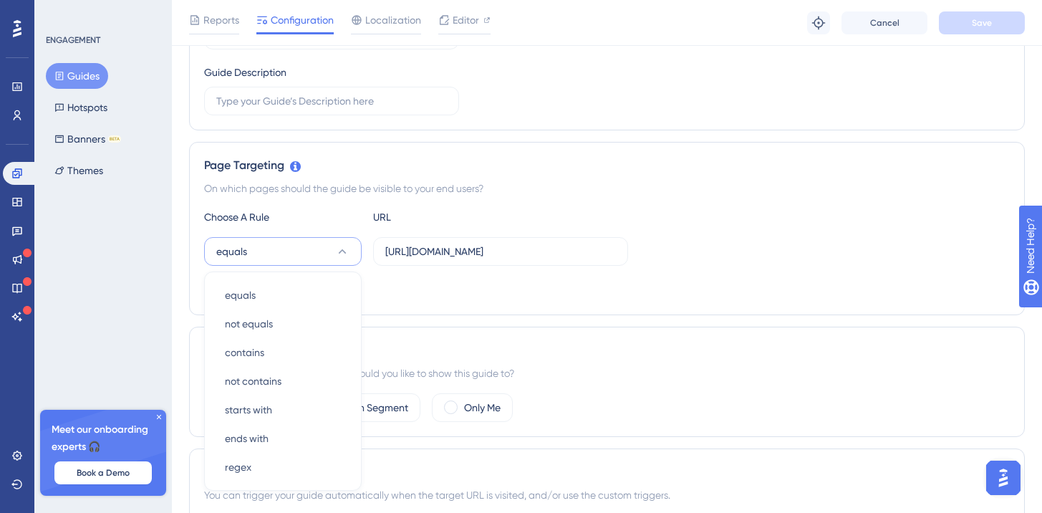
scroll to position [352, 0]
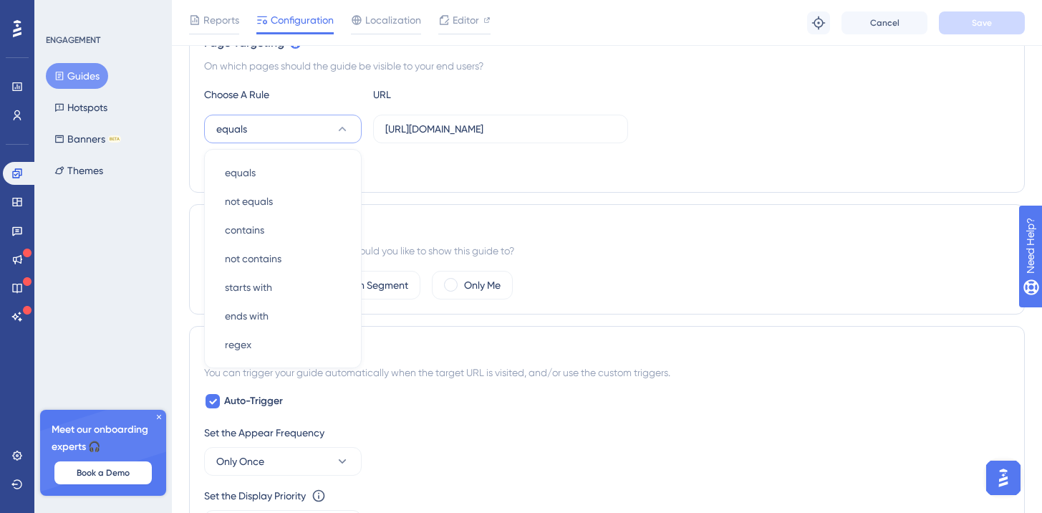
click at [493, 180] on div "Page Targeting On which pages should the guide be visible to your end users? Ch…" at bounding box center [607, 105] width 836 height 173
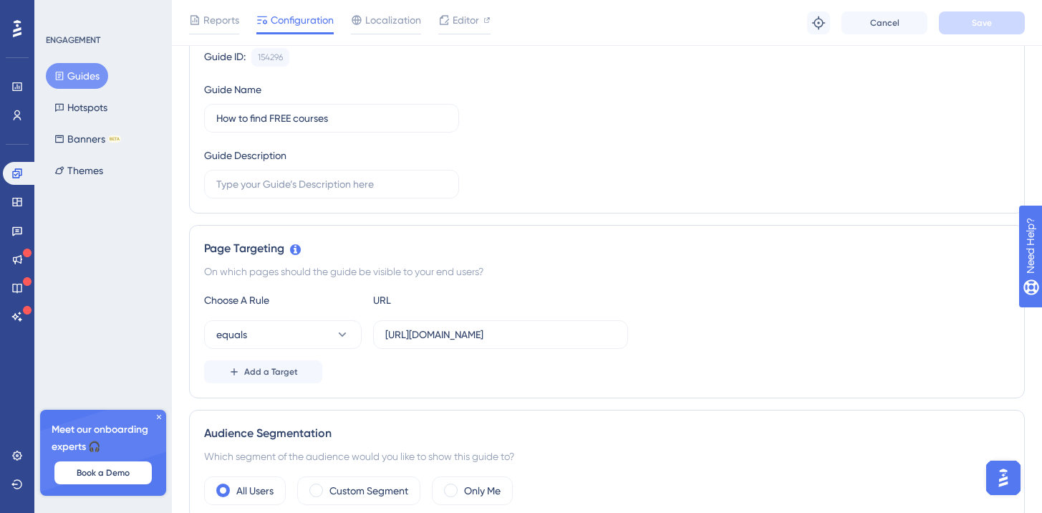
scroll to position [147, 0]
click at [291, 368] on span "Add a Target" at bounding box center [271, 370] width 54 height 11
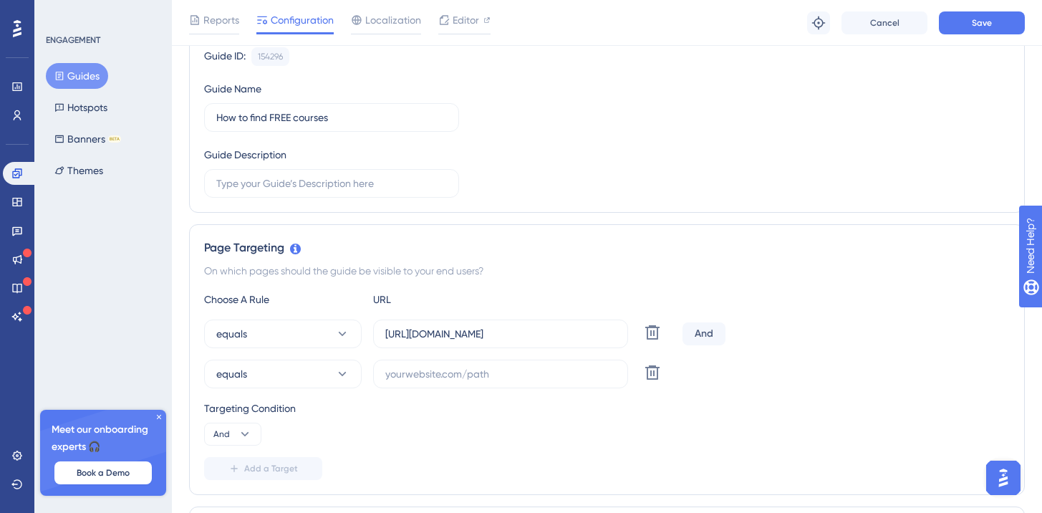
scroll to position [0, 0]
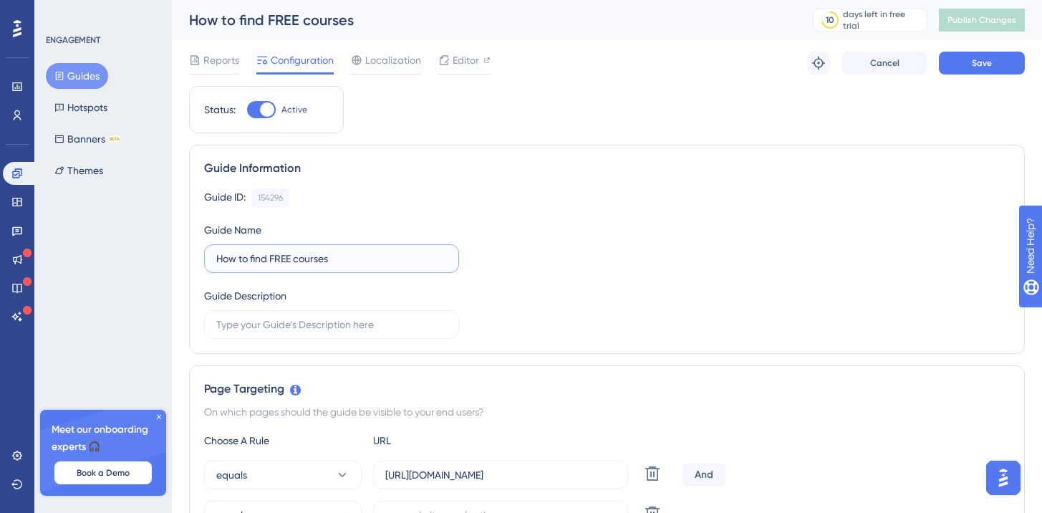
drag, startPoint x: 375, startPoint y: 260, endPoint x: 203, endPoint y: 263, distance: 171.9
click at [203, 263] on div "Guide Information Guide ID: 154296 Copy Guide Name How to find FREE courses Gui…" at bounding box center [607, 249] width 836 height 209
click at [315, 317] on input "text" at bounding box center [331, 324] width 231 height 16
paste input "How to find FREE courses"
type input "How to find FREE courses"
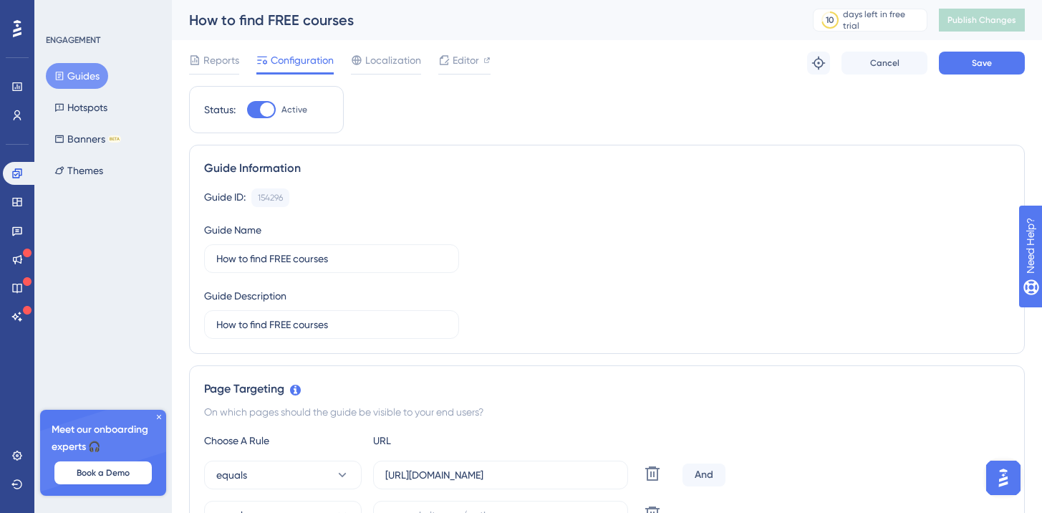
click at [629, 291] on div "Guide ID: 154296 Copy Guide Name How to find FREE courses Guide Description How…" at bounding box center [606, 263] width 805 height 150
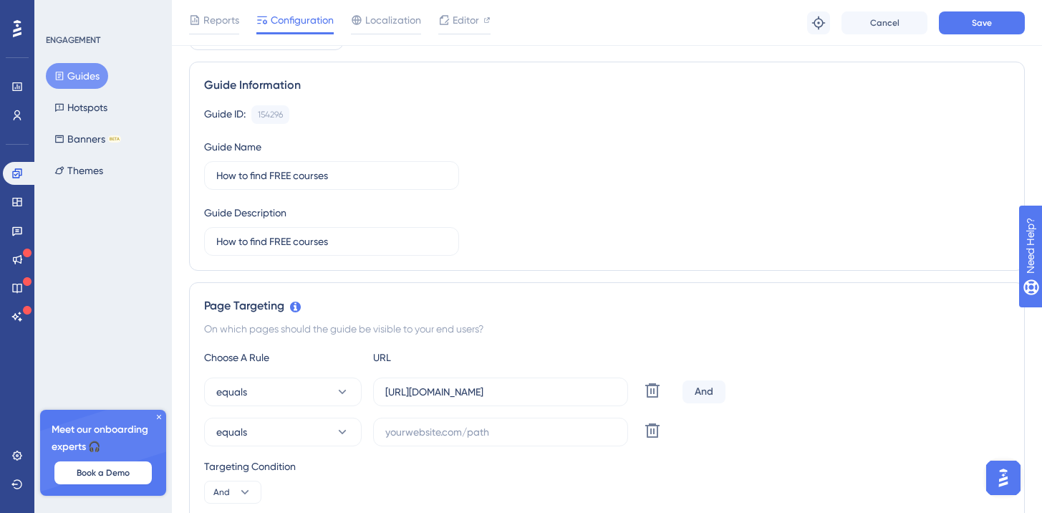
scroll to position [91, 0]
click at [440, 435] on input "text" at bounding box center [500, 430] width 231 height 16
paste input "https://www.udemy.com/courses/search/?src=ukw&q=MUSICA"
type input "https://www.udemy.com/courses/search/?src=ukw&q=MUSICA"
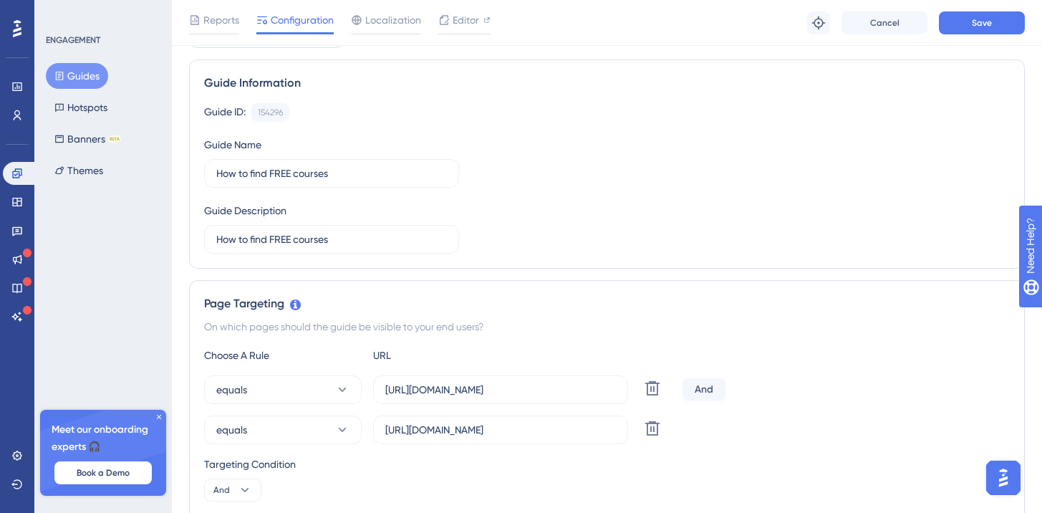
click at [762, 437] on div "equals https://www.udemy.com/courses/search/?src=ukw&q=MUSICA Delete" at bounding box center [606, 429] width 805 height 29
click at [513, 435] on input "https://www.udemy.com/courses/search/?src=ukw&q=MUSICA" at bounding box center [500, 430] width 231 height 16
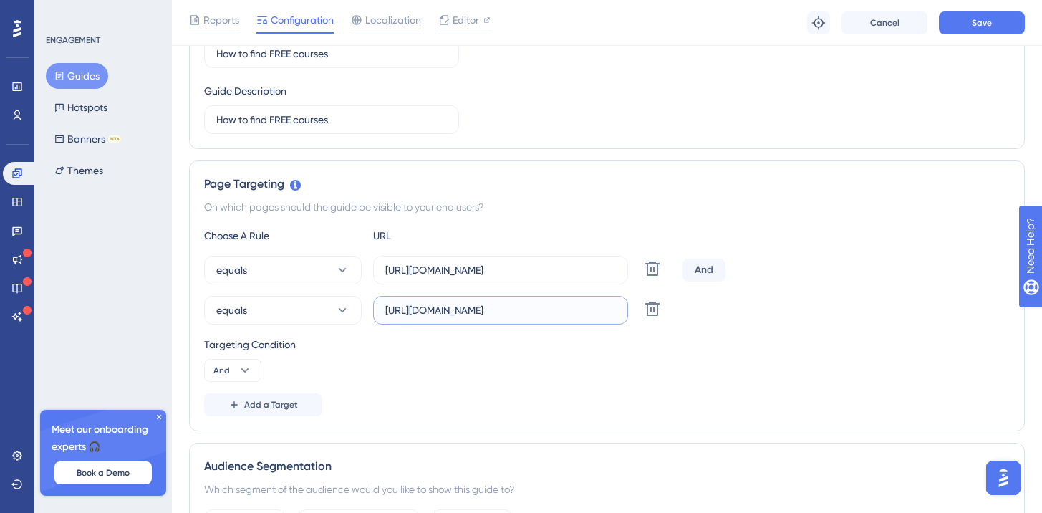
scroll to position [211, 0]
click at [249, 367] on icon at bounding box center [245, 369] width 14 height 14
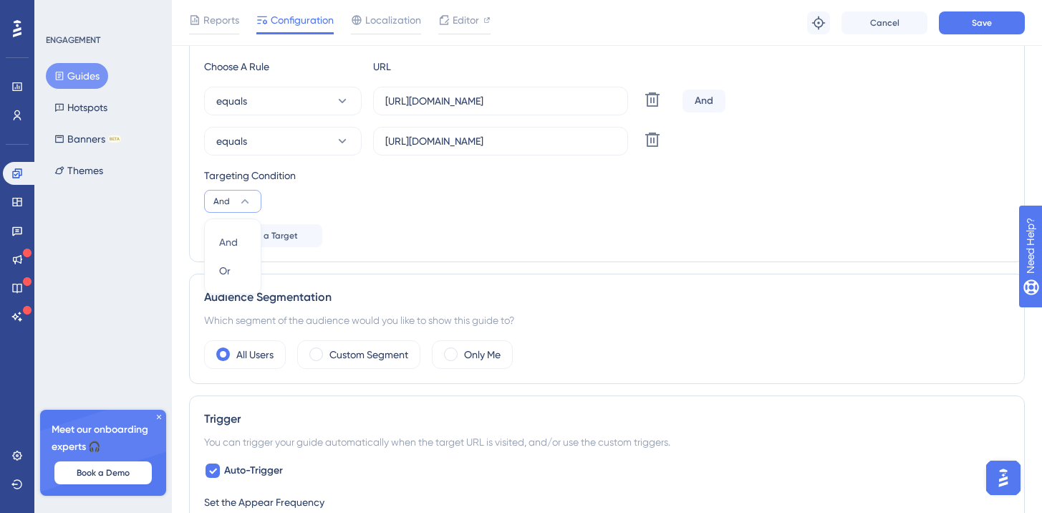
click at [695, 214] on div "Choose A Rule URL equals https://www.udemy.com/ Delete And equals https://www.u…" at bounding box center [606, 152] width 805 height 189
click at [284, 231] on span "Add a Target" at bounding box center [271, 235] width 54 height 11
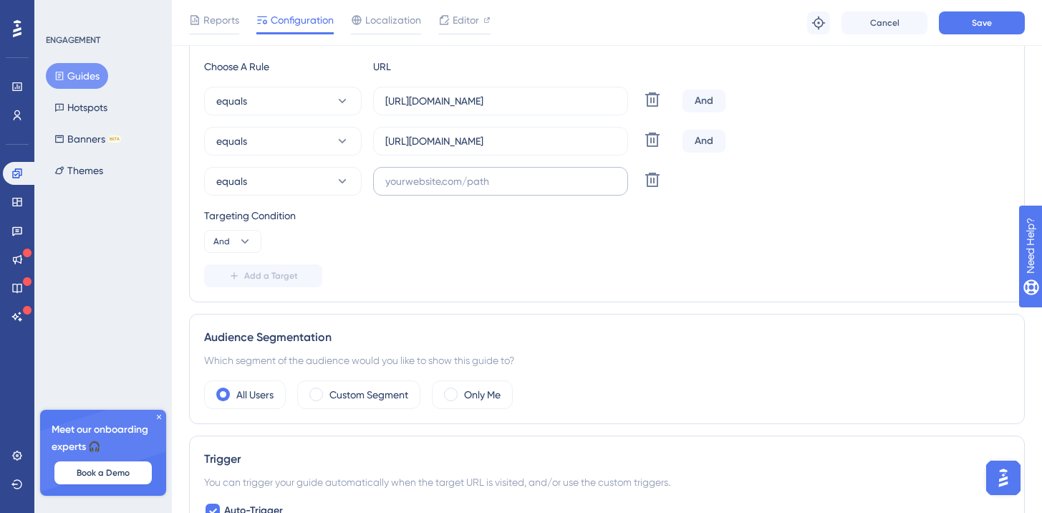
click at [473, 195] on label at bounding box center [500, 181] width 255 height 29
click at [473, 189] on input "text" at bounding box center [500, 181] width 231 height 16
click at [469, 187] on input "text" at bounding box center [500, 181] width 231 height 16
paste input "https://www.udemy.com/courses/search/?src=ukw&q=MUSICA&price=price-free"
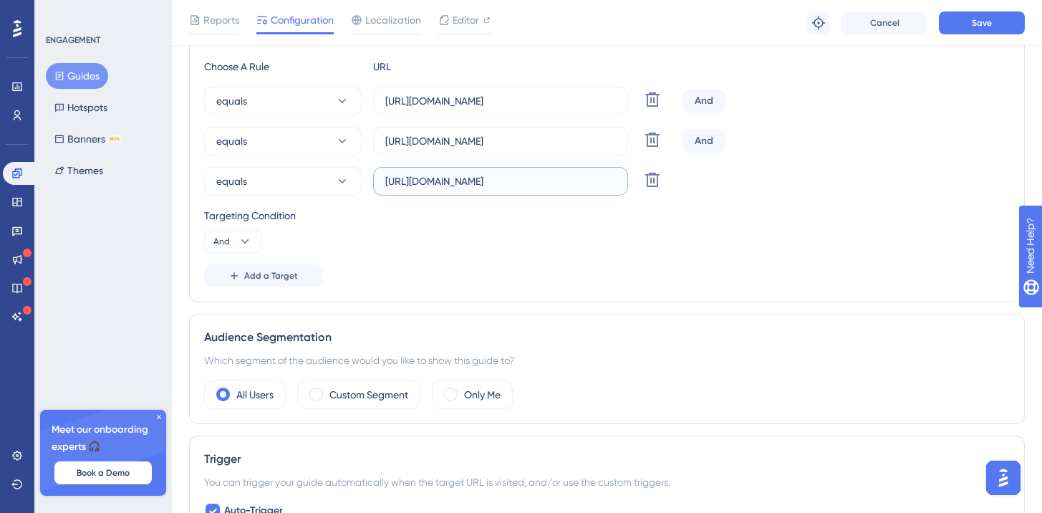
type input "https://www.udemy.com/courses/search/?src=ukw&q=MUSICA&price=price-free"
click at [793, 251] on div "Targeting Condition And" at bounding box center [606, 230] width 805 height 46
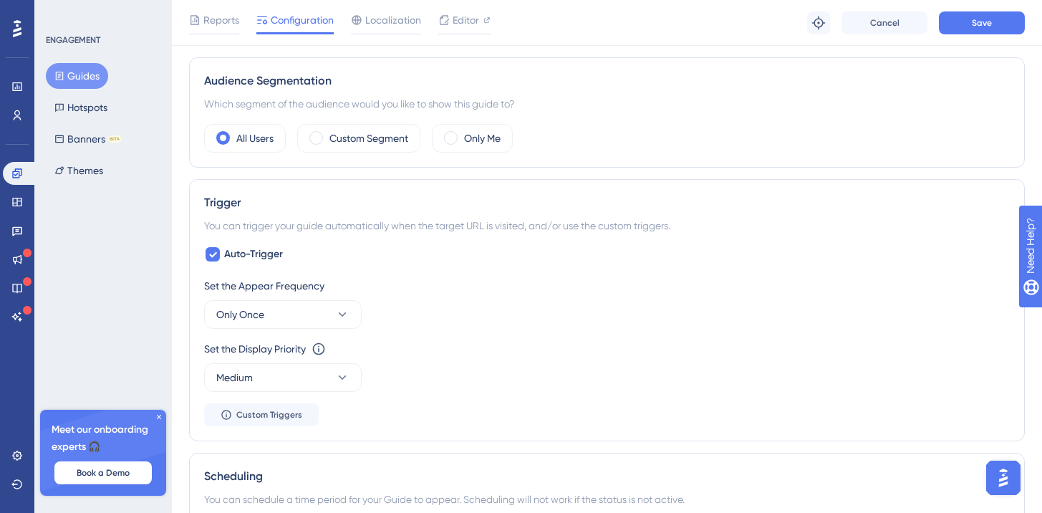
scroll to position [636, 0]
click at [959, 32] on button "Save" at bounding box center [982, 22] width 86 height 23
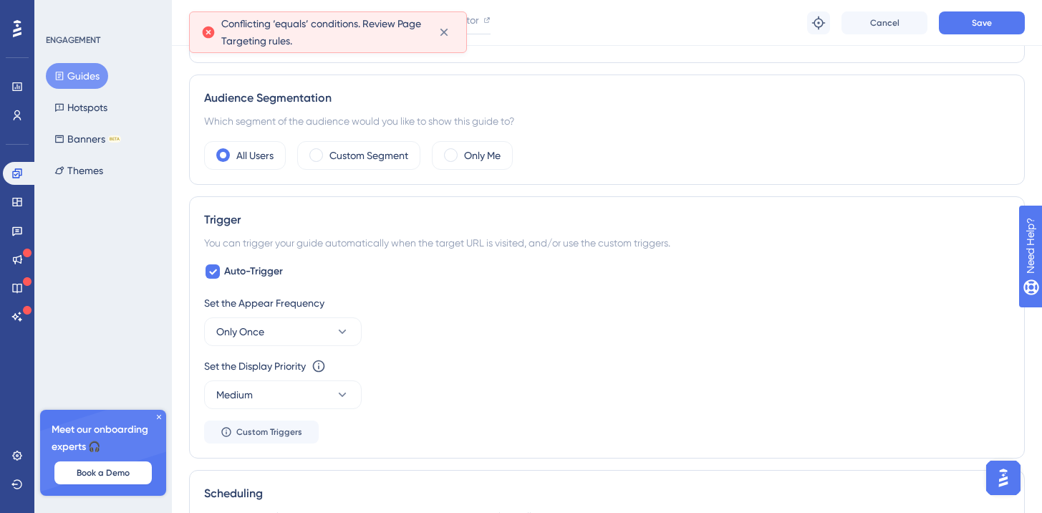
scroll to position [344, 0]
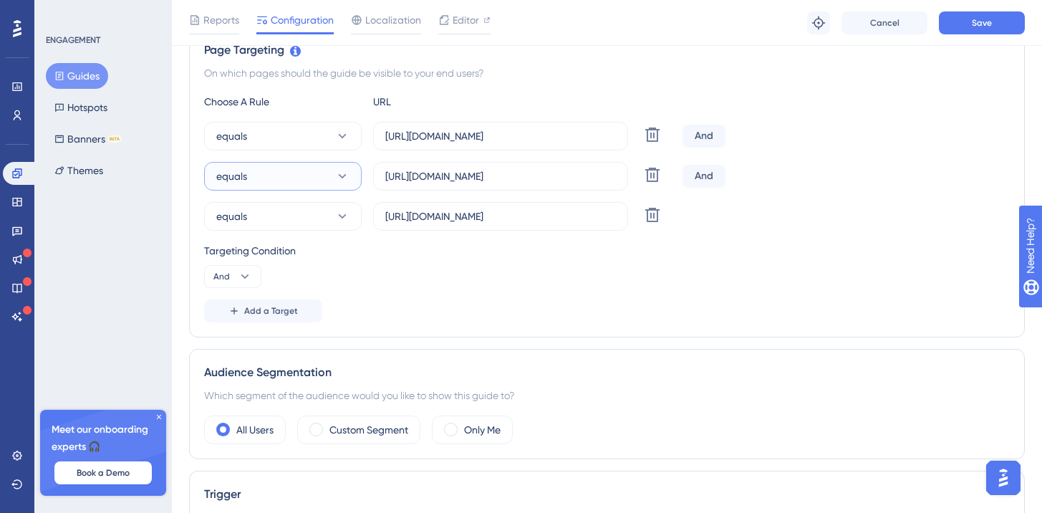
click at [281, 183] on button "equals" at bounding box center [283, 176] width 158 height 29
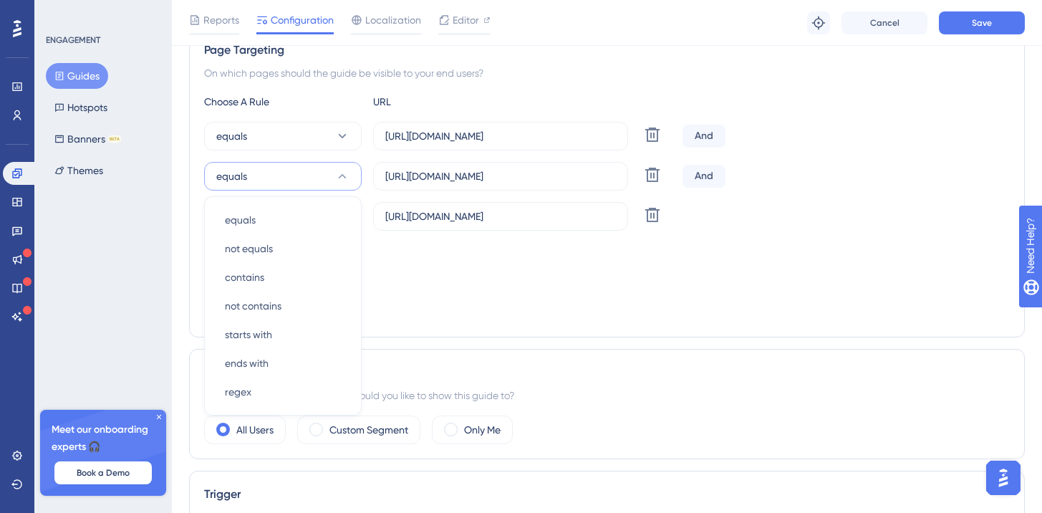
scroll to position [394, 0]
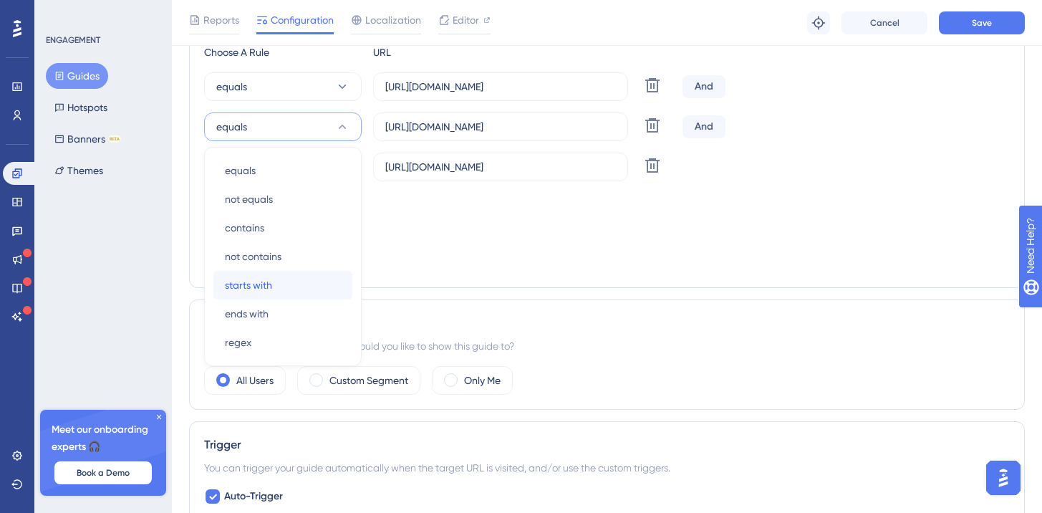
click at [253, 280] on span "starts with" at bounding box center [248, 284] width 47 height 17
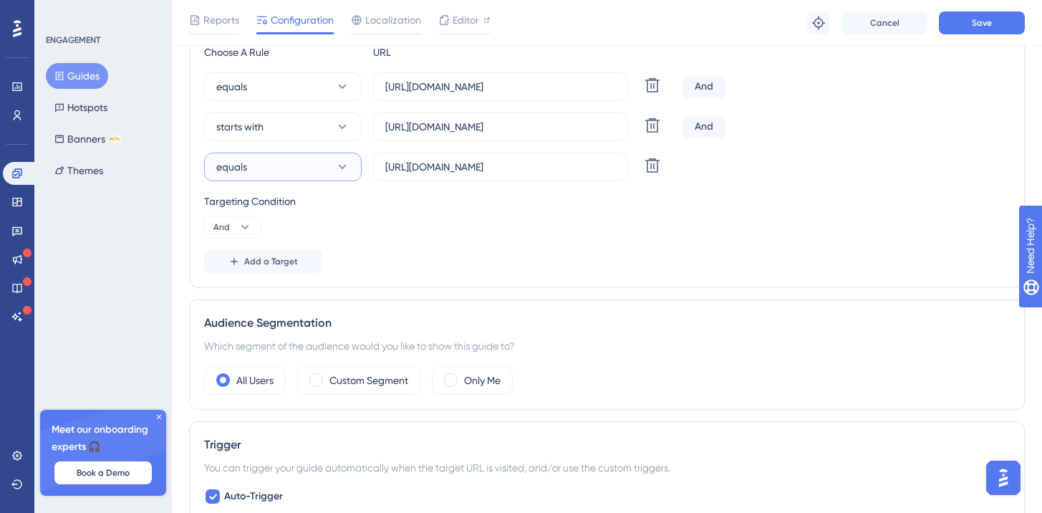
click at [267, 170] on button "equals" at bounding box center [283, 167] width 158 height 29
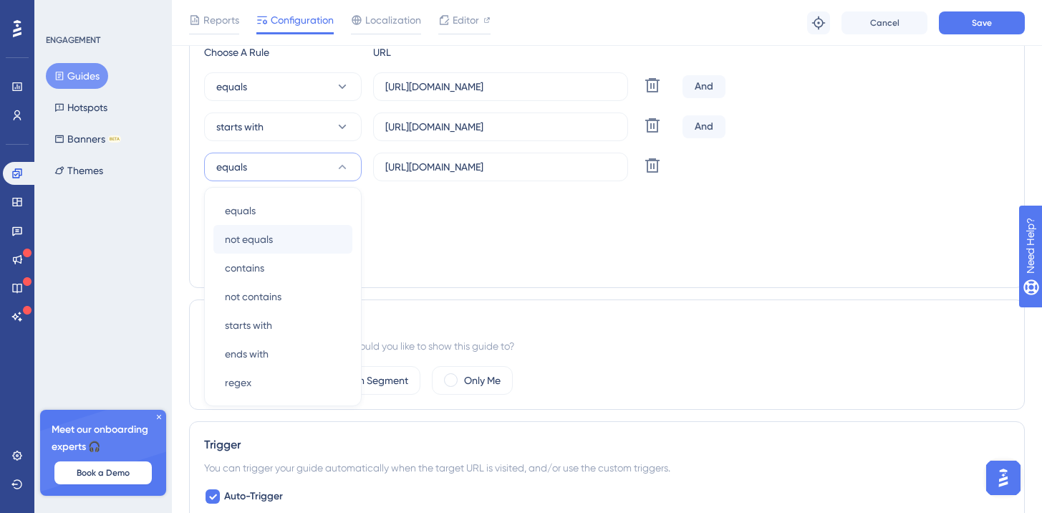
scroll to position [434, 0]
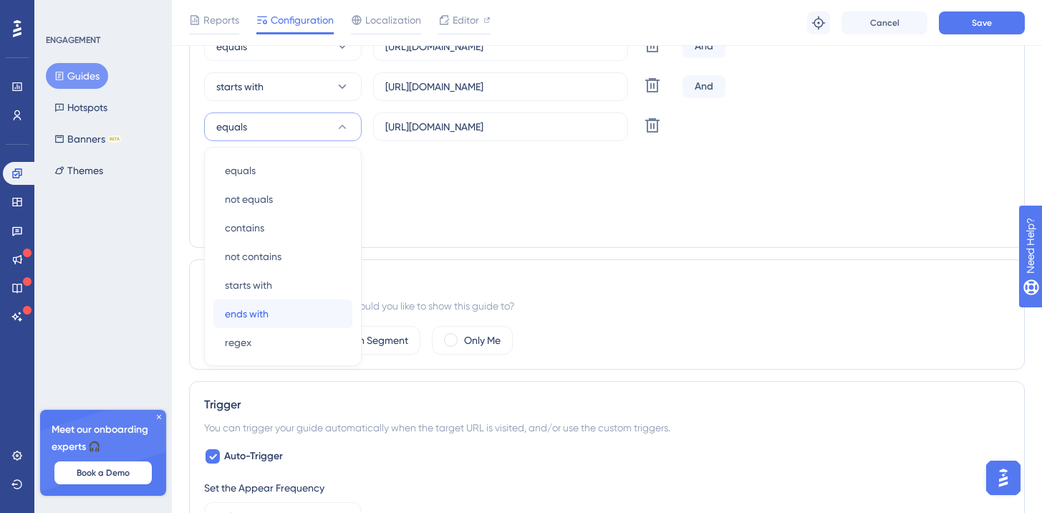
click at [266, 320] on span "ends with" at bounding box center [247, 313] width 44 height 17
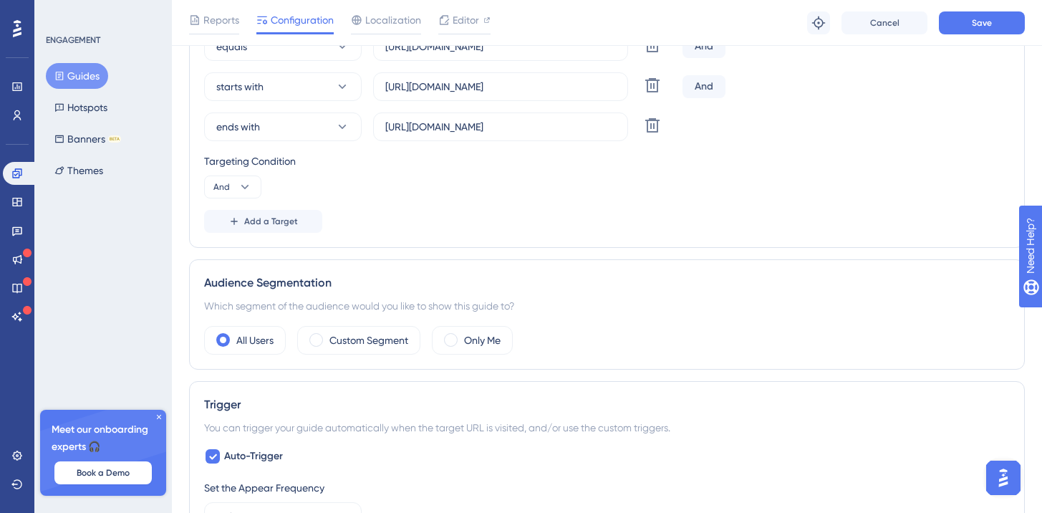
click at [788, 190] on div "Targeting Condition And" at bounding box center [606, 176] width 805 height 46
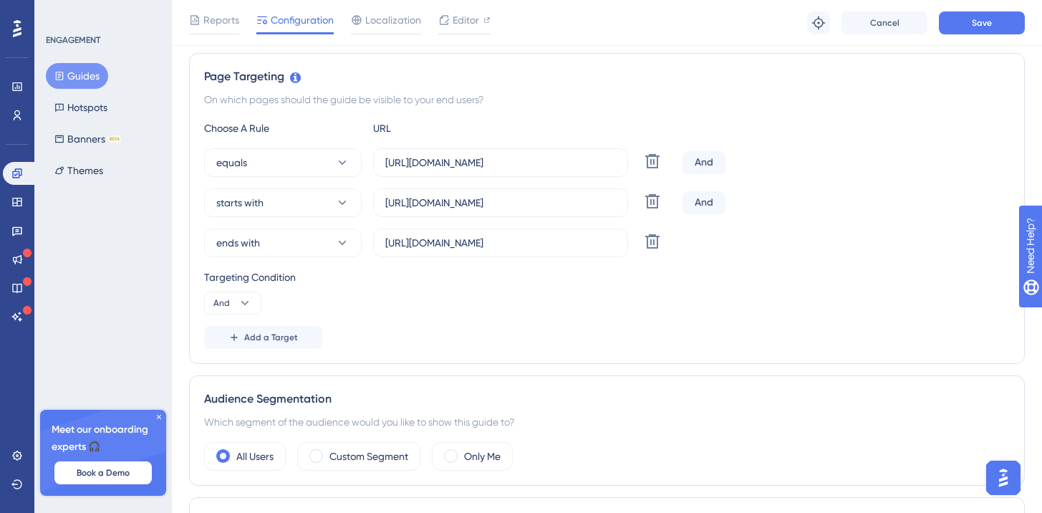
scroll to position [232, 0]
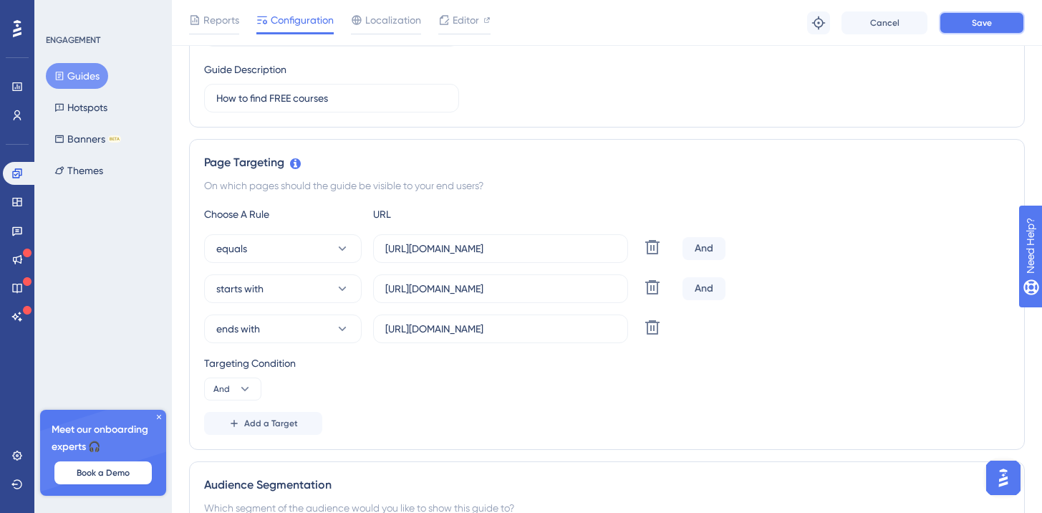
click at [970, 28] on button "Save" at bounding box center [982, 22] width 86 height 23
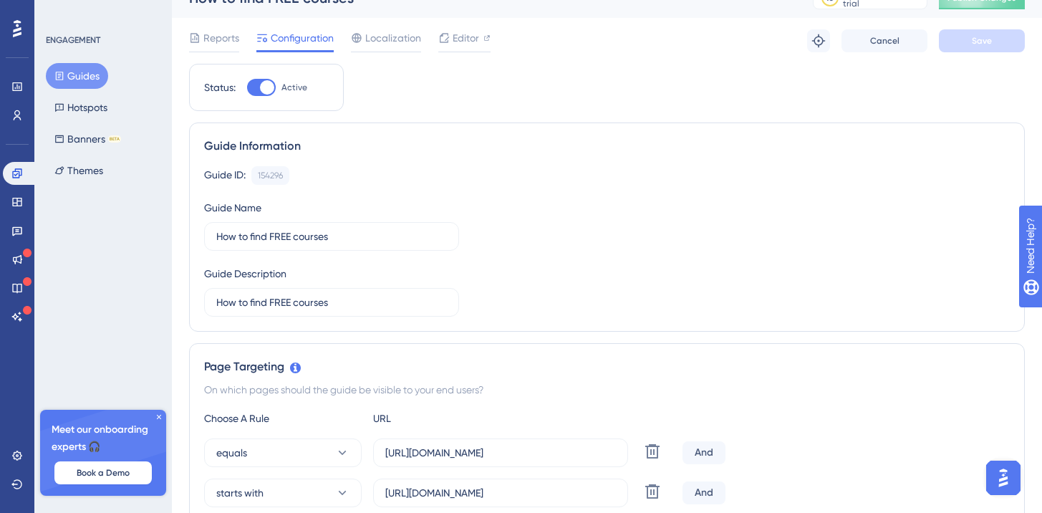
scroll to position [0, 0]
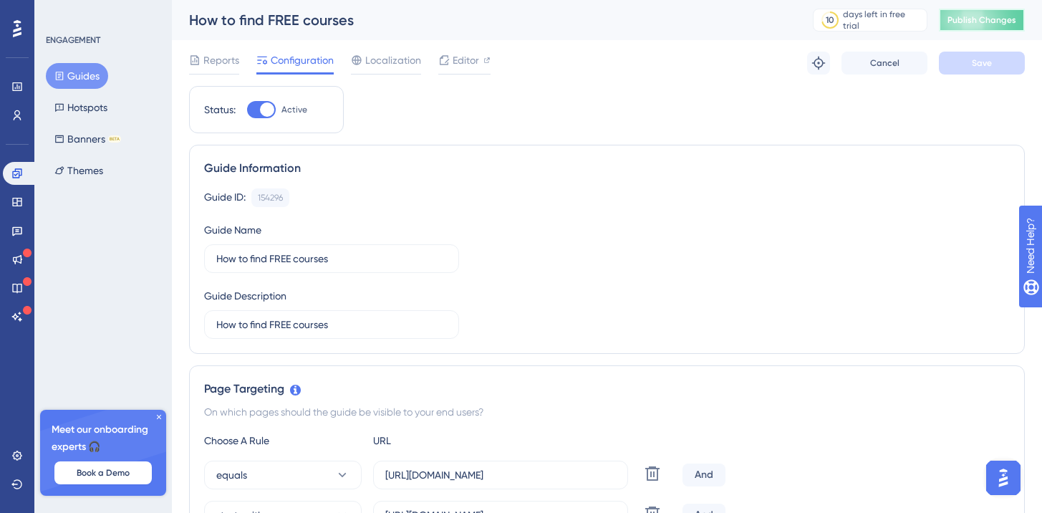
click at [972, 29] on button "Publish Changes" at bounding box center [982, 20] width 86 height 23
click at [92, 85] on button "Guides" at bounding box center [77, 76] width 62 height 26
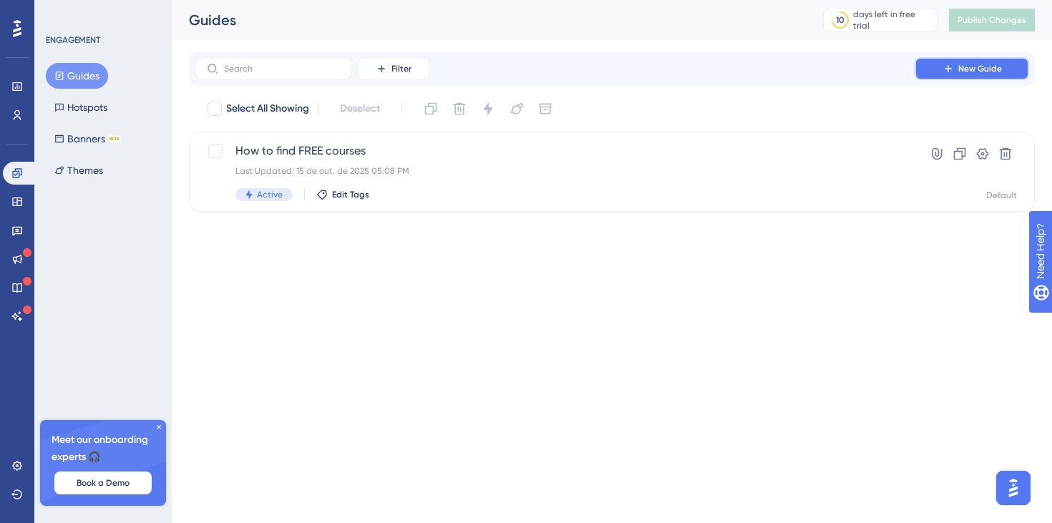
click at [965, 68] on span "New Guide" at bounding box center [981, 68] width 44 height 11
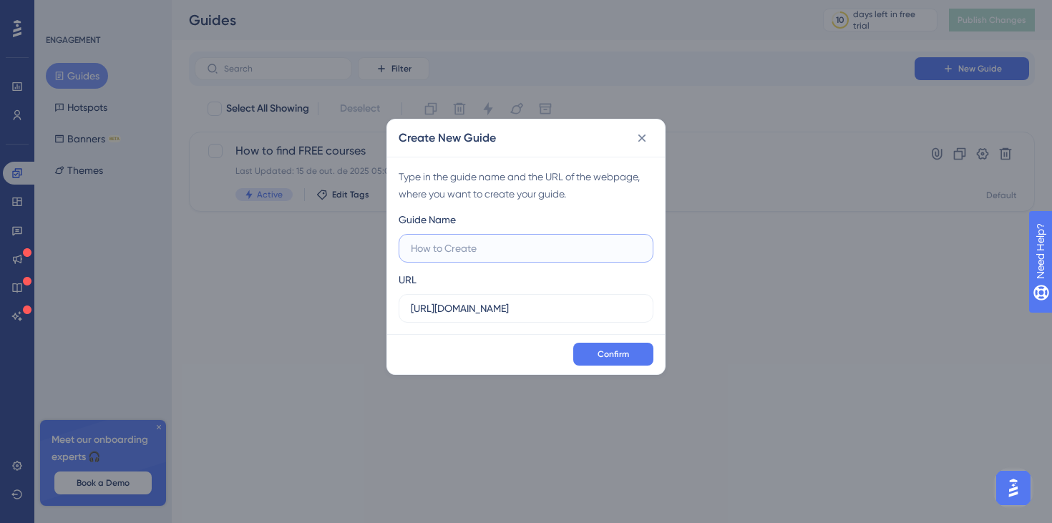
click at [463, 241] on input "text" at bounding box center [526, 249] width 231 height 16
paste input "How to change the website language"
type input "How to change the website language"
click at [625, 359] on span "Confirm" at bounding box center [614, 354] width 32 height 11
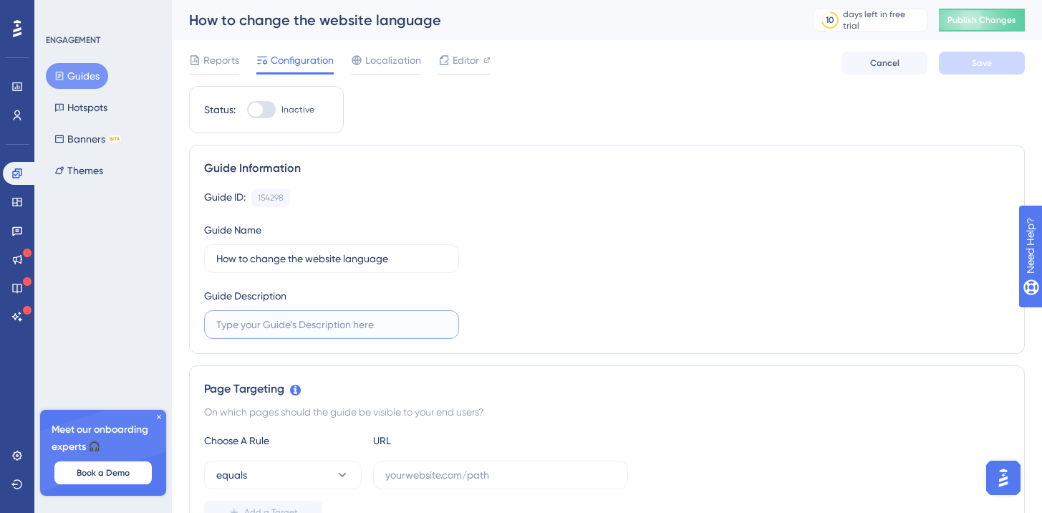
click at [301, 329] on input "text" at bounding box center [331, 324] width 231 height 16
paste input "How to change the website language"
type input "How to change the website language"
click at [626, 321] on div "Guide ID: 154298 Copy Guide Name How to change the website language Guide Descr…" at bounding box center [606, 263] width 805 height 150
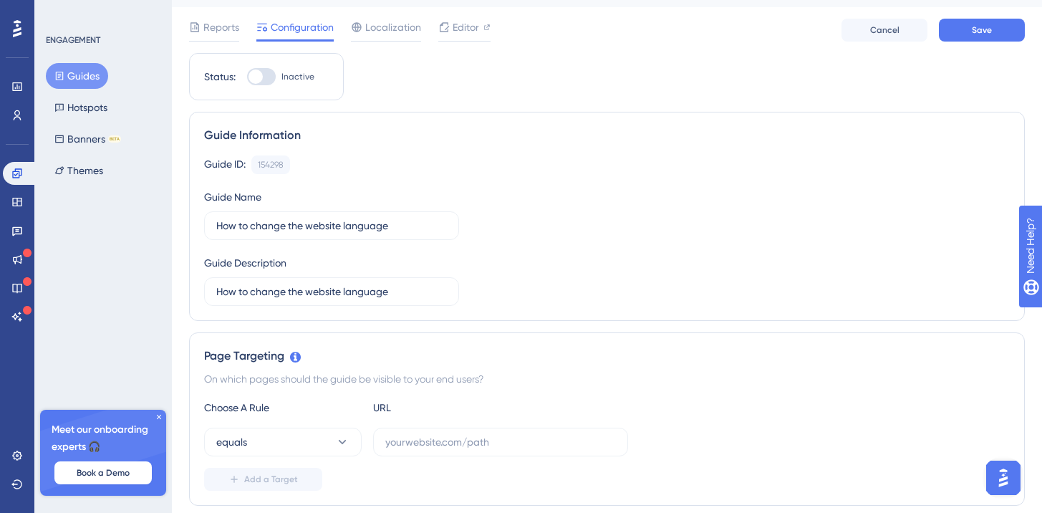
scroll to position [34, 0]
click at [449, 445] on input "text" at bounding box center [500, 441] width 231 height 16
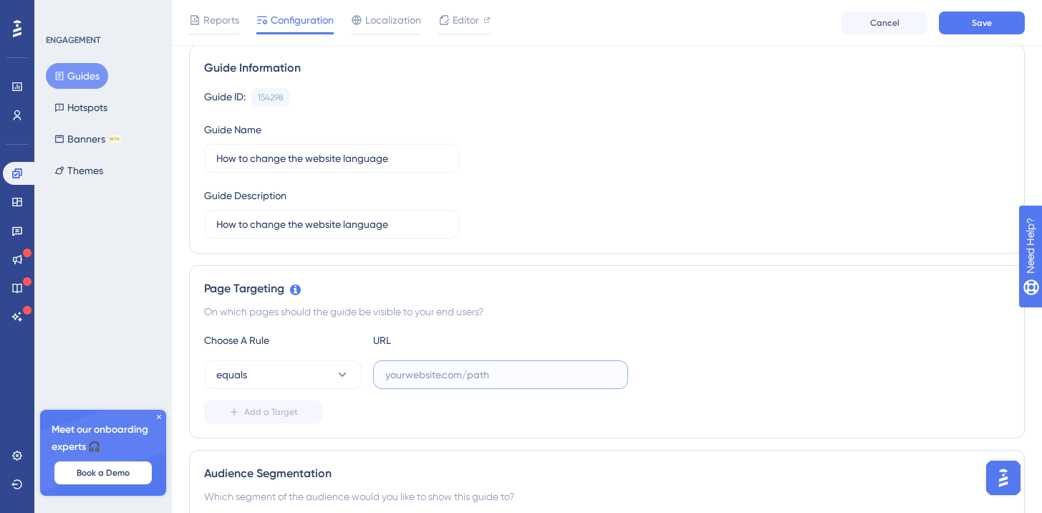
scroll to position [125, 0]
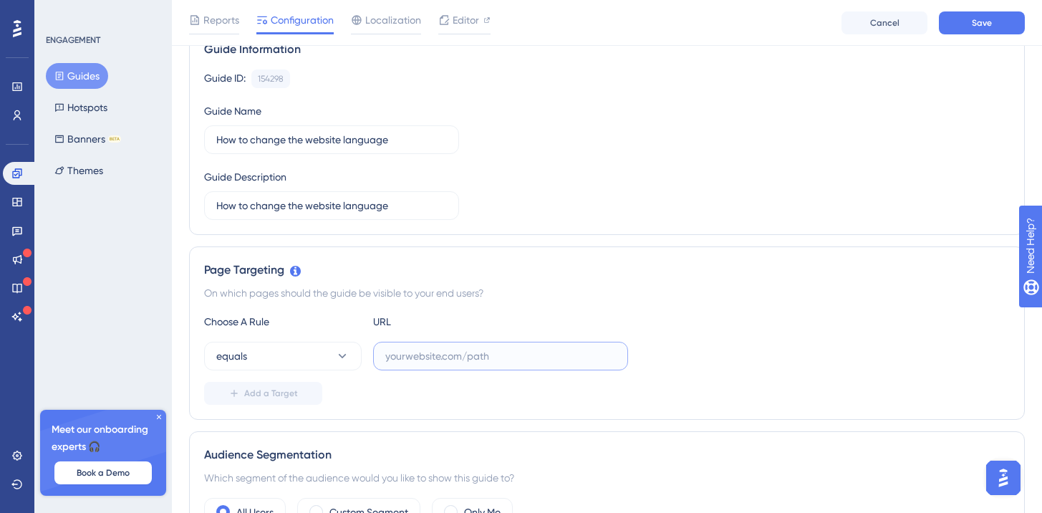
click at [431, 356] on input "text" at bounding box center [500, 356] width 231 height 16
paste input "[URL][DOMAIN_NAME]"
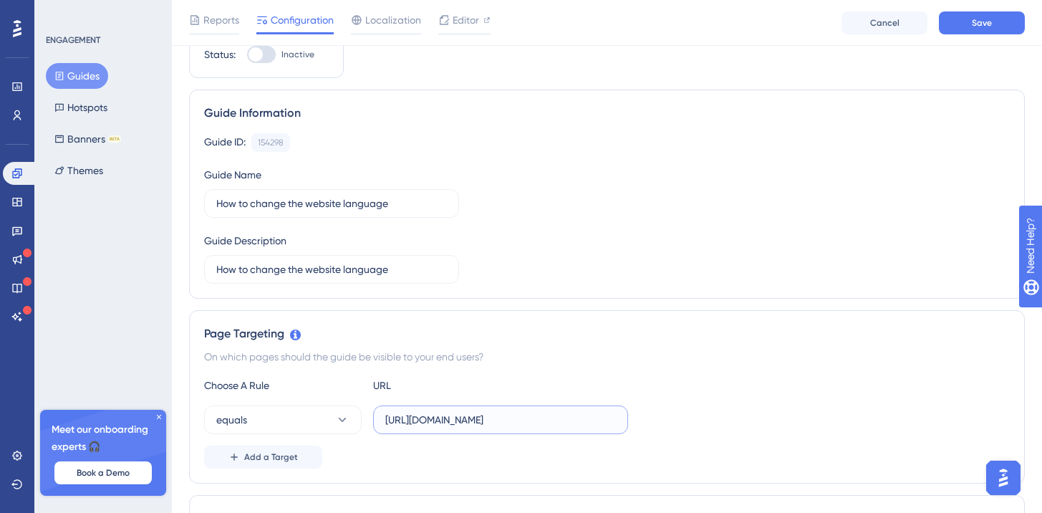
scroll to position [0, 0]
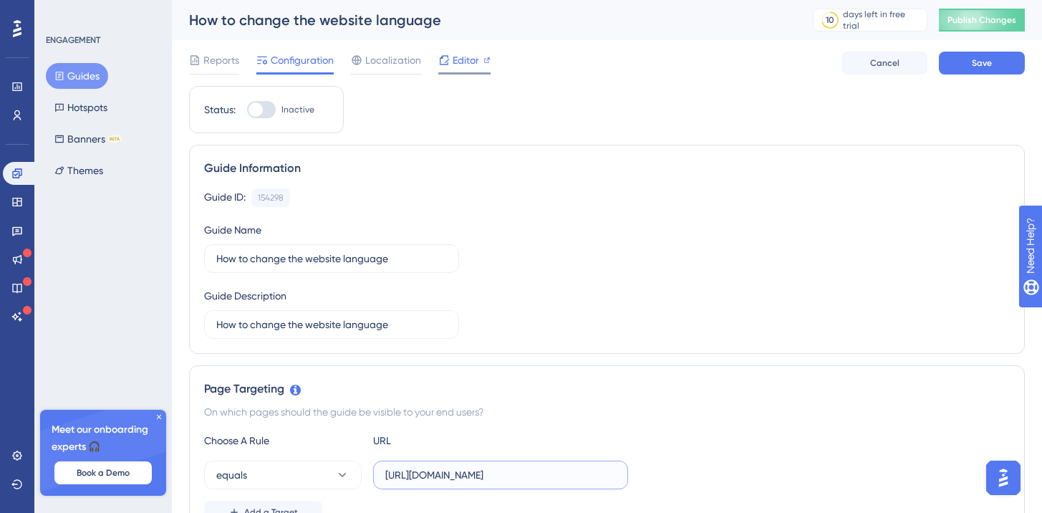
type input "[URL][DOMAIN_NAME]"
click at [468, 70] on div "Editor" at bounding box center [464, 63] width 52 height 23
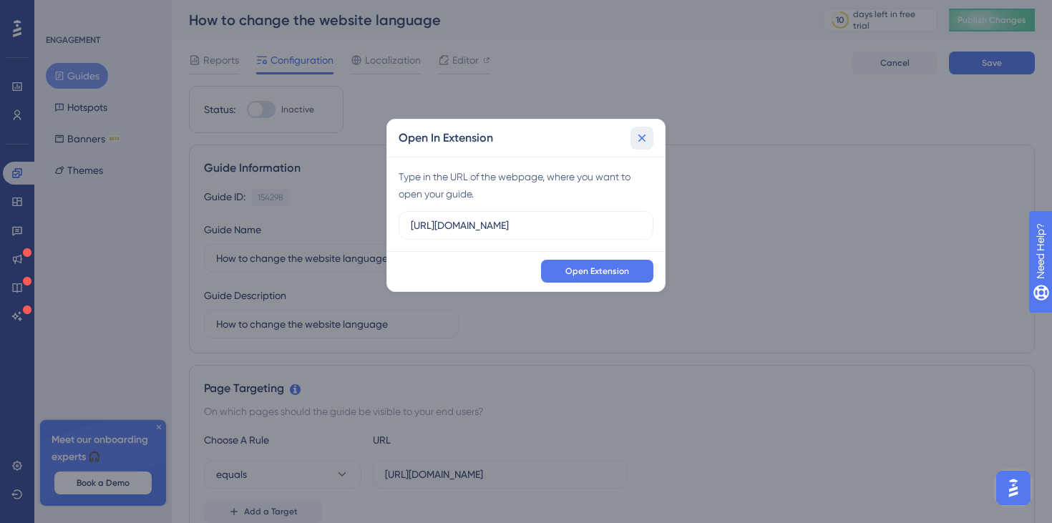
click at [644, 131] on icon at bounding box center [642, 138] width 14 height 14
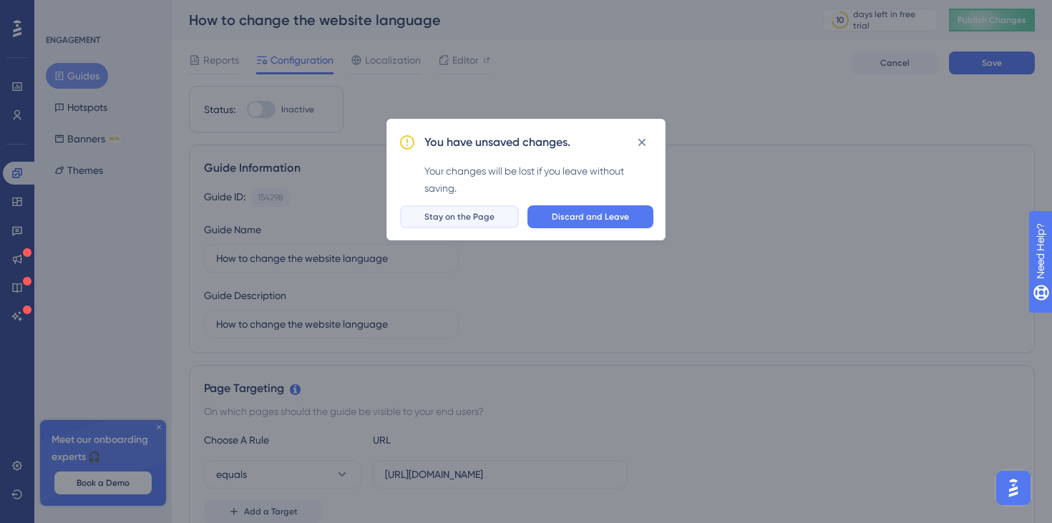
click at [488, 223] on button "Stay on the Page" at bounding box center [459, 216] width 119 height 23
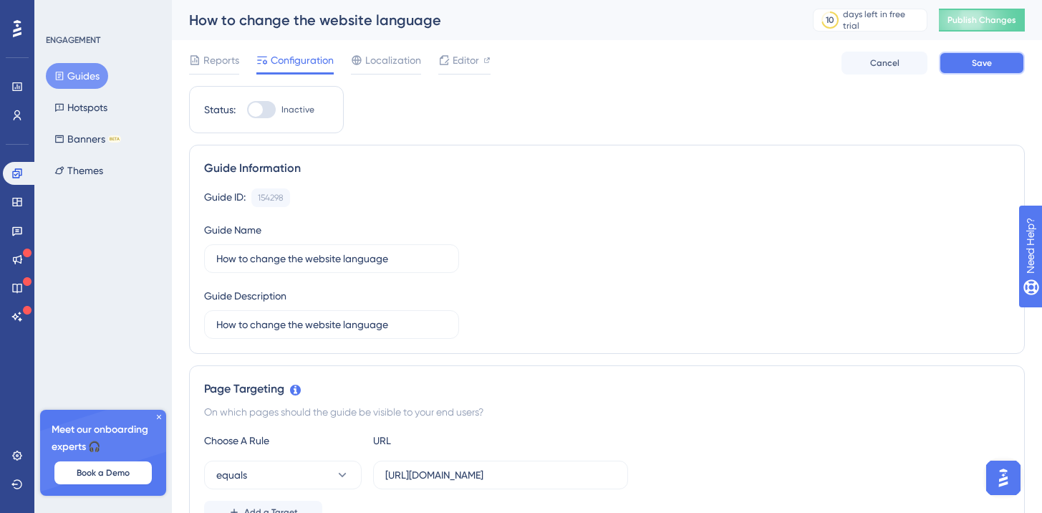
click at [984, 67] on span "Save" at bounding box center [982, 62] width 20 height 11
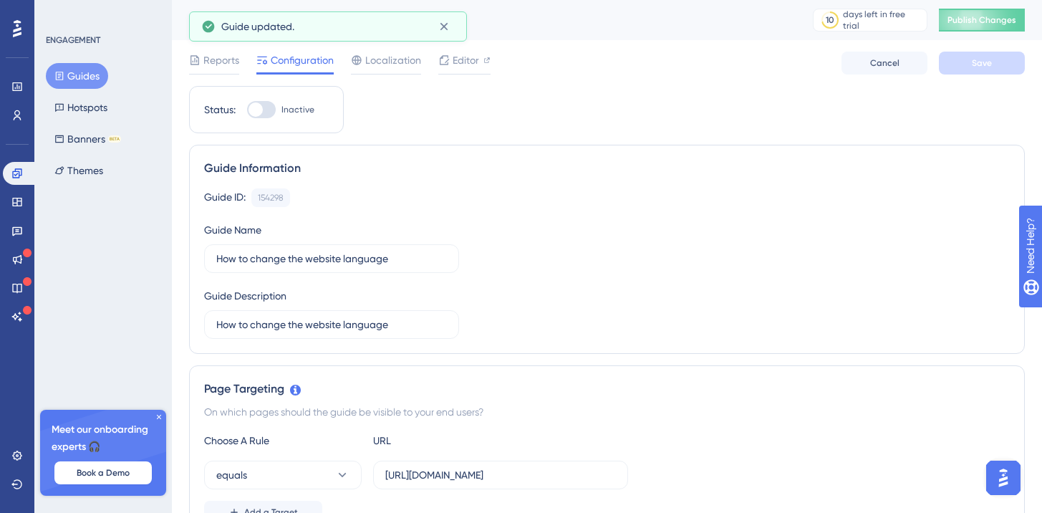
click at [81, 77] on button "Guides" at bounding box center [77, 76] width 62 height 26
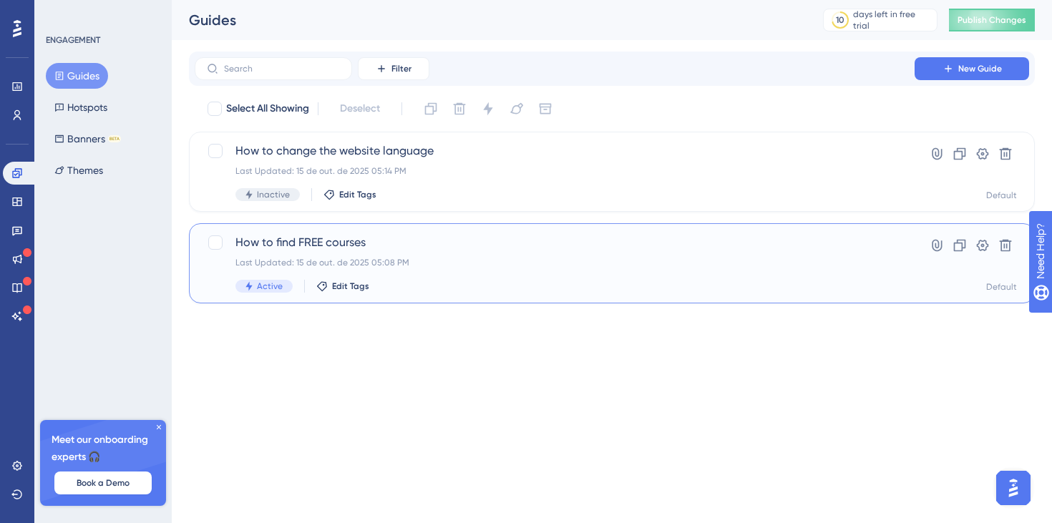
click at [487, 256] on div "How to find FREE courses Last Updated: 15 de out. de 2025 05:08 PM Active Edit …" at bounding box center [555, 263] width 639 height 59
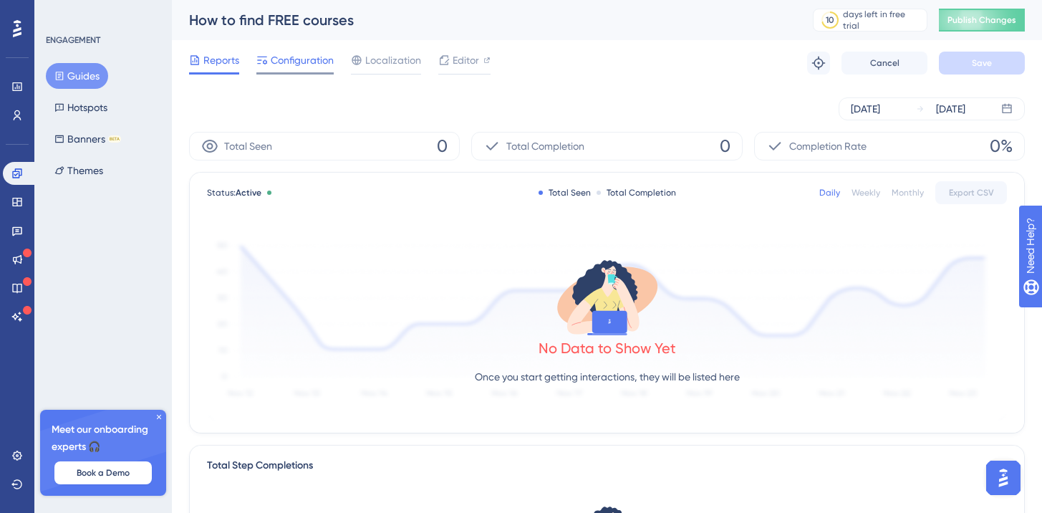
click at [290, 66] on span "Configuration" at bounding box center [302, 60] width 63 height 17
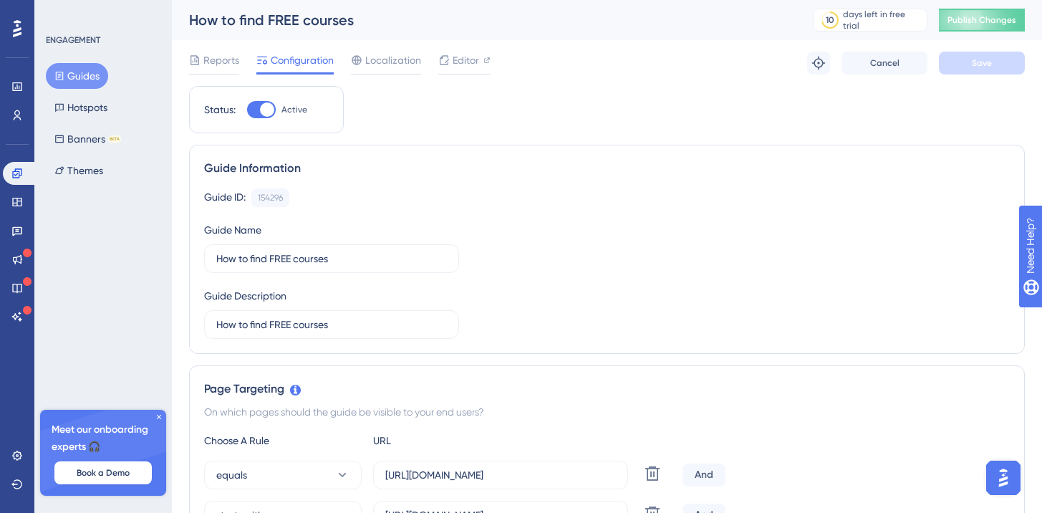
click at [256, 117] on div at bounding box center [261, 109] width 29 height 17
click at [247, 110] on input "Active" at bounding box center [246, 110] width 1 height 1
checkbox input "false"
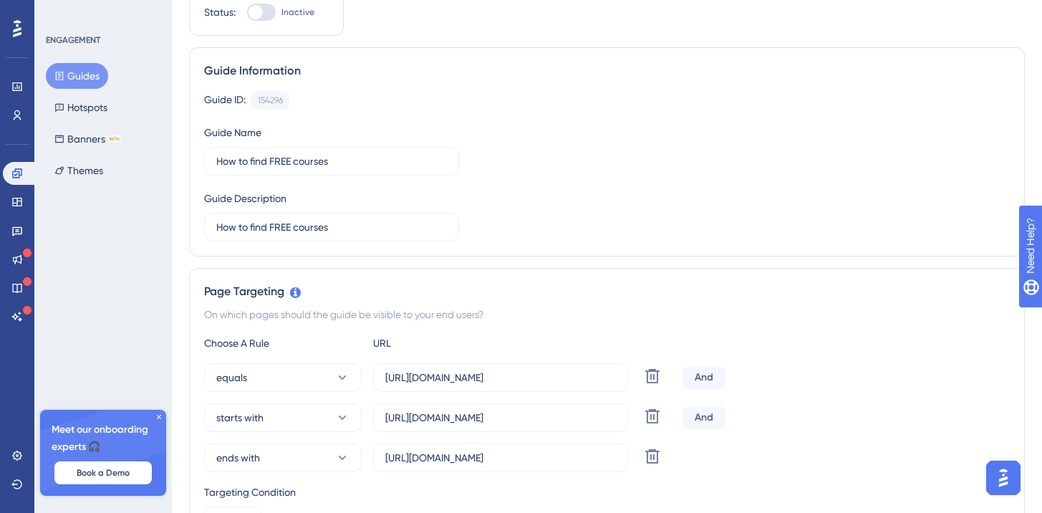
scroll to position [101, 0]
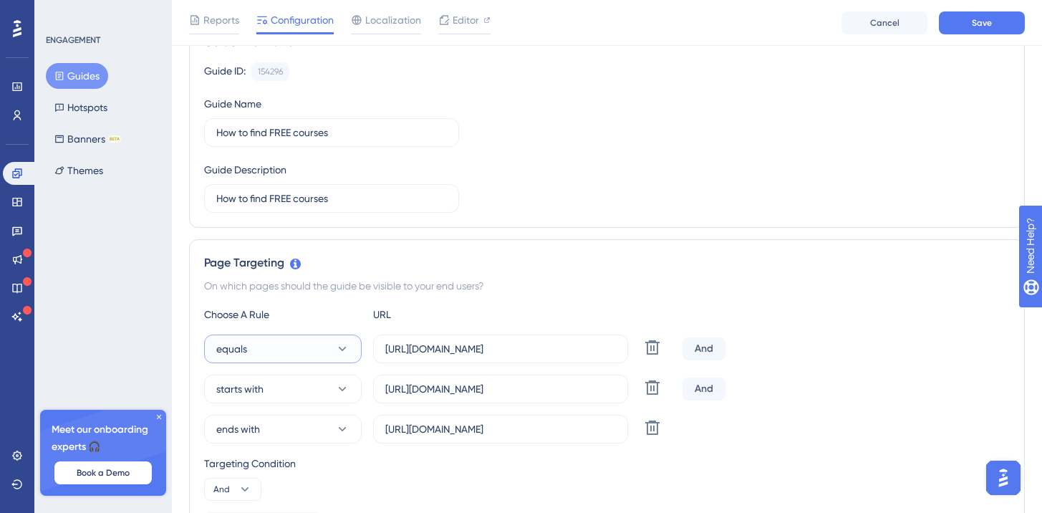
click at [294, 342] on button "equals" at bounding box center [283, 348] width 158 height 29
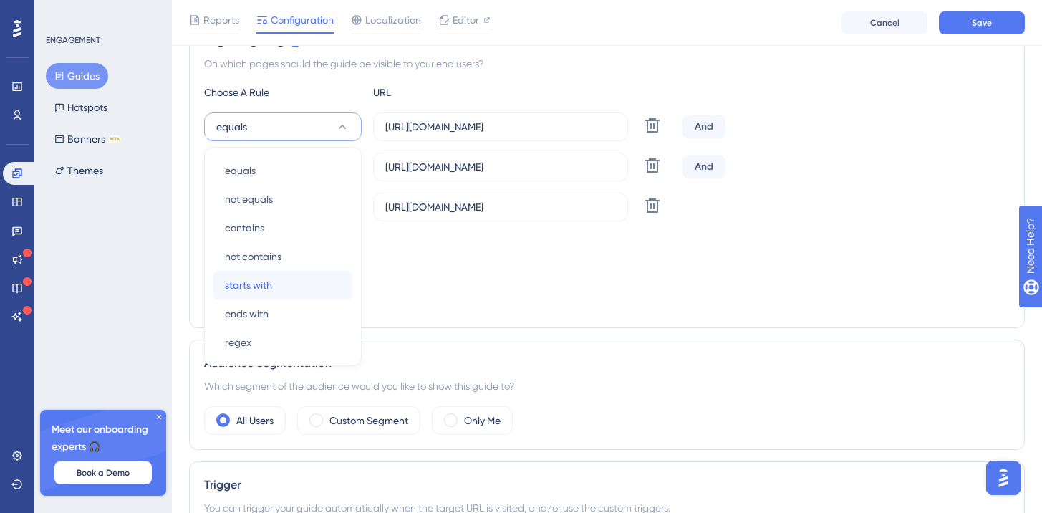
click at [263, 292] on span "starts with" at bounding box center [248, 284] width 47 height 17
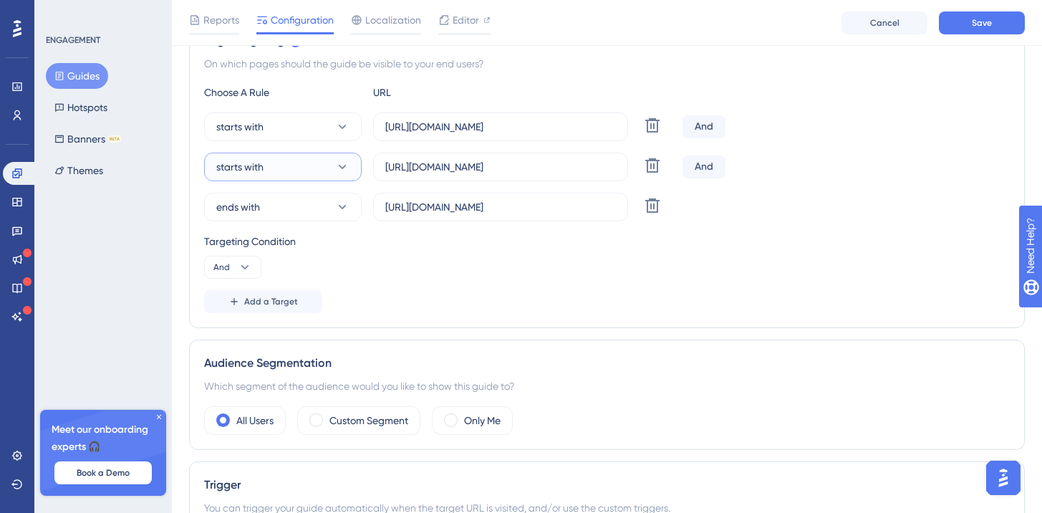
click at [246, 179] on button "starts with" at bounding box center [283, 167] width 158 height 29
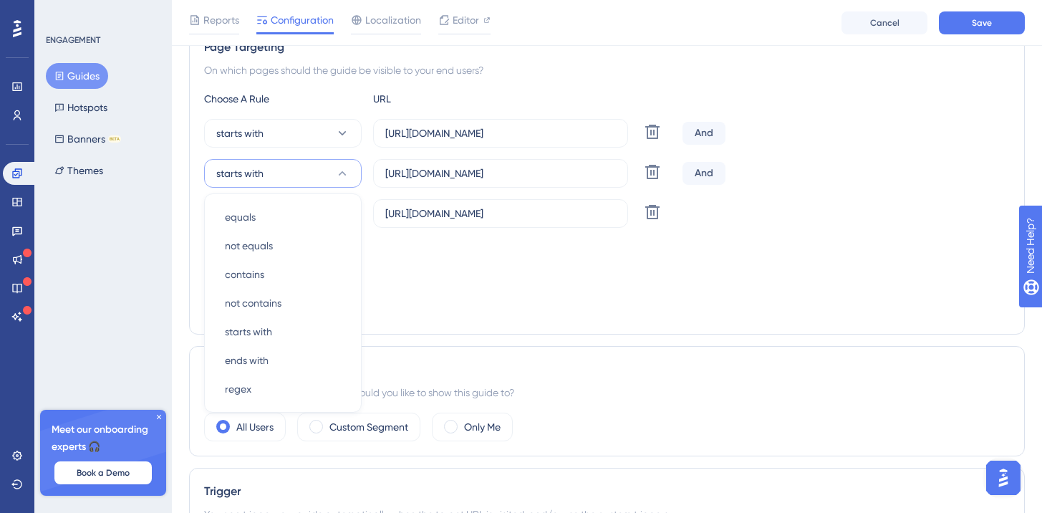
scroll to position [330, 0]
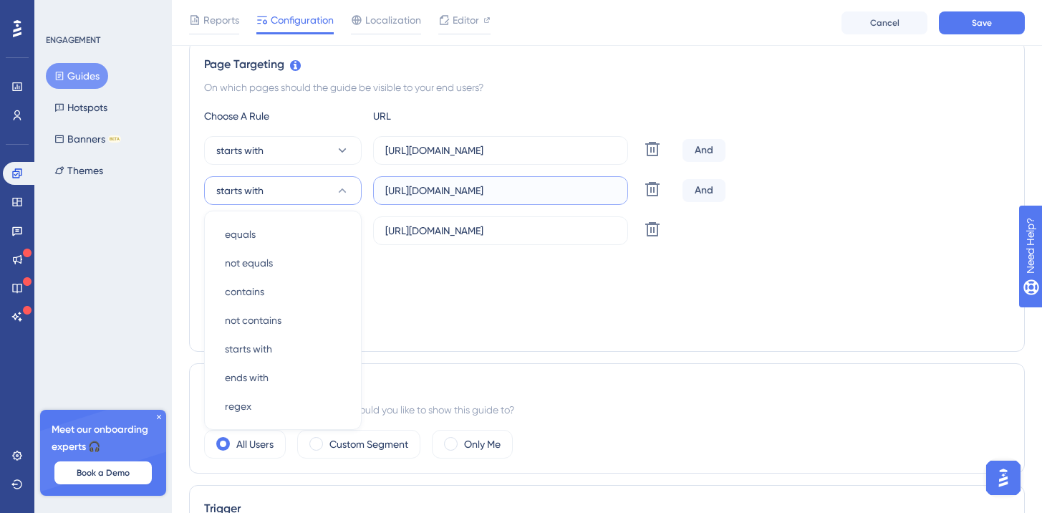
click at [568, 190] on input "https://www.udemy.com/courses/search/?src=ukw&q=MUSICA" at bounding box center [500, 191] width 231 height 16
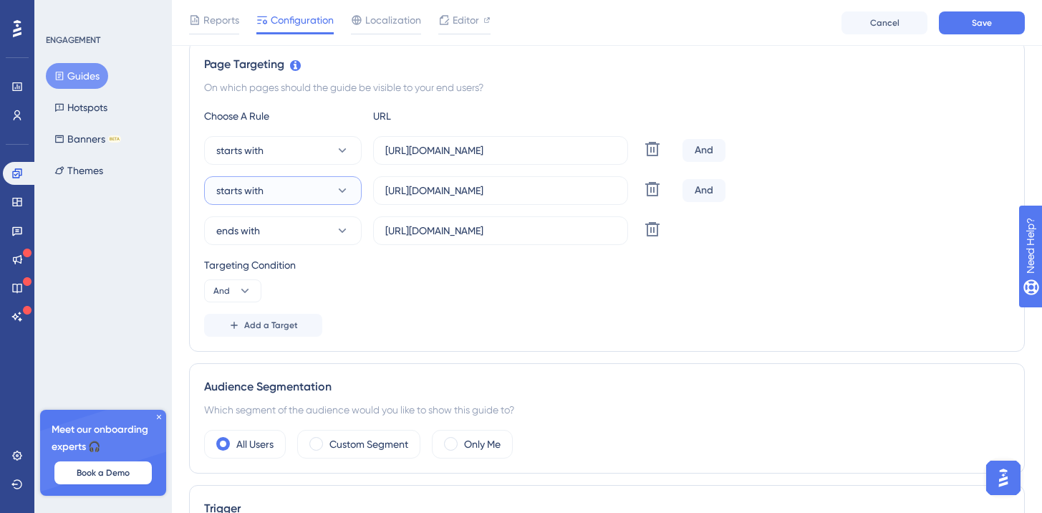
click at [337, 195] on icon at bounding box center [342, 190] width 14 height 14
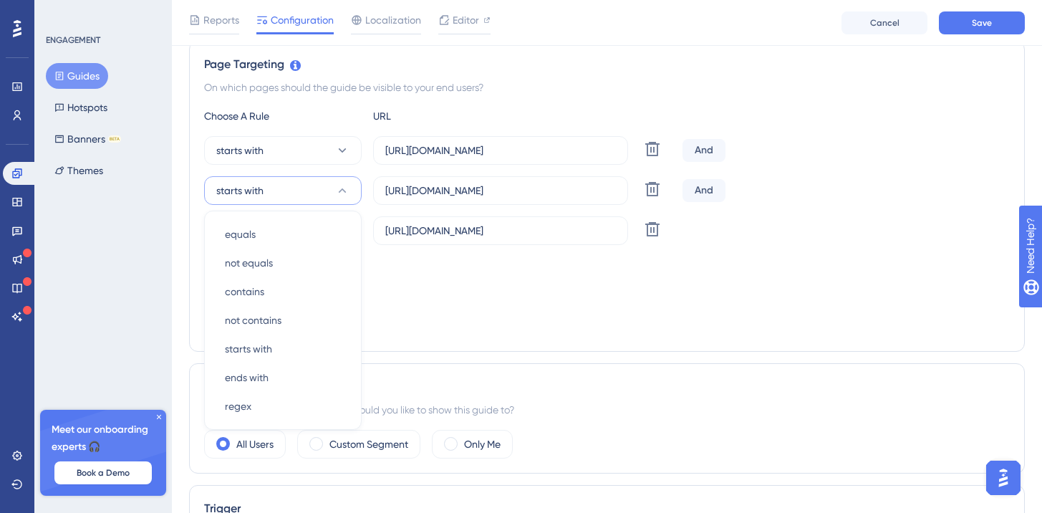
scroll to position [394, 0]
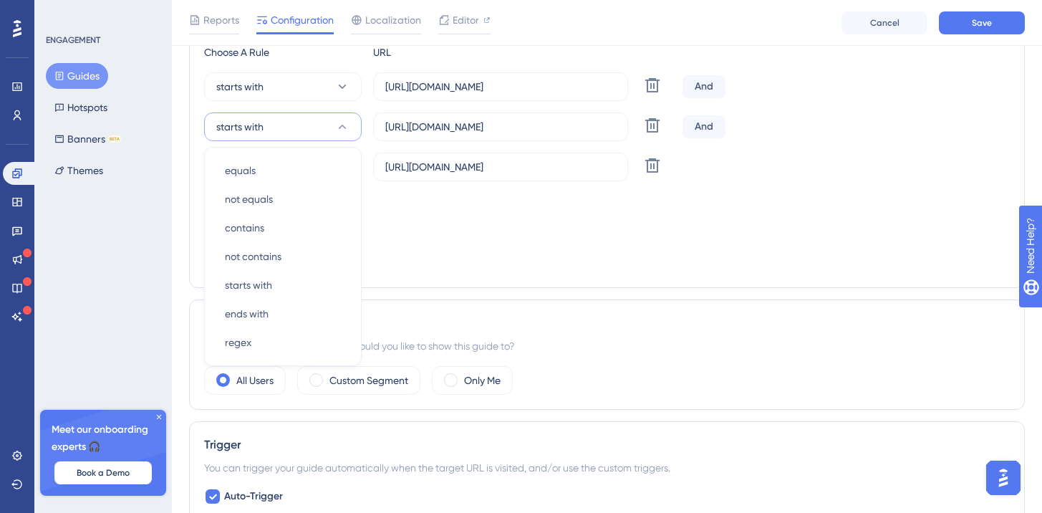
click at [425, 199] on div "Targeting Condition" at bounding box center [606, 201] width 805 height 17
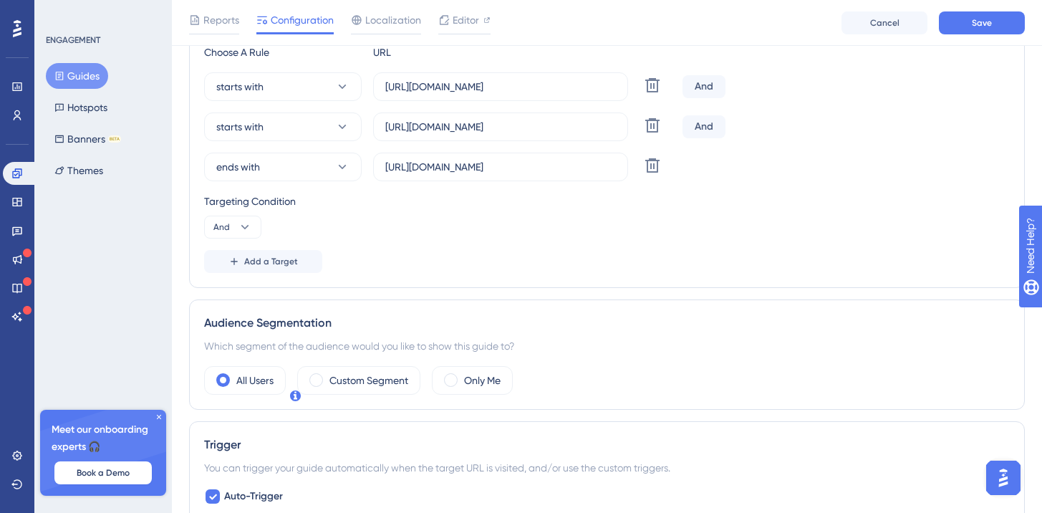
scroll to position [368, 0]
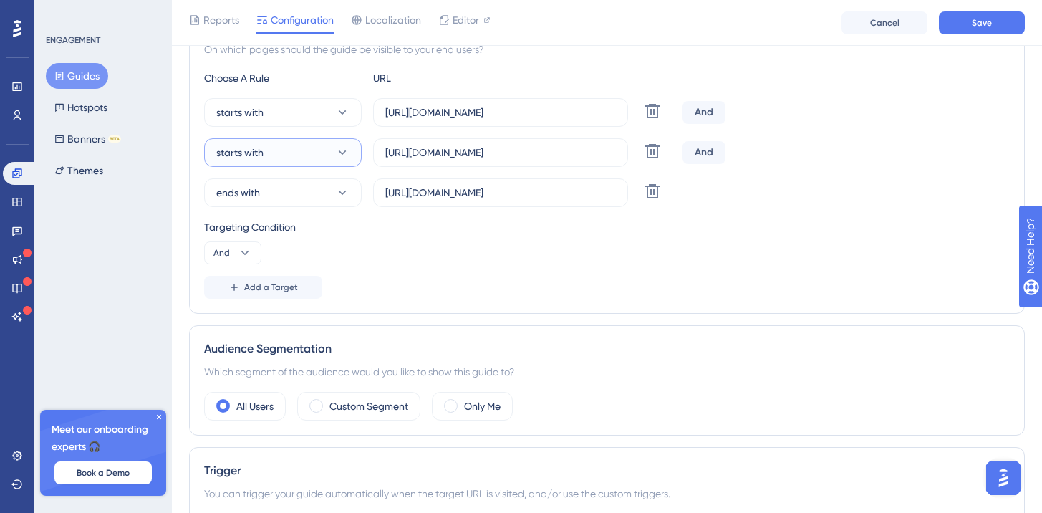
click at [296, 160] on button "starts with" at bounding box center [283, 152] width 158 height 29
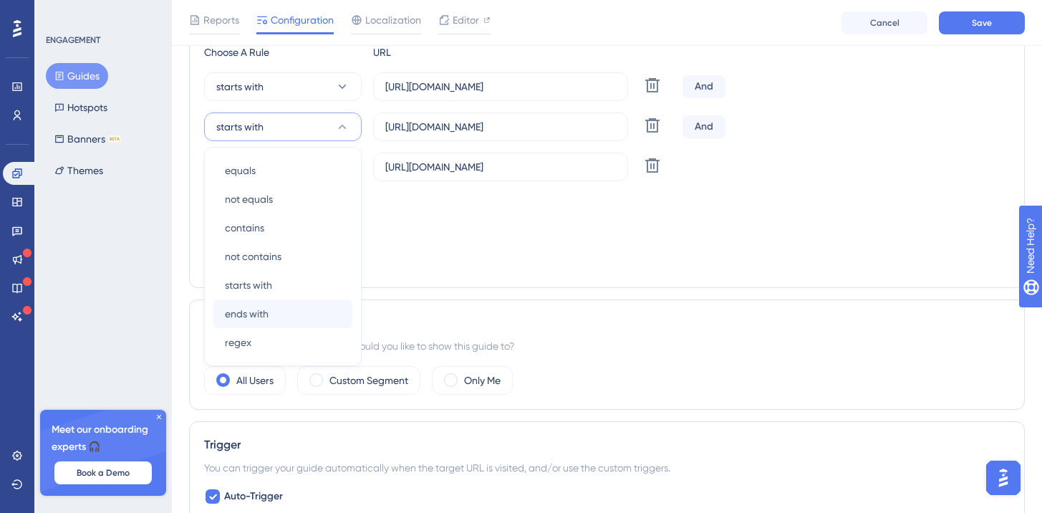
scroll to position [363, 0]
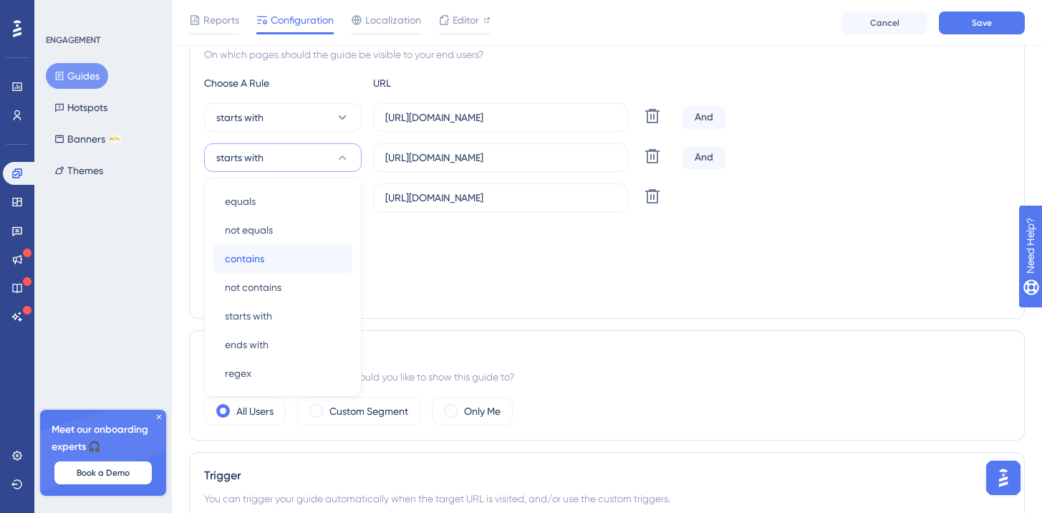
click at [281, 267] on div "contains contains" at bounding box center [283, 258] width 116 height 29
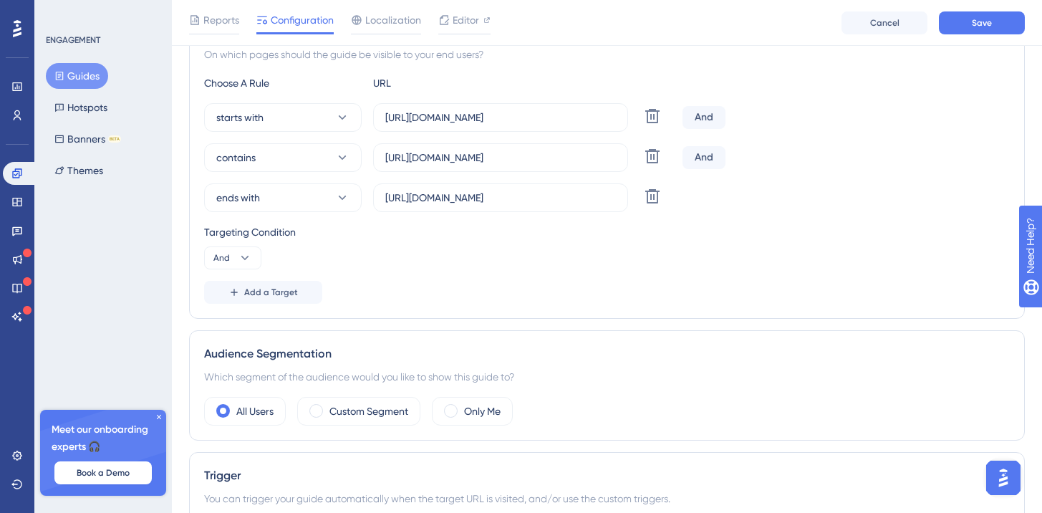
click at [525, 268] on div "Targeting Condition And" at bounding box center [606, 246] width 805 height 46
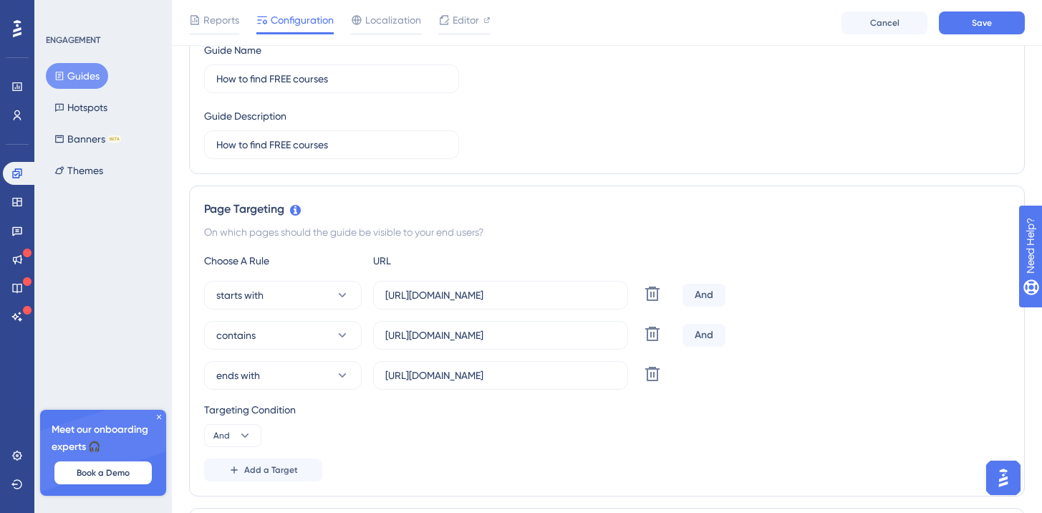
scroll to position [208, 0]
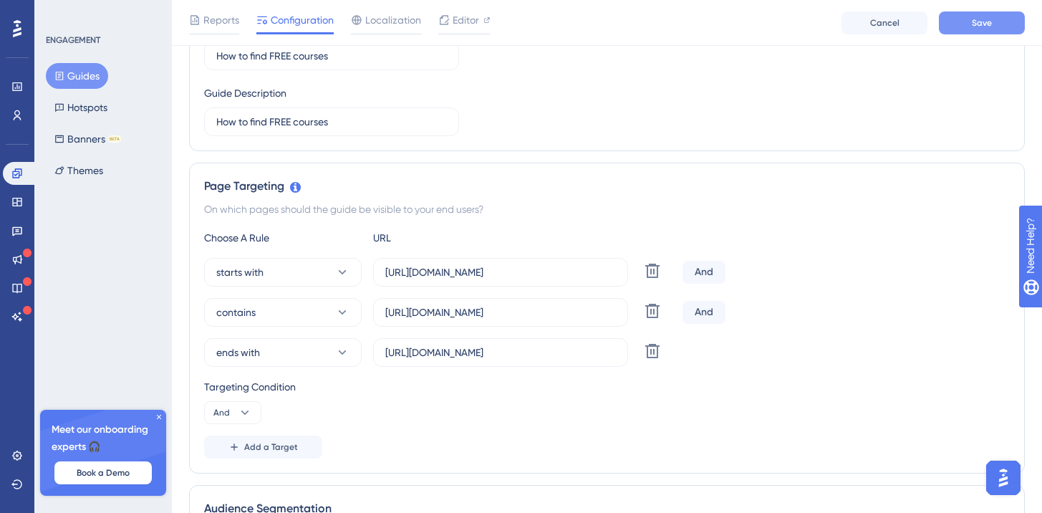
click at [977, 30] on button "Save" at bounding box center [982, 22] width 86 height 23
click at [284, 276] on button "starts with" at bounding box center [283, 272] width 158 height 29
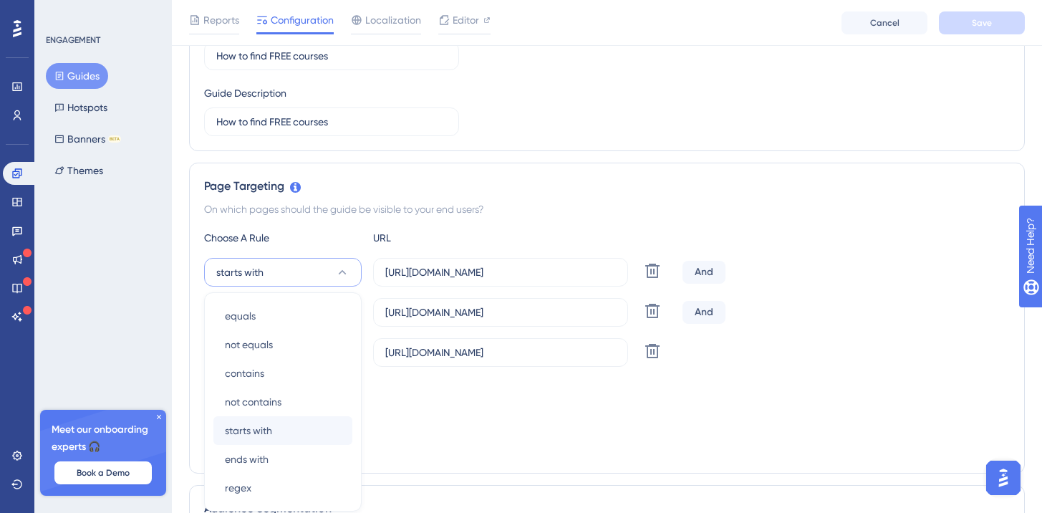
scroll to position [354, 0]
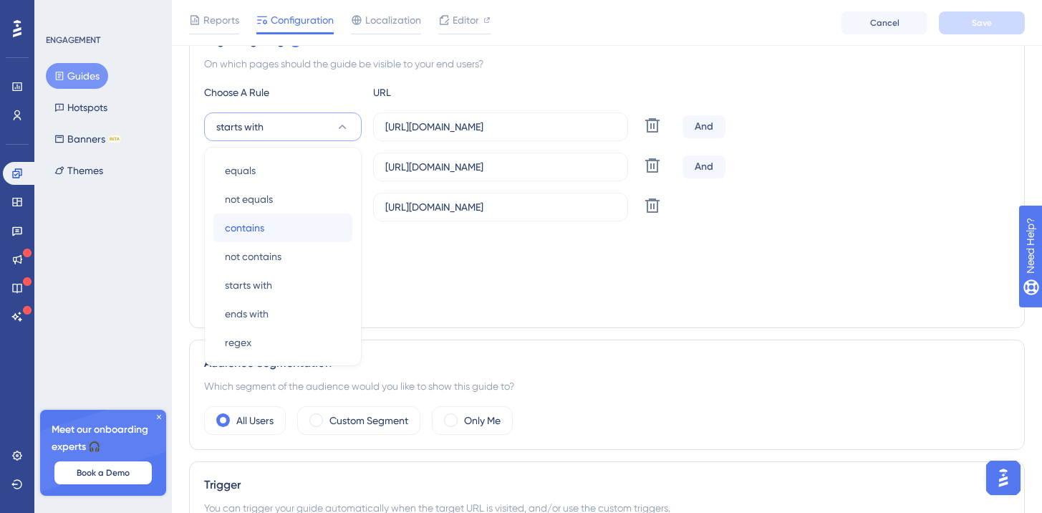
click at [266, 228] on div "contains contains" at bounding box center [283, 227] width 116 height 29
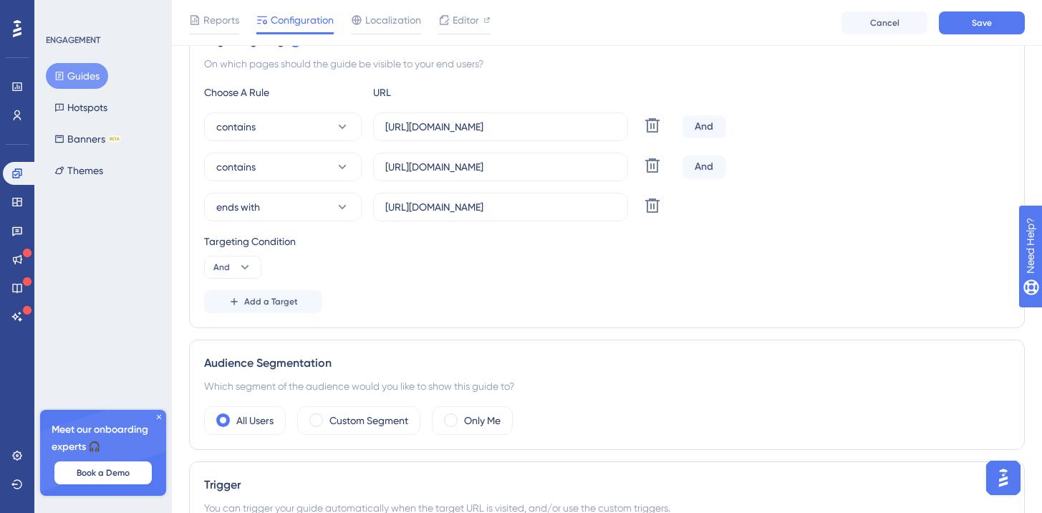
click at [498, 261] on div "Targeting Condition And" at bounding box center [606, 256] width 805 height 46
click at [286, 202] on button "ends with" at bounding box center [283, 207] width 158 height 29
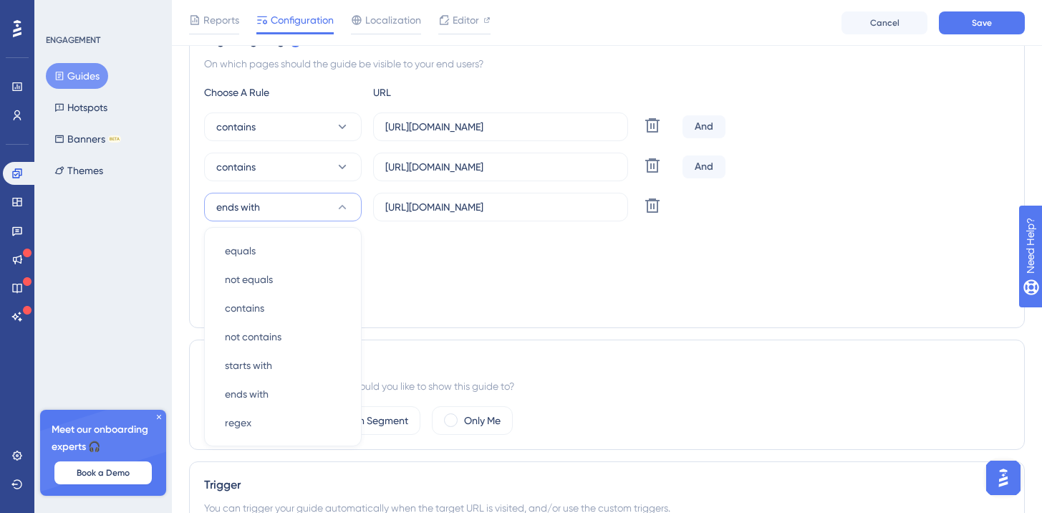
scroll to position [434, 0]
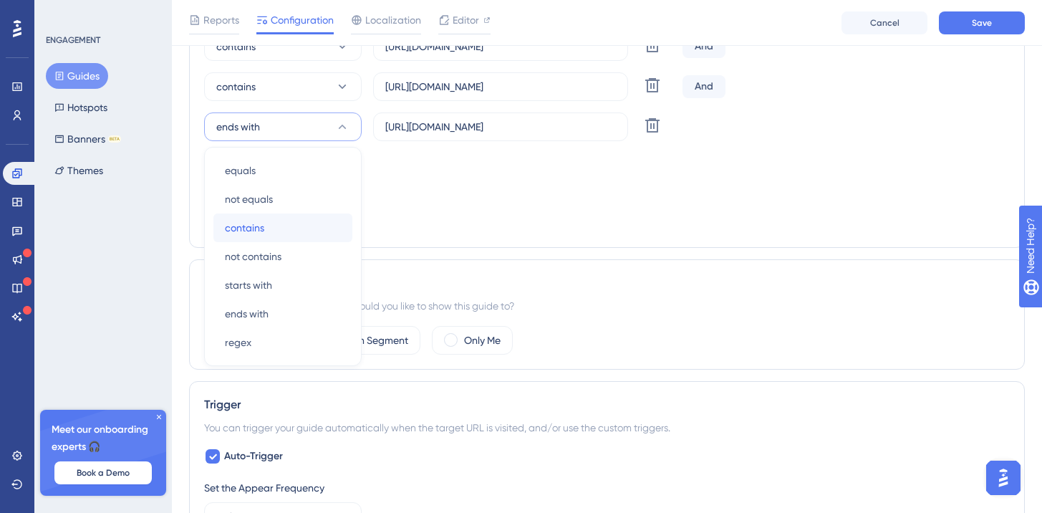
click at [257, 233] on span "contains" at bounding box center [244, 227] width 39 height 17
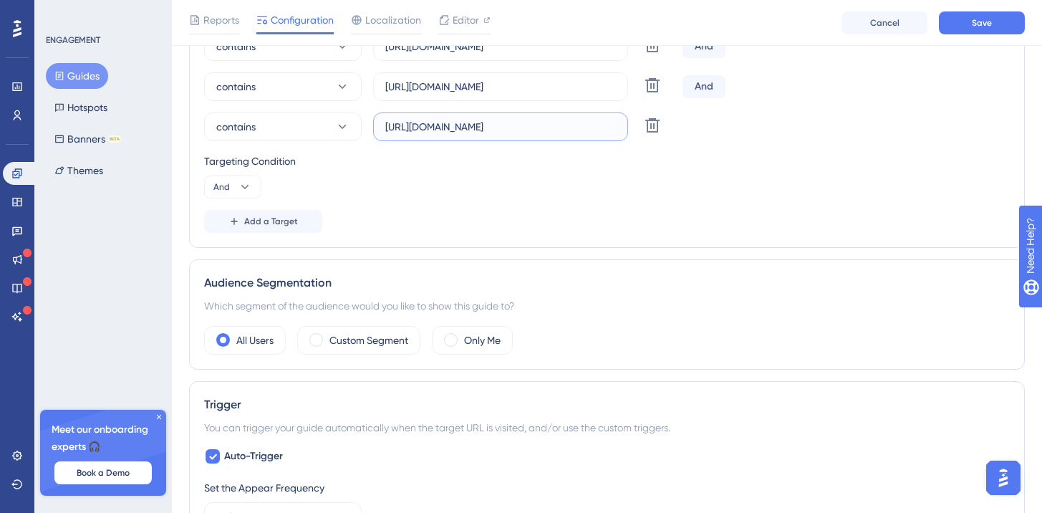
click at [475, 133] on input "https://www.udemy.com/courses/search/?src=ukw&q=MUSICA&price=price-free" at bounding box center [500, 127] width 231 height 16
click at [455, 123] on input "https://www.udemy.com/courses/search/?src=ukw&q=MUSICA&price=price-free" at bounding box center [500, 127] width 231 height 16
click at [483, 127] on input "https://www.udemy.com/courses/search/?src=ukw&q=MUSICA&price=price-free" at bounding box center [500, 127] width 231 height 16
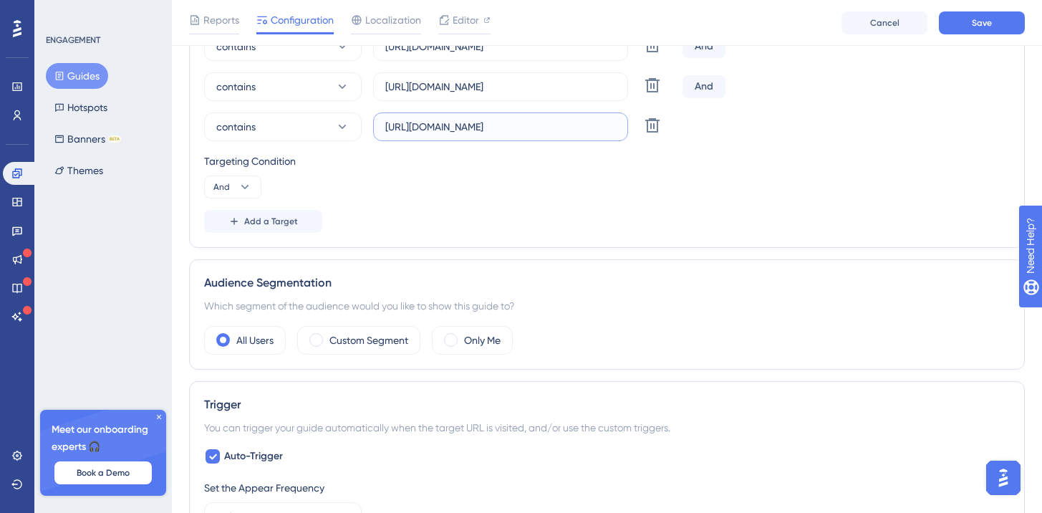
click at [483, 127] on input "https://www.udemy.com/courses/search/?src=ukw&q=MUSICA&price=price-free" at bounding box center [500, 127] width 231 height 16
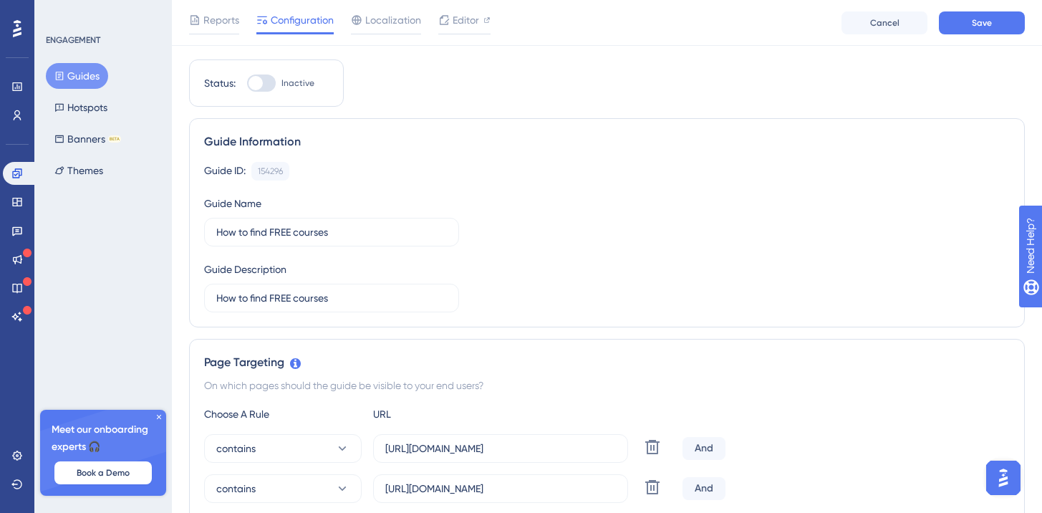
scroll to position [11, 0]
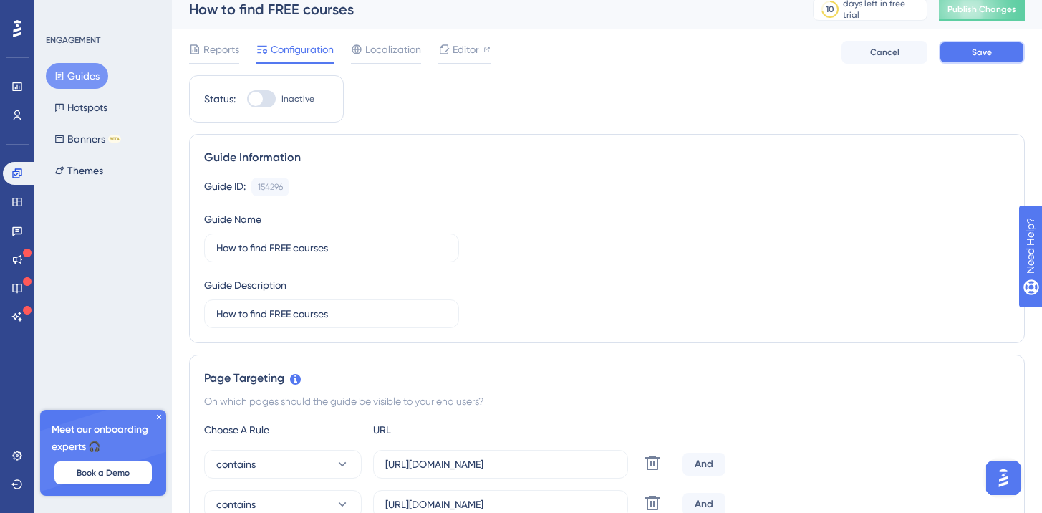
click at [985, 52] on span "Save" at bounding box center [982, 52] width 20 height 11
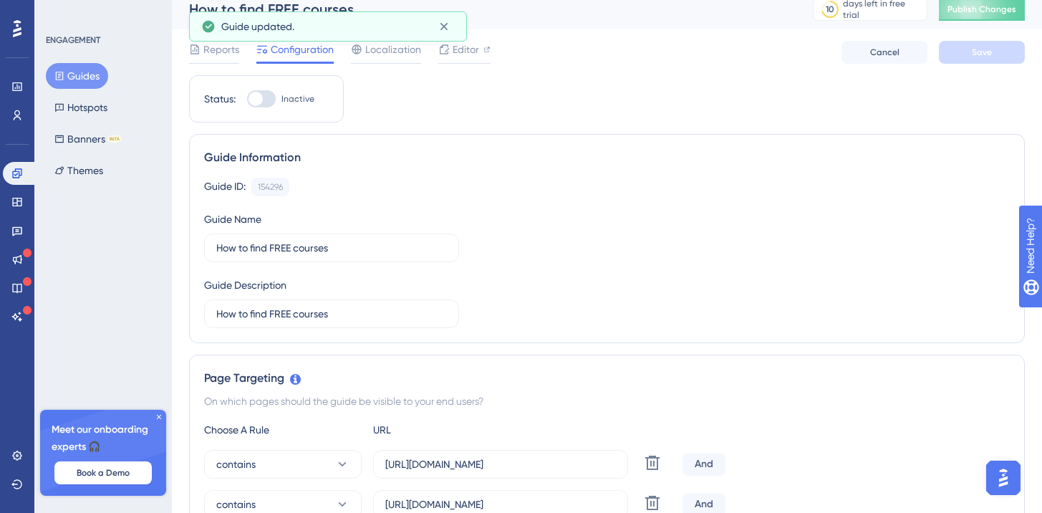
click at [266, 108] on div "Status: Inactive" at bounding box center [266, 98] width 155 height 47
click at [261, 91] on div at bounding box center [261, 98] width 29 height 17
click at [247, 99] on input "Inactive" at bounding box center [246, 99] width 1 height 1
checkbox input "true"
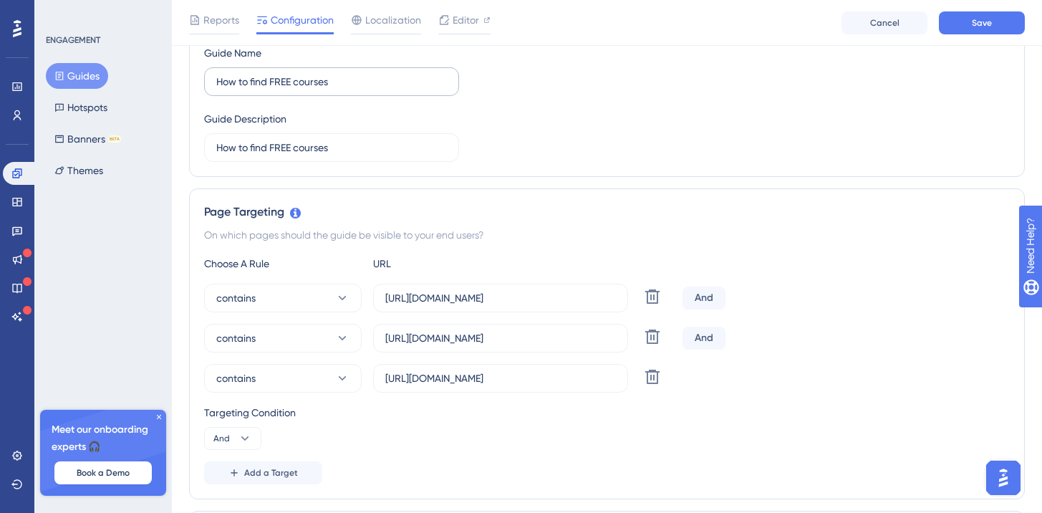
scroll to position [183, 0]
drag, startPoint x: 537, startPoint y: 300, endPoint x: 322, endPoint y: 281, distance: 215.7
click at [322, 281] on div "Choose A Rule URL contains https://www.udemy.com/ Delete And contains https://w…" at bounding box center [606, 369] width 805 height 229
click at [585, 345] on input "https://www.udemy.com/courses/search/?src=ukw&q=MUSICA" at bounding box center [500, 338] width 231 height 16
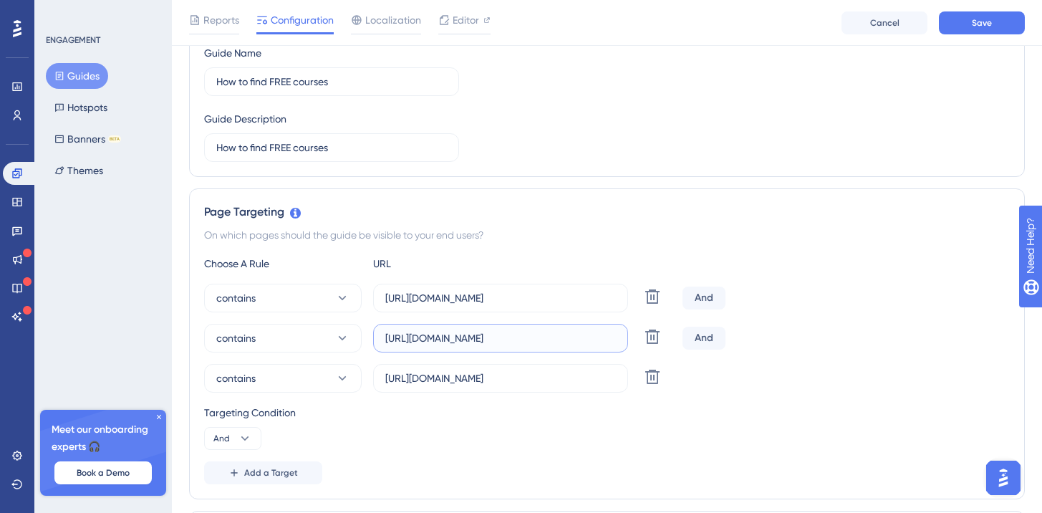
click at [585, 345] on input "https://www.udemy.com/courses/search/?src=ukw&q=MUSICA" at bounding box center [500, 338] width 231 height 16
paste input "/courses/search"
type input "/courses/search"
click at [553, 382] on input "https://www.udemy.com/courses/search/?src=ukw&q=MUSICA&price=price-free" at bounding box center [500, 378] width 231 height 16
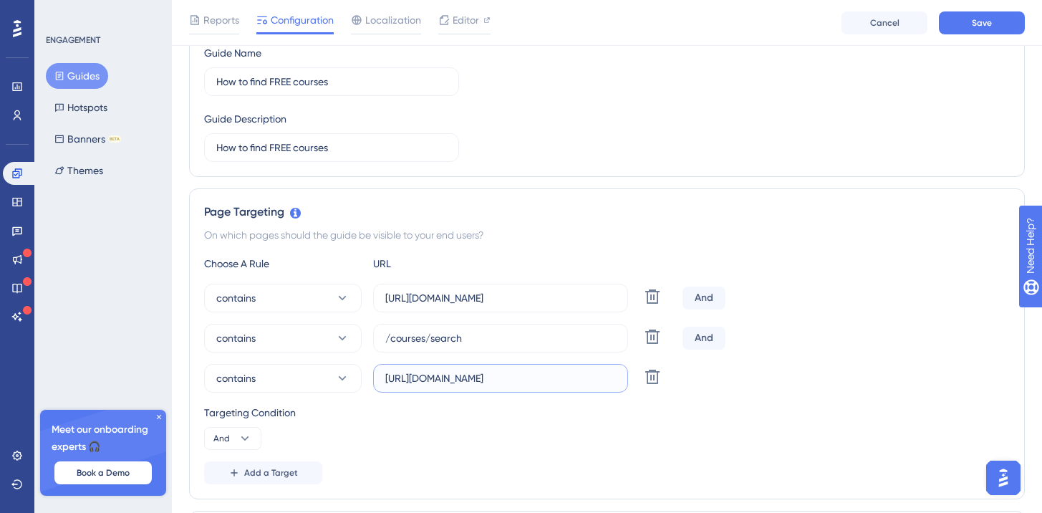
click at [553, 382] on input "https://www.udemy.com/courses/search/?src=ukw&q=MUSICA&price=price-free" at bounding box center [500, 378] width 231 height 16
paste input "text"
type input "price=price-free"
click at [867, 393] on div "Choose A Rule URL contains https://www.udemy.com/ Delete And contains /courses/…" at bounding box center [606, 369] width 805 height 229
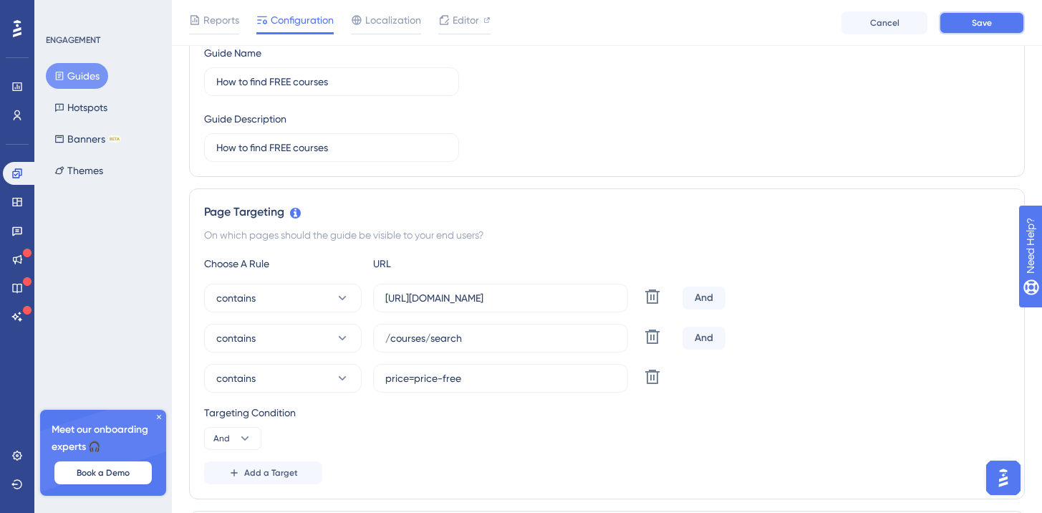
click at [980, 32] on button "Save" at bounding box center [982, 22] width 86 height 23
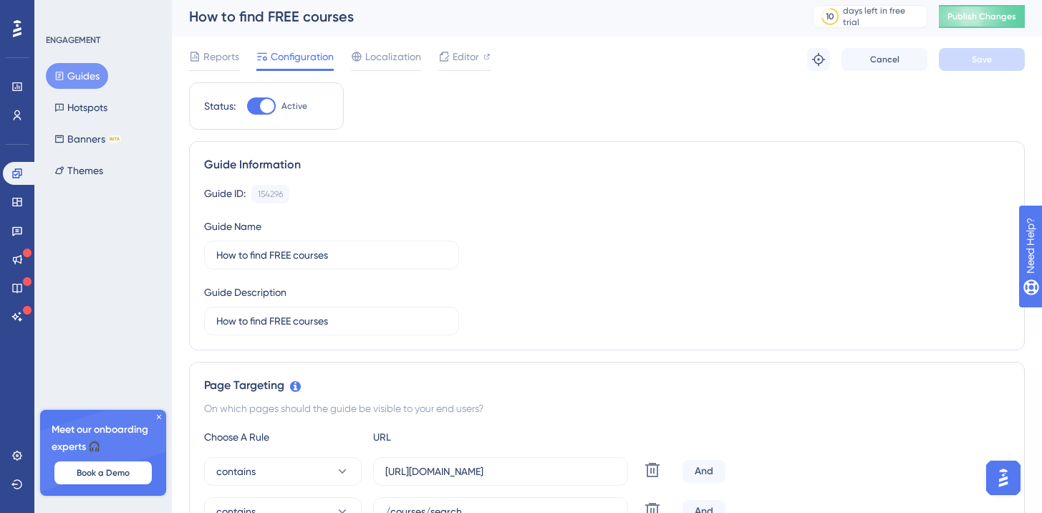
scroll to position [0, 0]
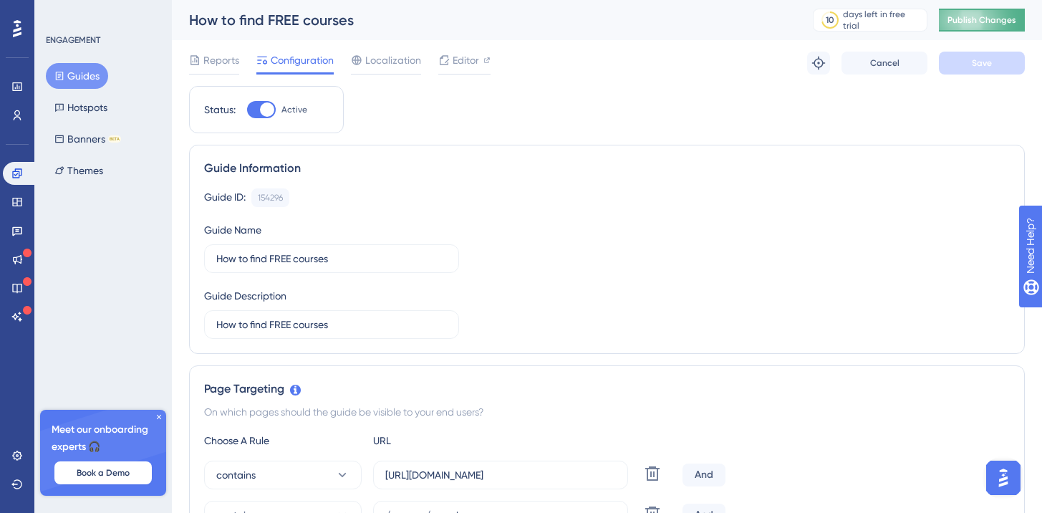
click at [999, 29] on button "Publish Changes" at bounding box center [982, 20] width 86 height 23
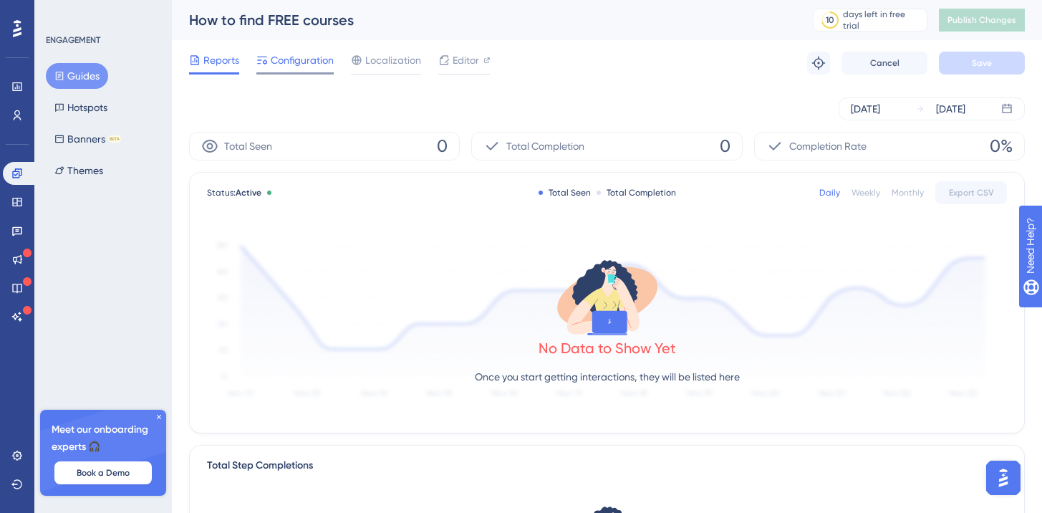
click at [273, 67] on span "Configuration" at bounding box center [302, 60] width 63 height 17
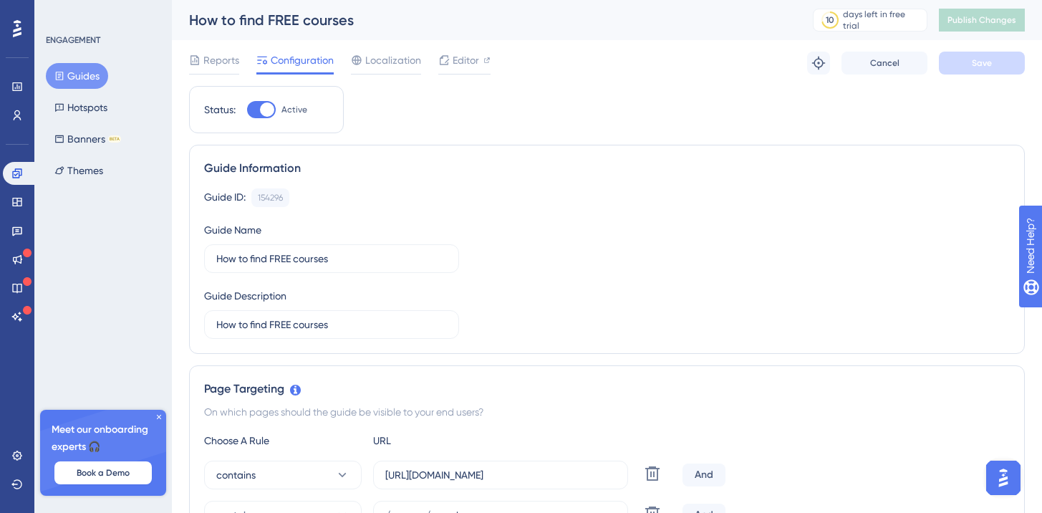
click at [50, 76] on button "Guides" at bounding box center [77, 76] width 62 height 26
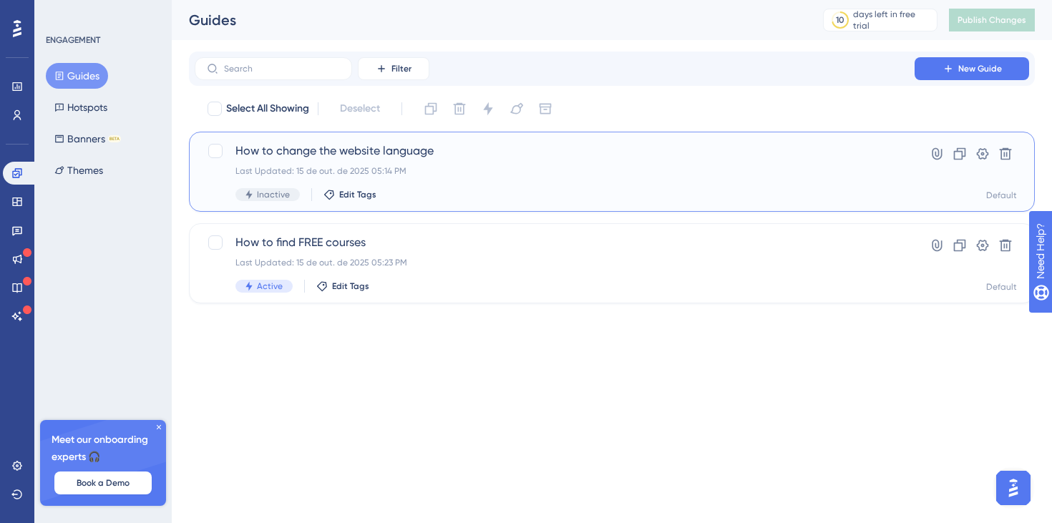
click at [513, 170] on div "Last Updated: 15 de out. de 2025 05:14 PM" at bounding box center [555, 170] width 639 height 11
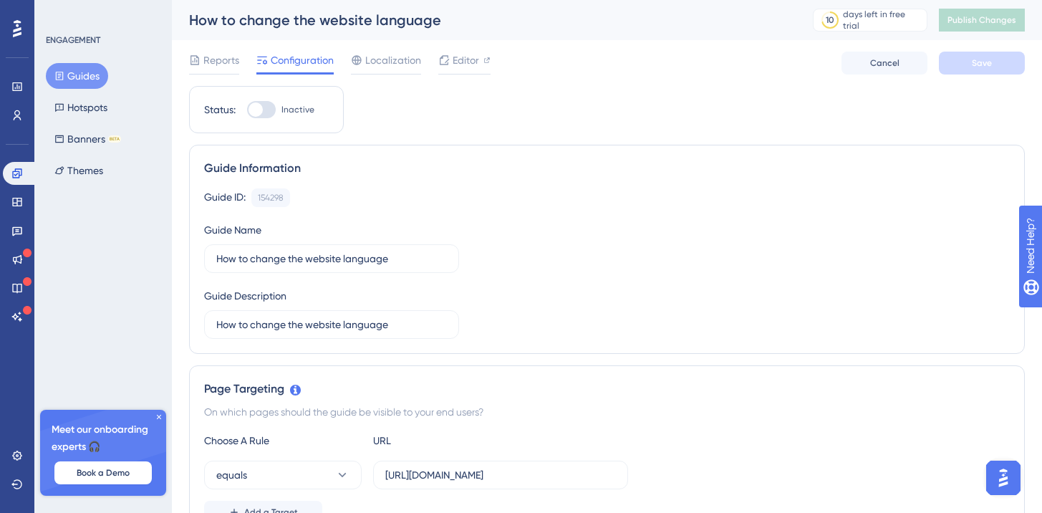
click at [266, 107] on div at bounding box center [261, 109] width 29 height 17
click at [247, 110] on input "Inactive" at bounding box center [246, 110] width 1 height 1
checkbox input "false"
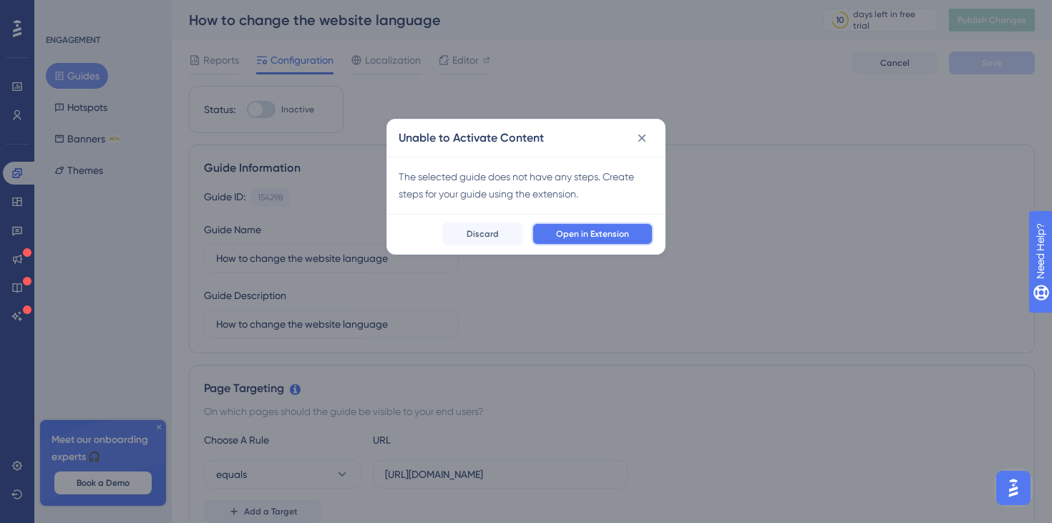
click at [576, 241] on button "Open in Extension" at bounding box center [593, 234] width 122 height 23
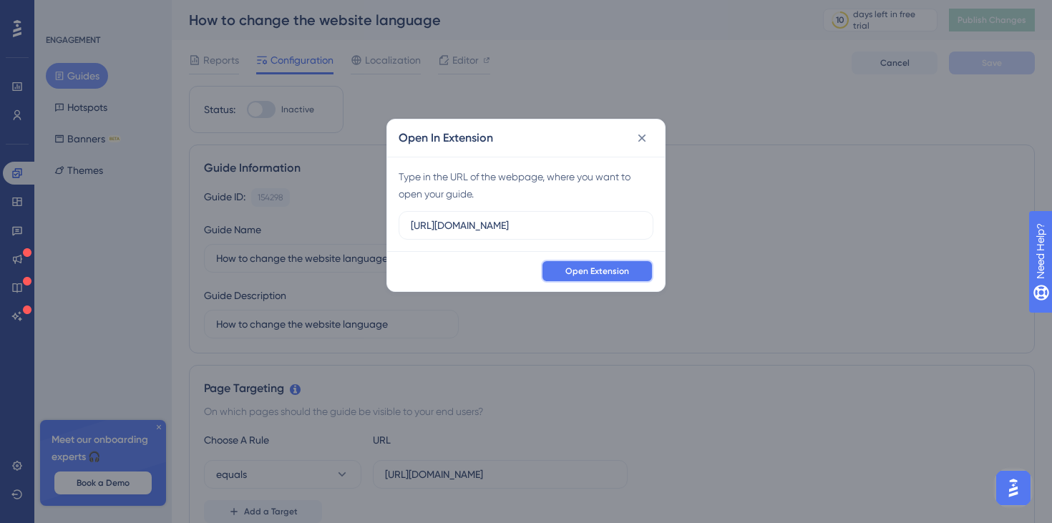
click at [624, 270] on span "Open Extension" at bounding box center [598, 271] width 64 height 11
click at [646, 129] on button at bounding box center [642, 138] width 23 height 23
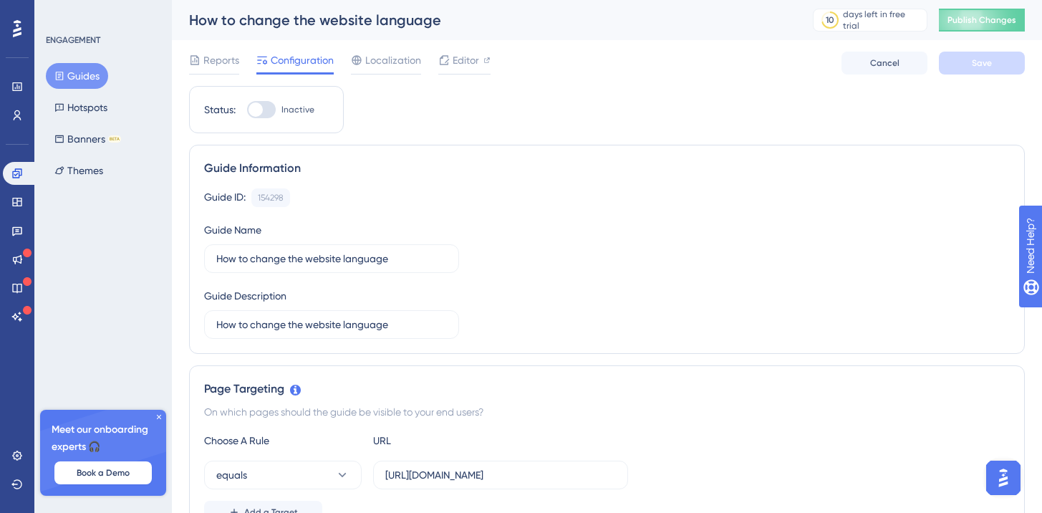
click at [273, 108] on div at bounding box center [261, 109] width 29 height 17
click at [247, 110] on input "Inactive" at bounding box center [246, 110] width 1 height 1
checkbox input "true"
click at [971, 69] on button "Save" at bounding box center [982, 63] width 86 height 23
click at [999, 19] on span "Publish Changes" at bounding box center [981, 19] width 69 height 11
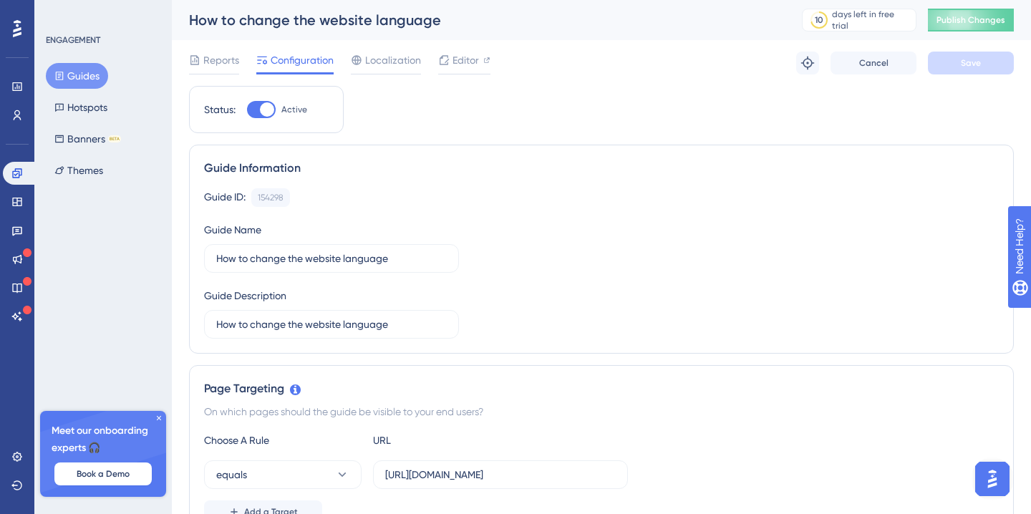
click at [262, 112] on div at bounding box center [267, 109] width 14 height 14
click at [247, 110] on input "Active" at bounding box center [246, 110] width 1 height 1
checkbox input "false"
click at [999, 24] on span "Publish Changes" at bounding box center [970, 19] width 69 height 11
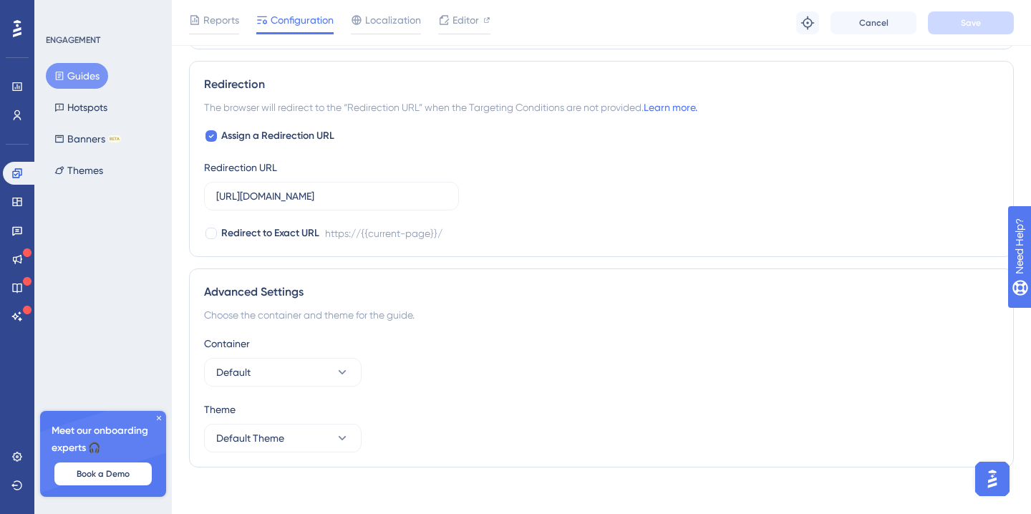
scroll to position [1011, 0]
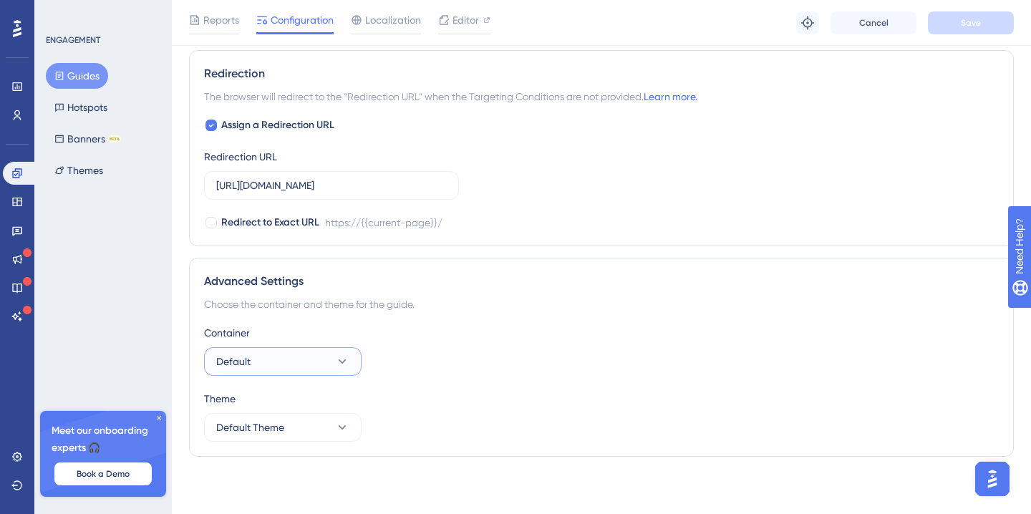
click at [264, 364] on button "Default" at bounding box center [283, 361] width 158 height 29
click at [493, 363] on div "Container Default Default Default" at bounding box center [601, 350] width 795 height 52
click at [292, 422] on button "Default Theme" at bounding box center [283, 427] width 158 height 29
click at [653, 410] on div "Theme Default Theme Default Theme Default Theme" at bounding box center [601, 416] width 795 height 52
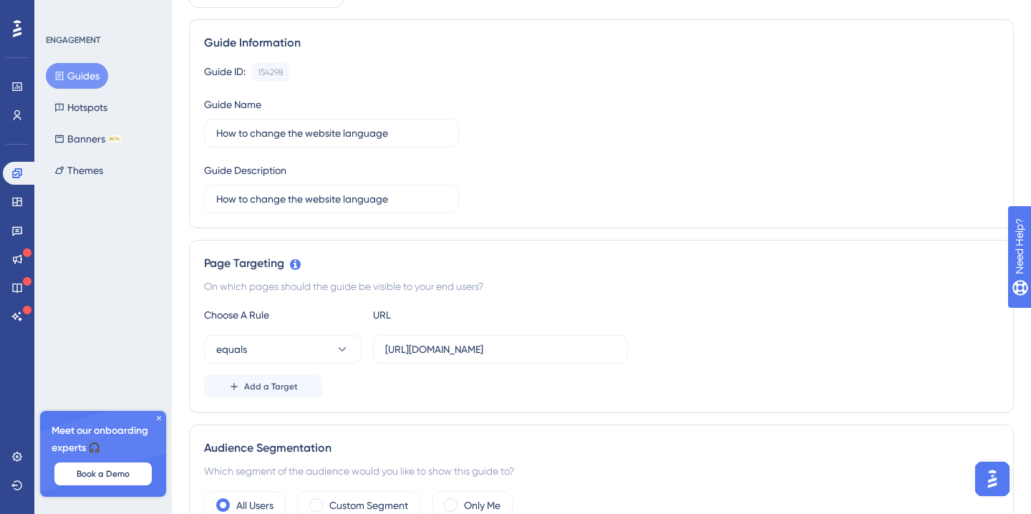
scroll to position [201, 0]
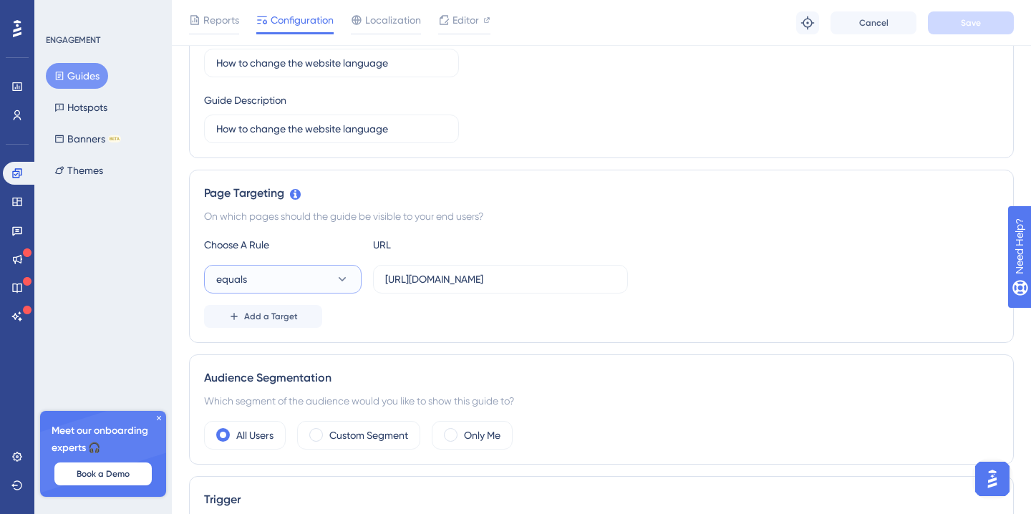
click at [273, 284] on button "equals" at bounding box center [283, 279] width 158 height 29
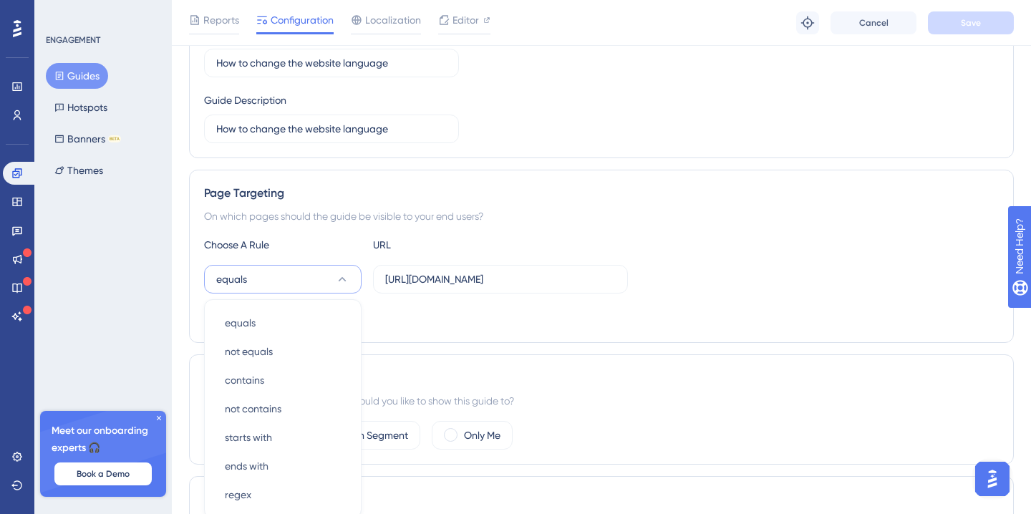
scroll to position [353, 0]
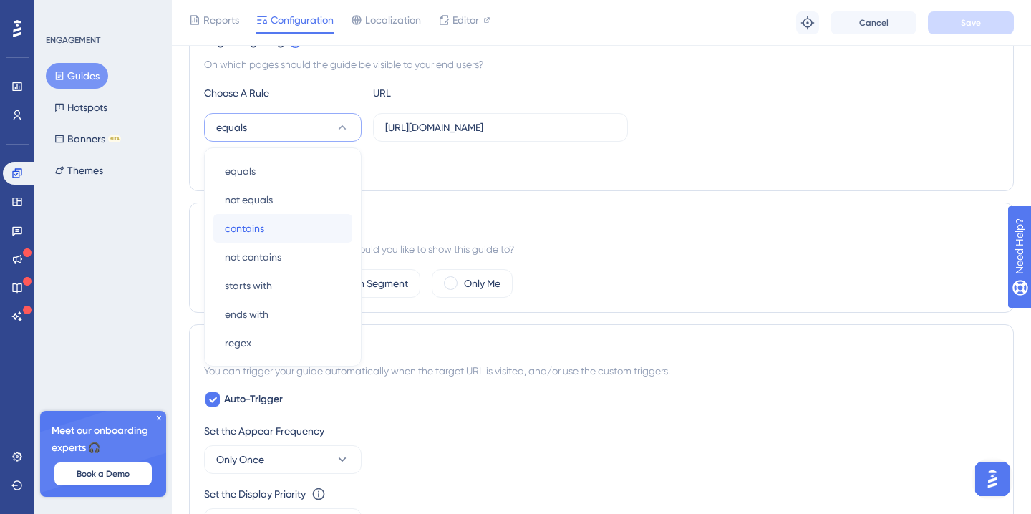
click at [274, 218] on div "contains contains" at bounding box center [283, 228] width 116 height 29
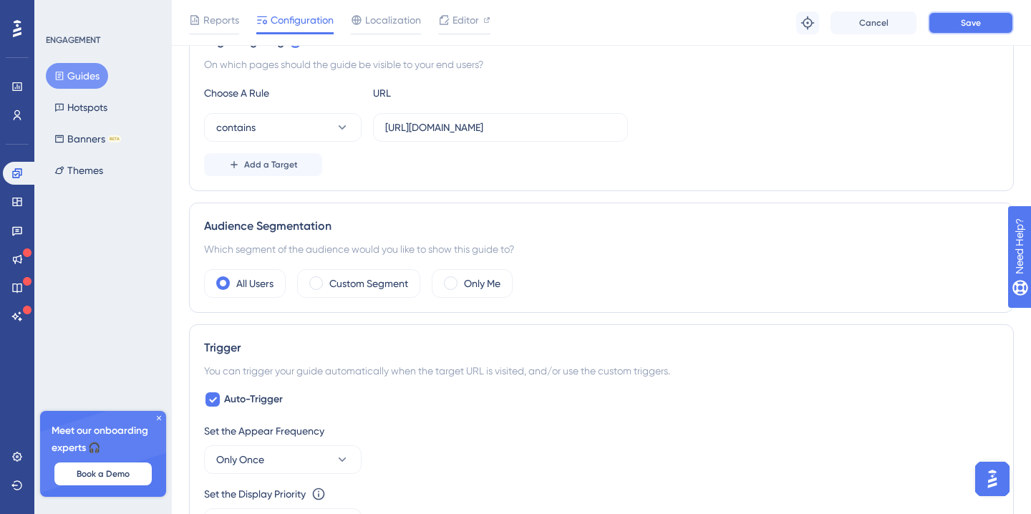
click at [996, 24] on button "Save" at bounding box center [971, 22] width 86 height 23
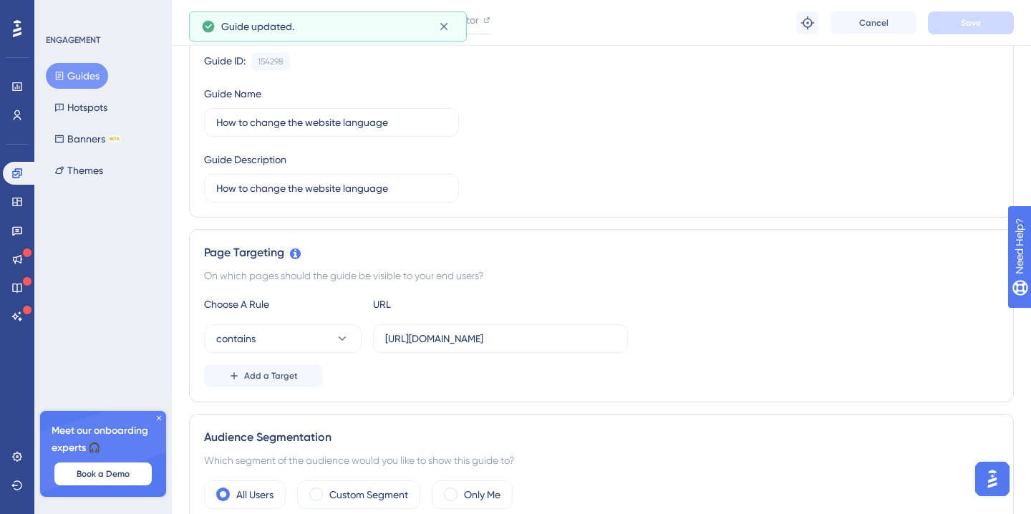
scroll to position [0, 0]
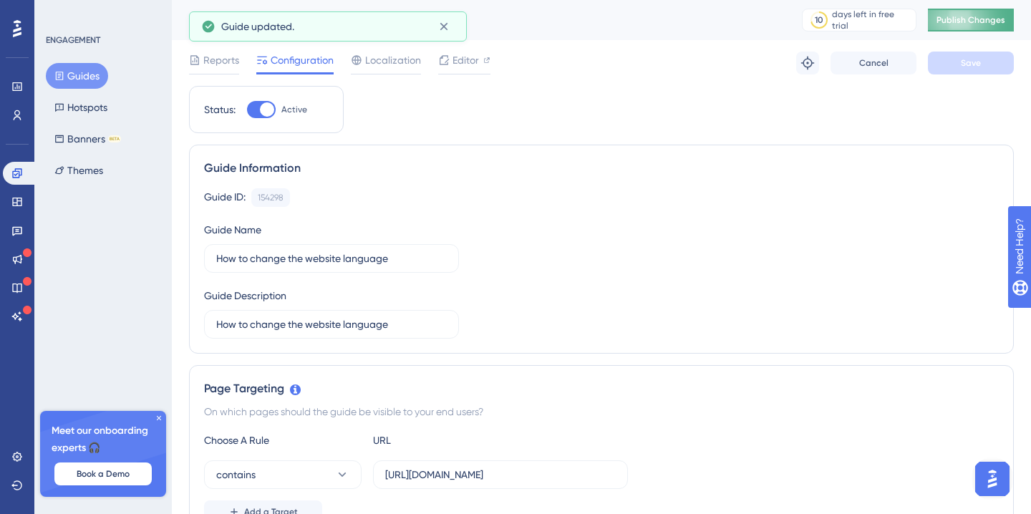
click at [967, 24] on span "Publish Changes" at bounding box center [970, 19] width 69 height 11
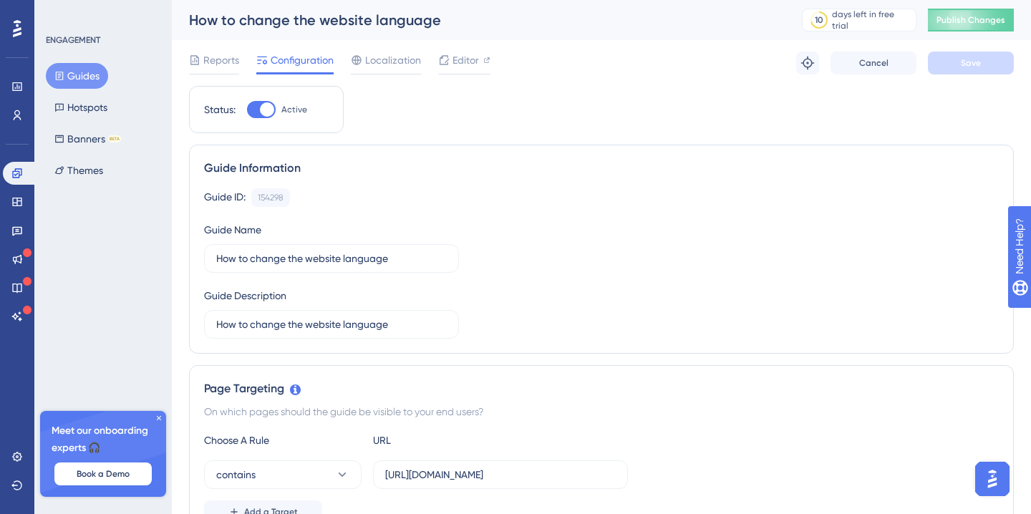
click at [251, 110] on div at bounding box center [261, 109] width 29 height 17
click at [247, 110] on input "Active" at bounding box center [246, 110] width 1 height 1
click at [269, 107] on div at bounding box center [261, 109] width 29 height 17
click at [247, 110] on input "Inactive" at bounding box center [246, 110] width 1 height 1
click at [248, 111] on div at bounding box center [261, 109] width 29 height 17
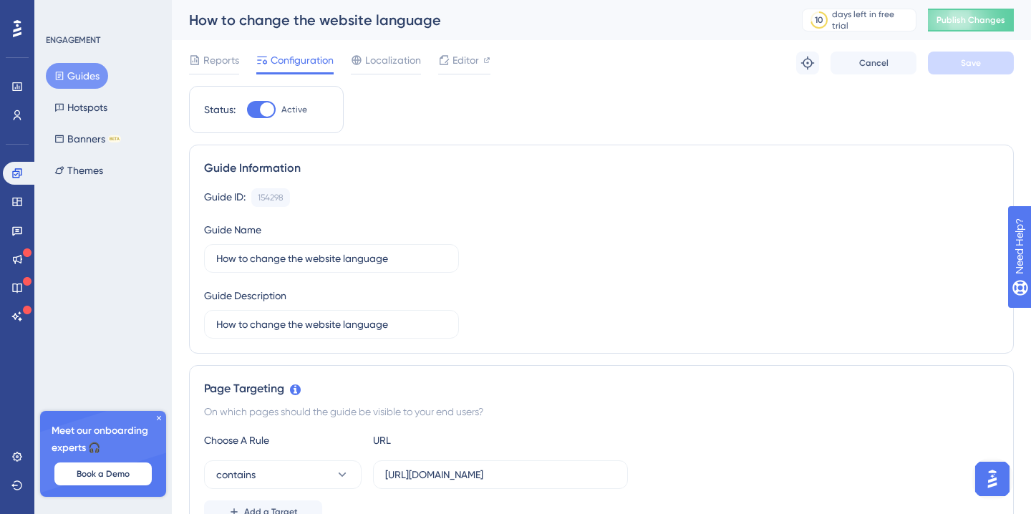
click at [247, 110] on input "Active" at bounding box center [246, 110] width 1 height 1
click at [975, 64] on span "Save" at bounding box center [971, 62] width 20 height 11
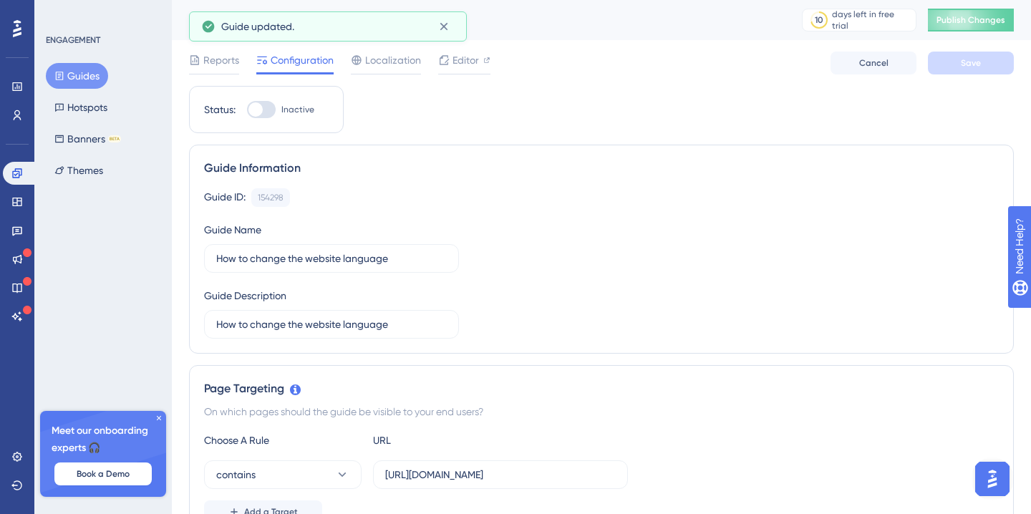
click at [271, 105] on div at bounding box center [261, 109] width 29 height 17
click at [247, 110] on input "Inactive" at bounding box center [246, 110] width 1 height 1
checkbox input "true"
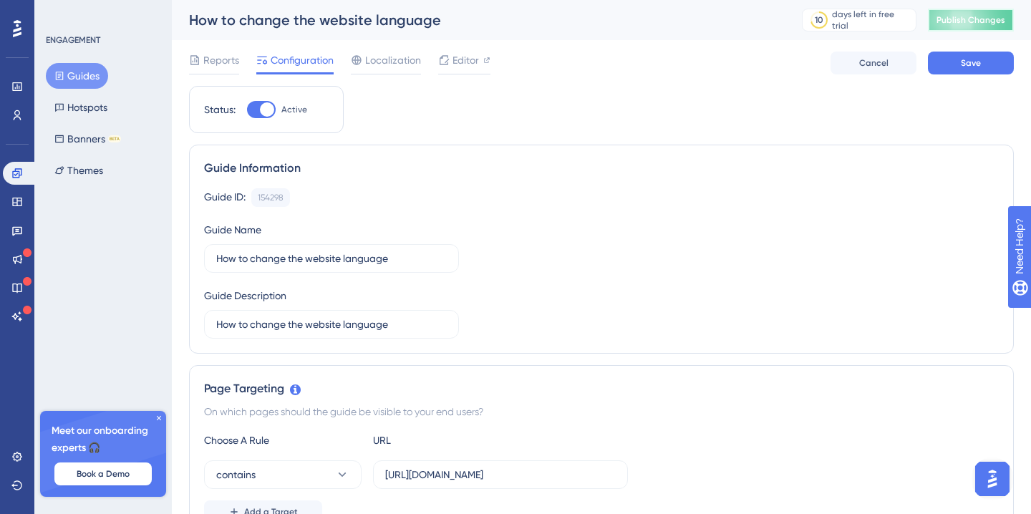
click at [967, 18] on span "Publish Changes" at bounding box center [970, 19] width 69 height 11
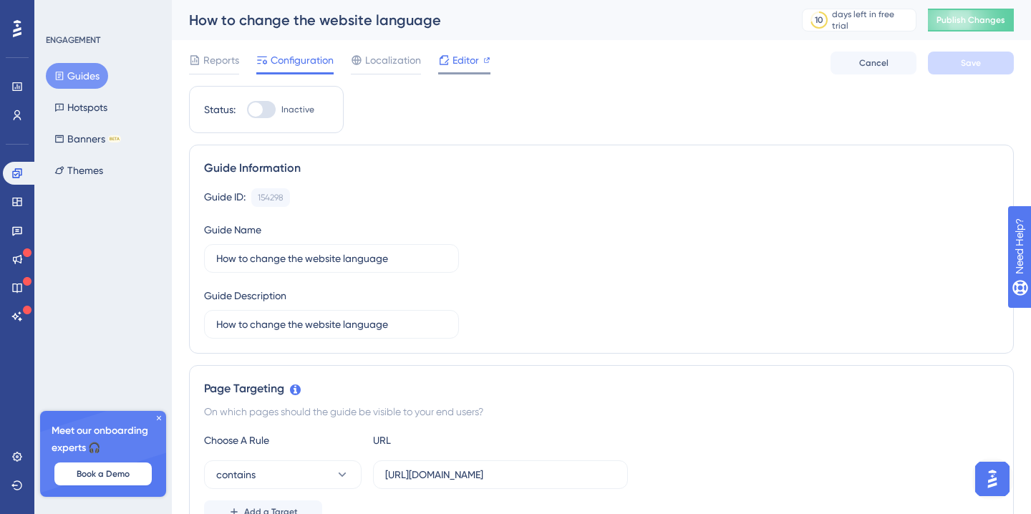
click at [465, 57] on span "Editor" at bounding box center [465, 60] width 26 height 17
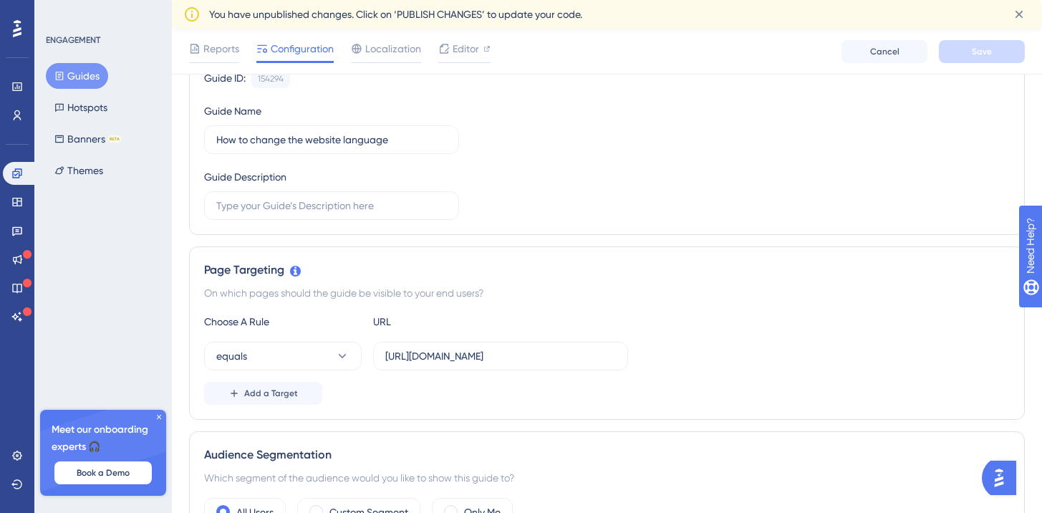
scroll to position [156, 0]
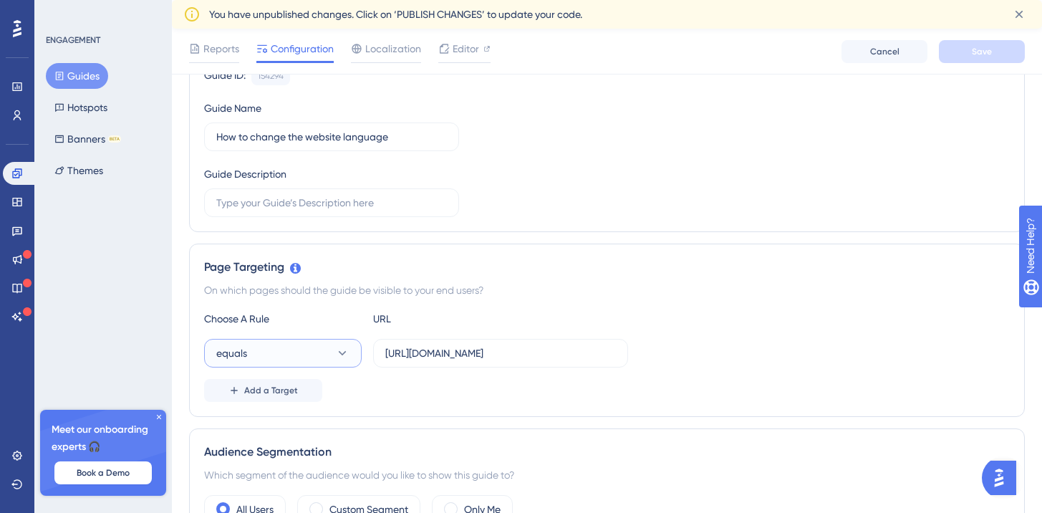
click at [286, 360] on button "equals" at bounding box center [283, 353] width 158 height 29
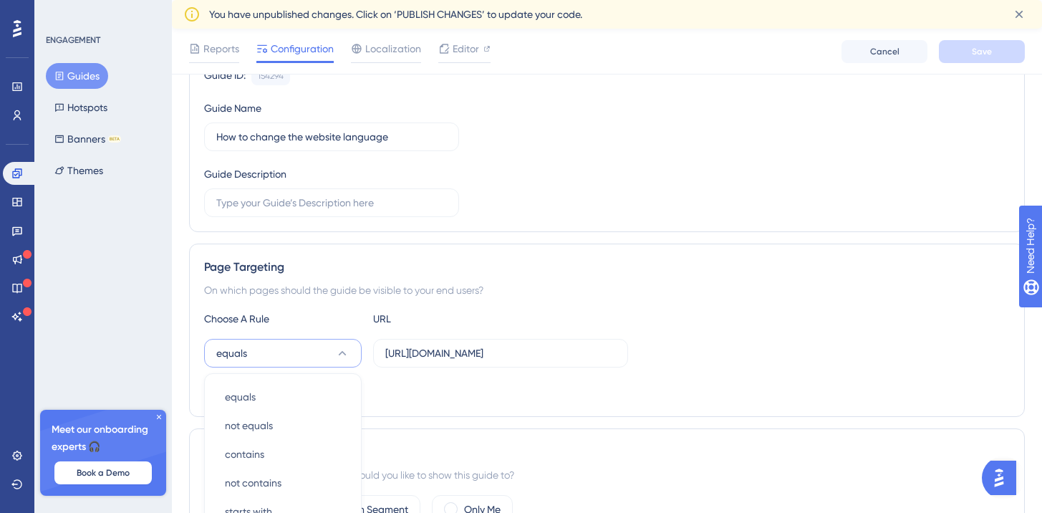
scroll to position [382, 0]
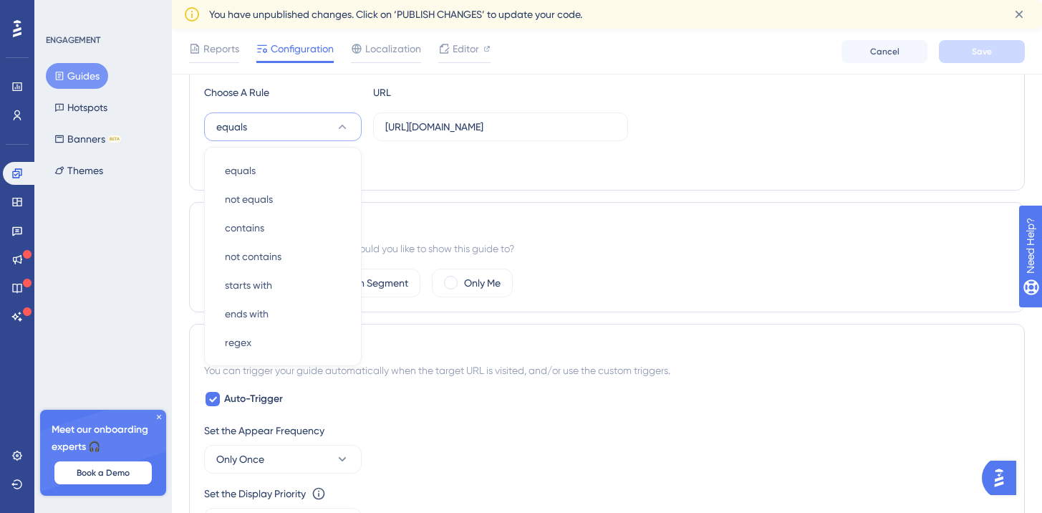
click at [755, 188] on div "Page Targeting On which pages should the guide be visible to your end users? Ch…" at bounding box center [607, 103] width 836 height 173
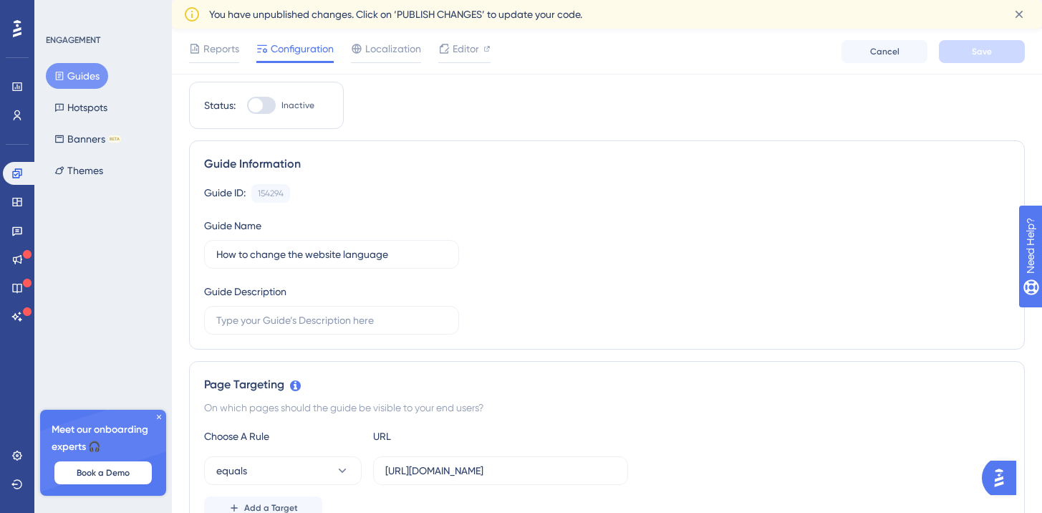
scroll to position [0, 0]
